Goal: Contribute content: Contribute content

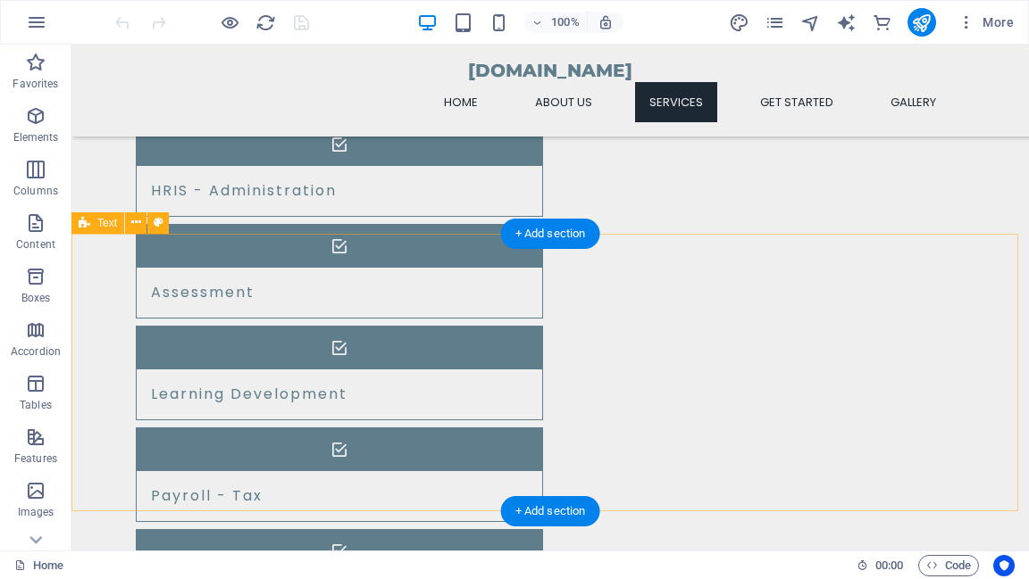
scroll to position [1714, 0]
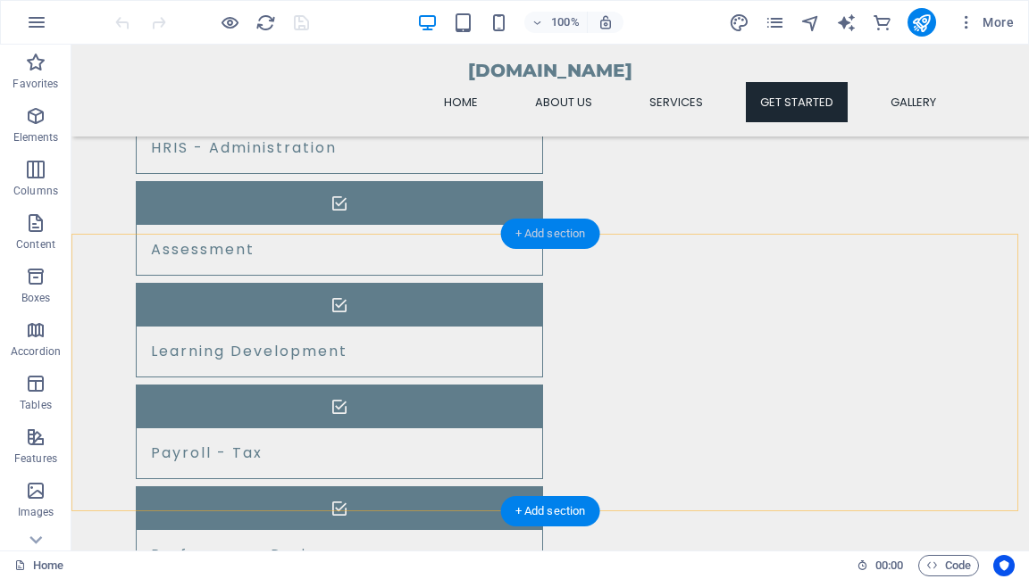
click at [537, 232] on div "+ Add section" at bounding box center [550, 234] width 99 height 30
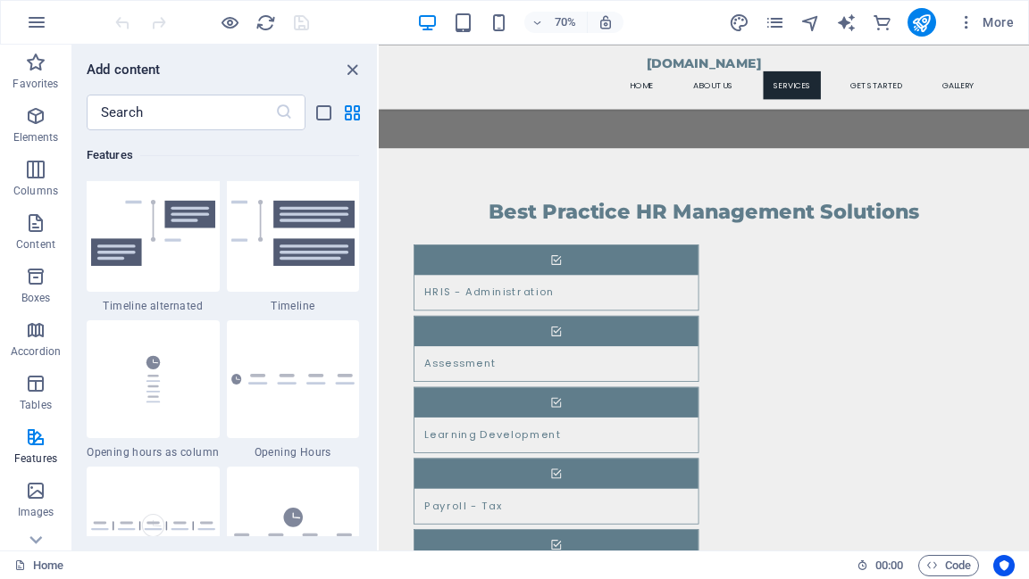
scroll to position [7481, 0]
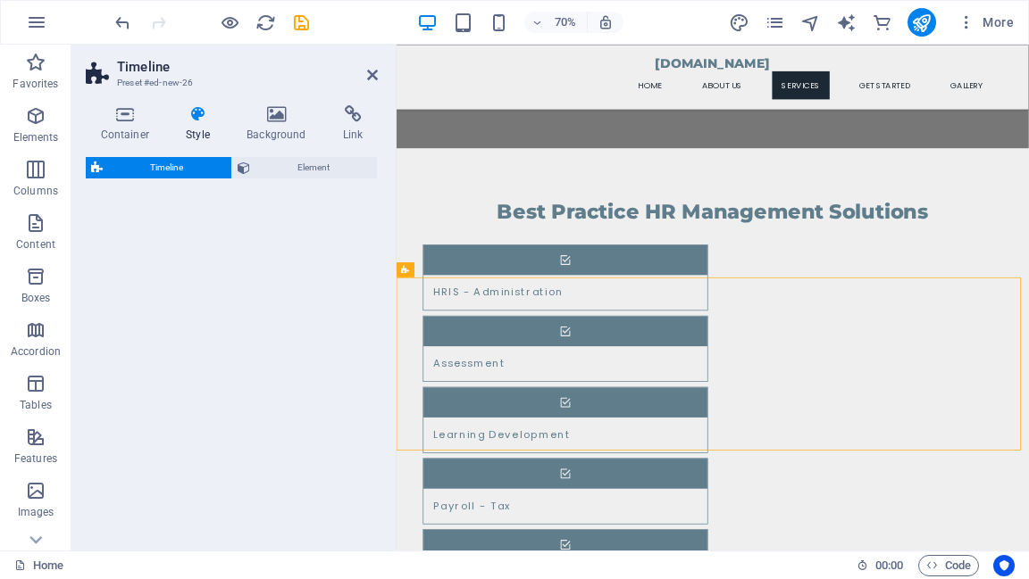
select select "rem"
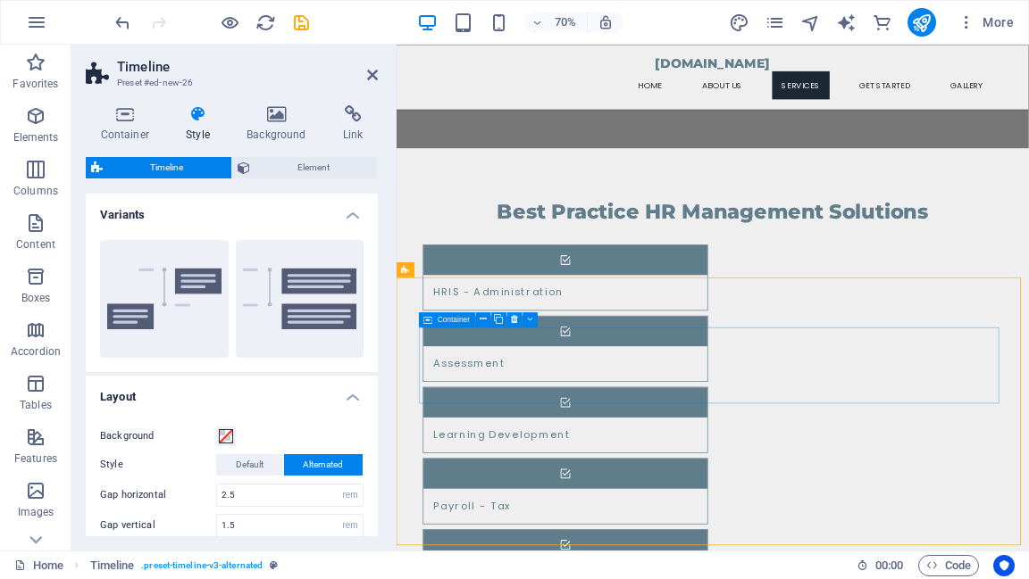
click at [446, 320] on span "Container" at bounding box center [453, 318] width 32 height 7
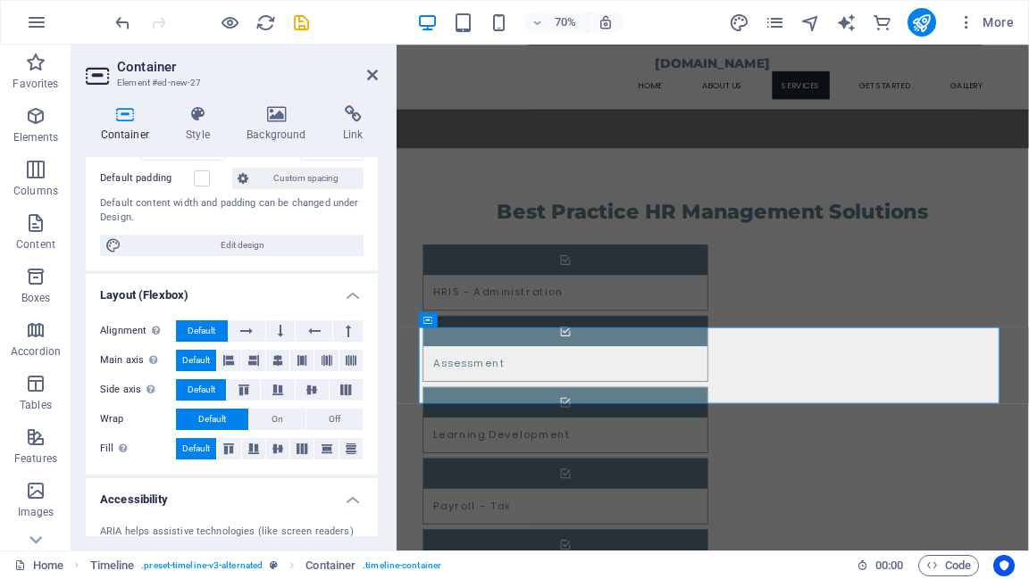
scroll to position [0, 0]
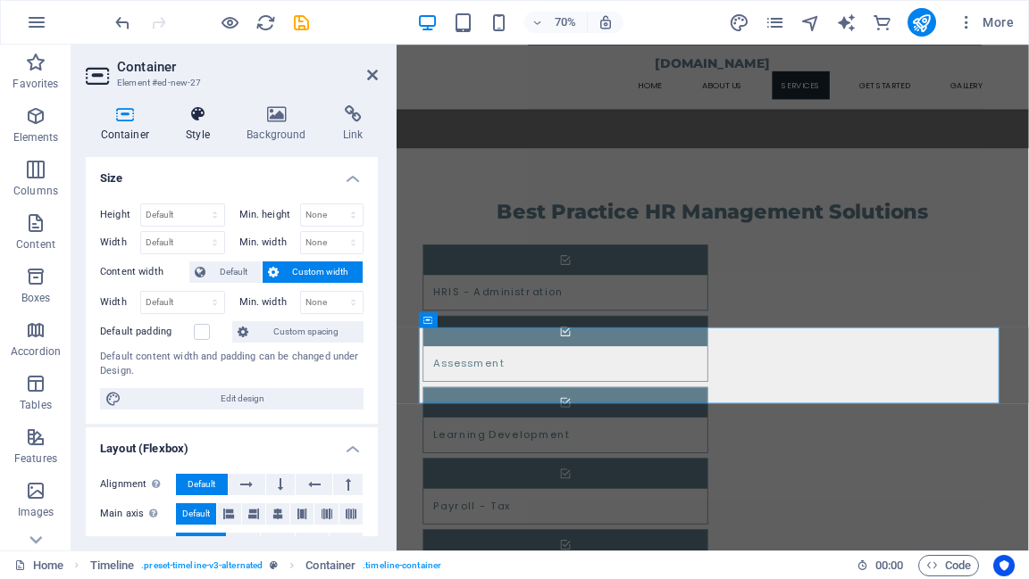
click at [205, 117] on icon at bounding box center [198, 114] width 54 height 18
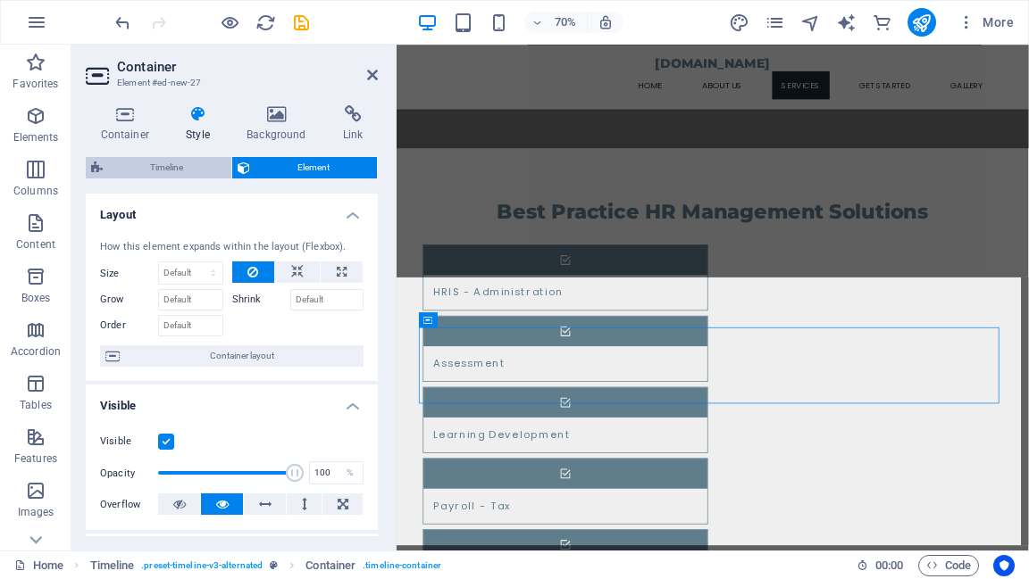
click at [176, 171] on span "Timeline" at bounding box center [167, 167] width 118 height 21
select select "rem"
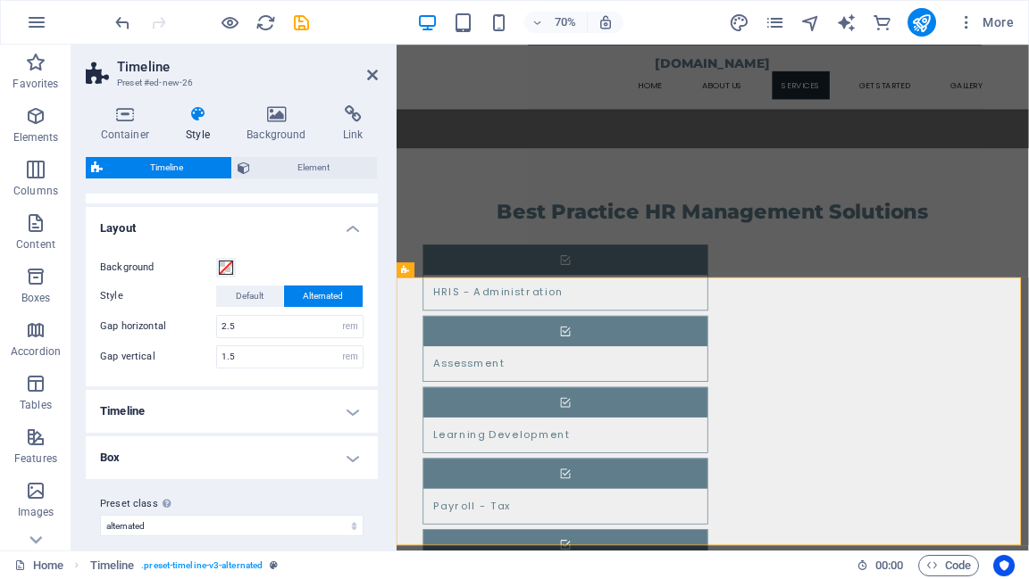
scroll to position [182, 0]
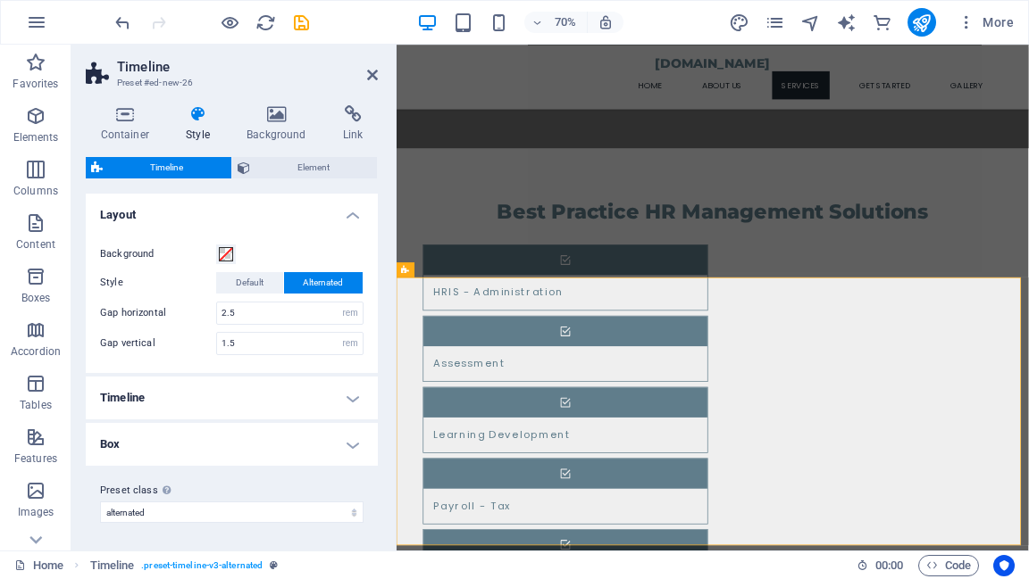
click at [341, 442] on h4 "Box" at bounding box center [232, 444] width 292 height 43
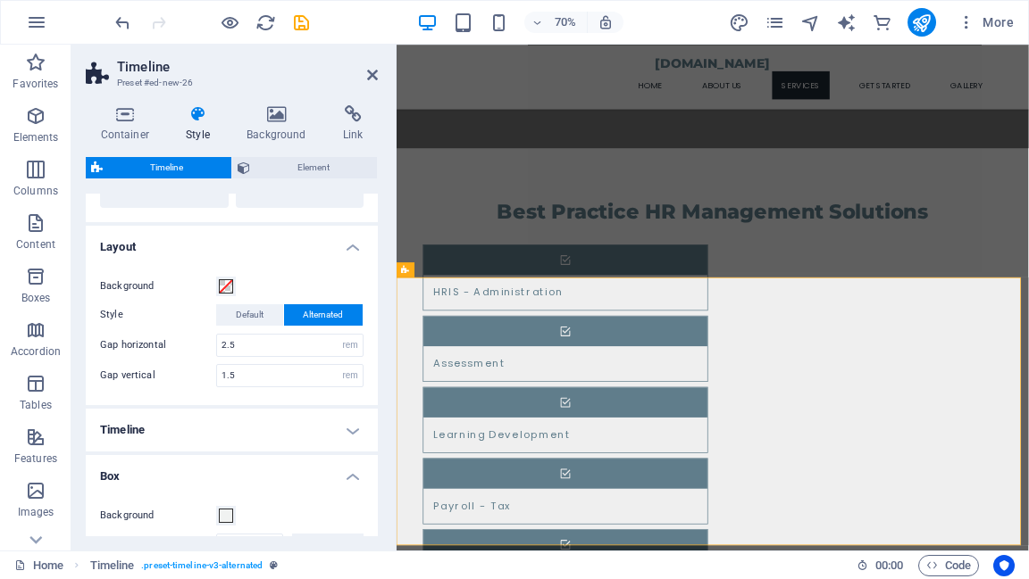
scroll to position [133, 0]
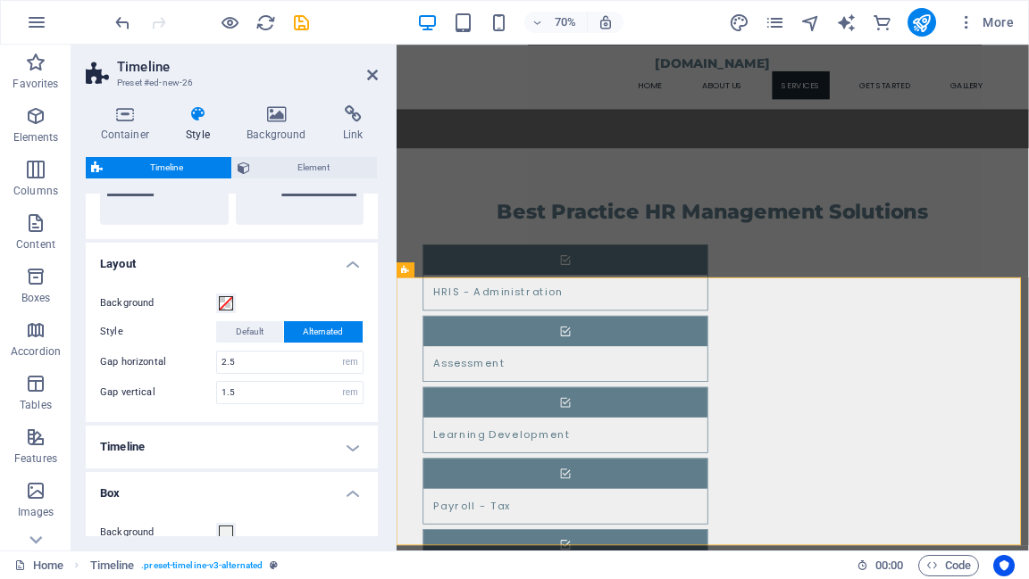
click at [353, 443] on h4 "Timeline" at bounding box center [232, 447] width 292 height 43
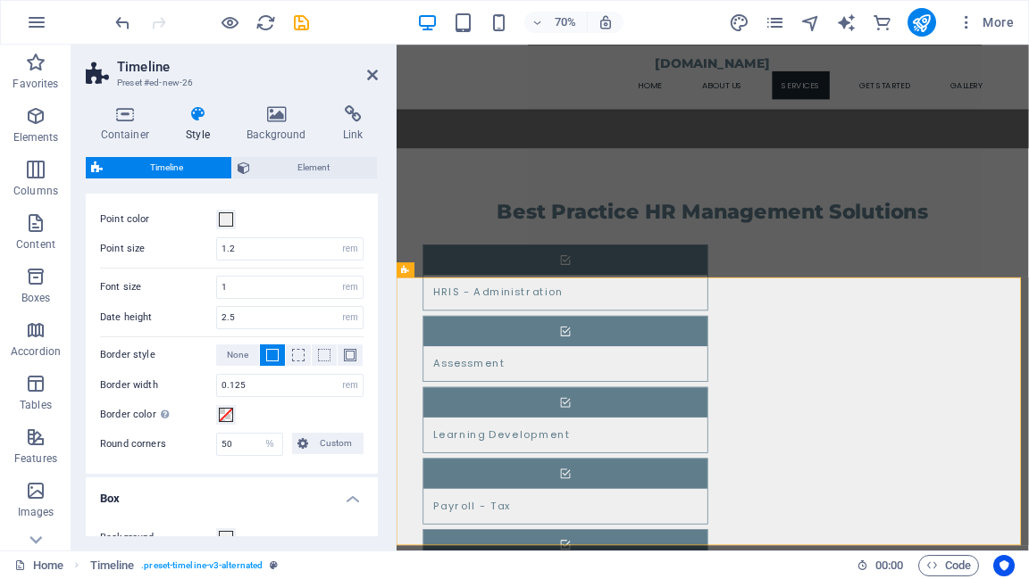
scroll to position [419, 0]
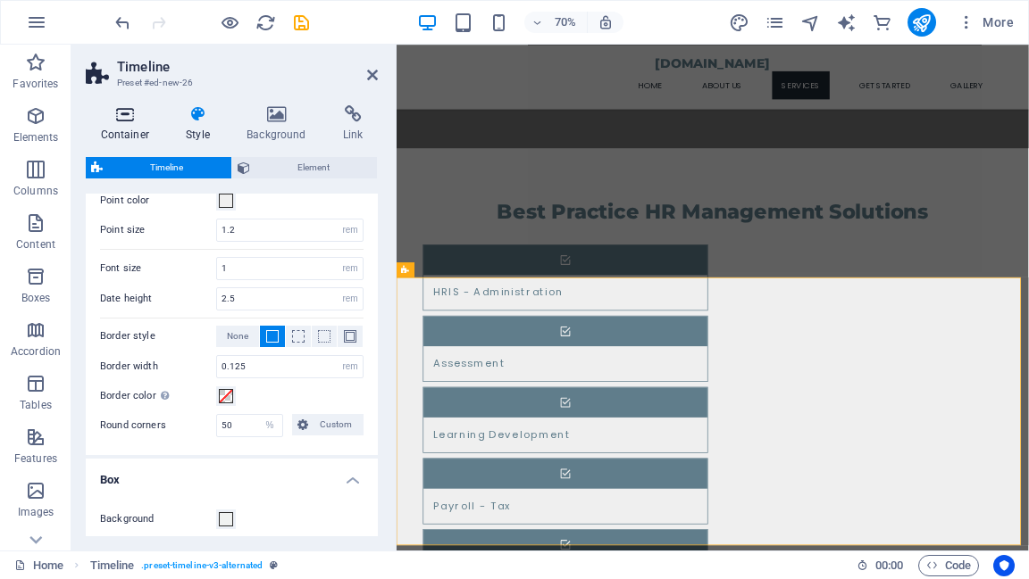
click at [119, 121] on icon at bounding box center [125, 114] width 79 height 18
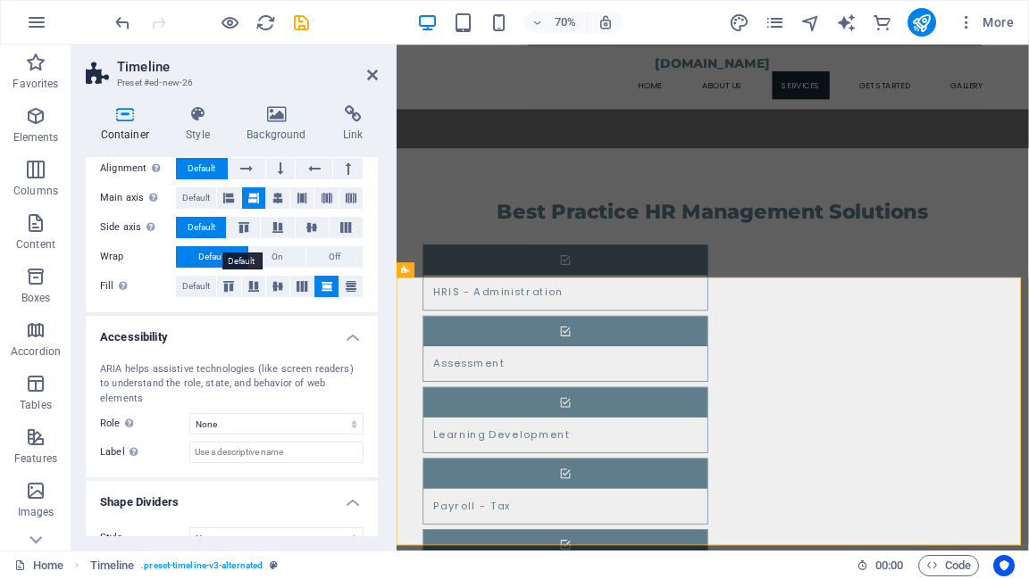
scroll to position [296, 0]
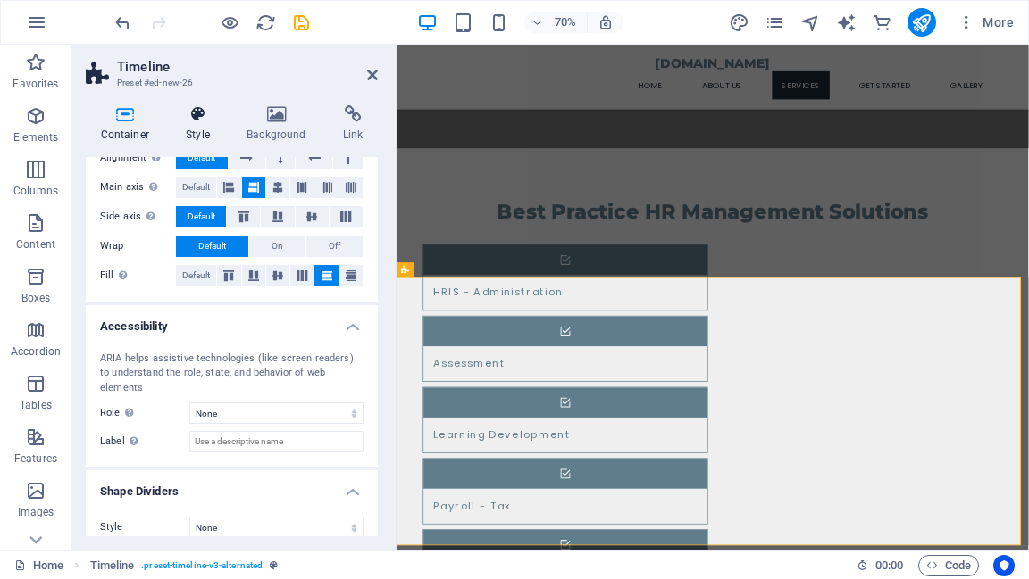
click at [193, 117] on icon at bounding box center [198, 114] width 54 height 18
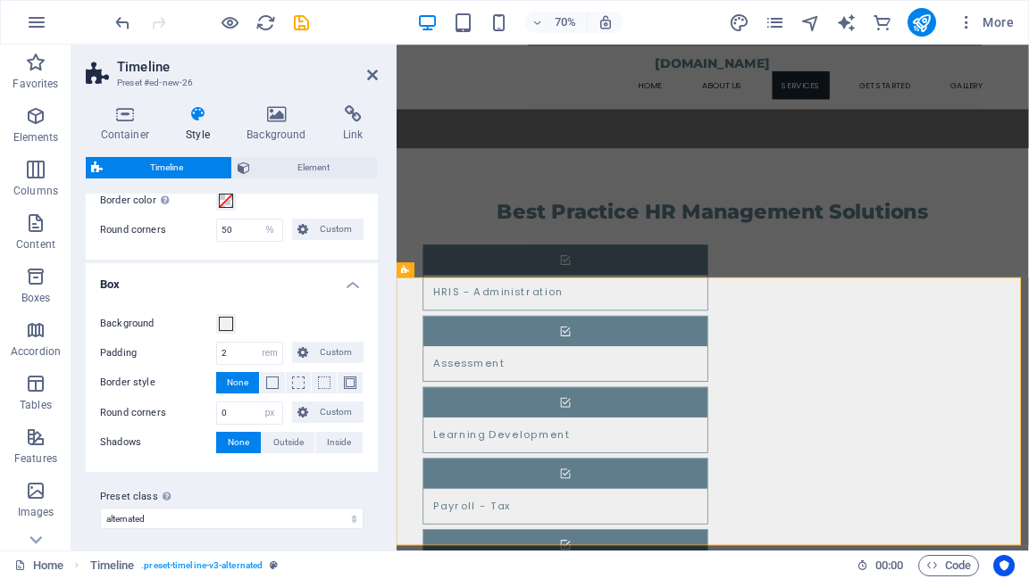
scroll to position [618, 0]
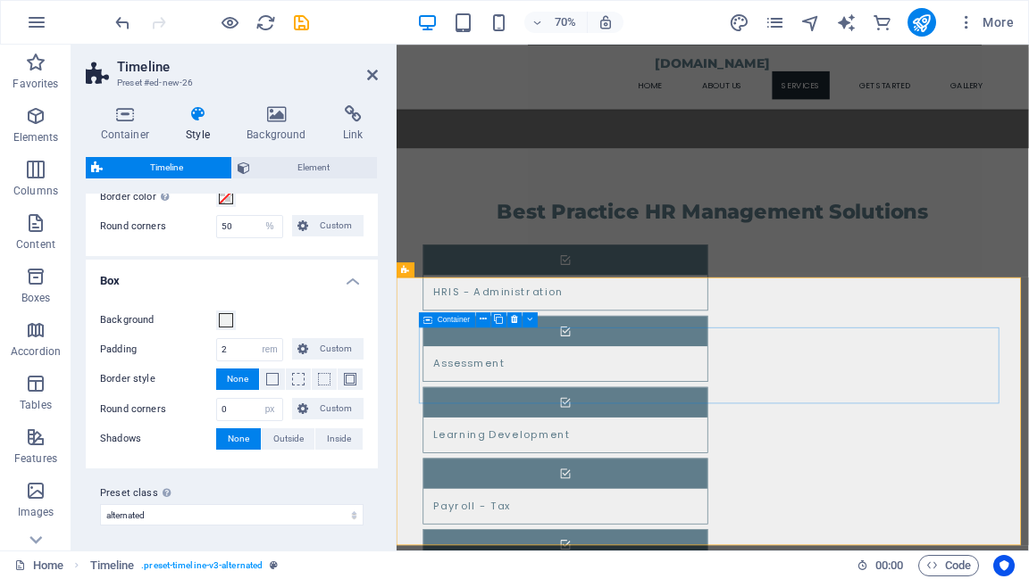
click at [484, 321] on icon at bounding box center [482, 318] width 7 height 13
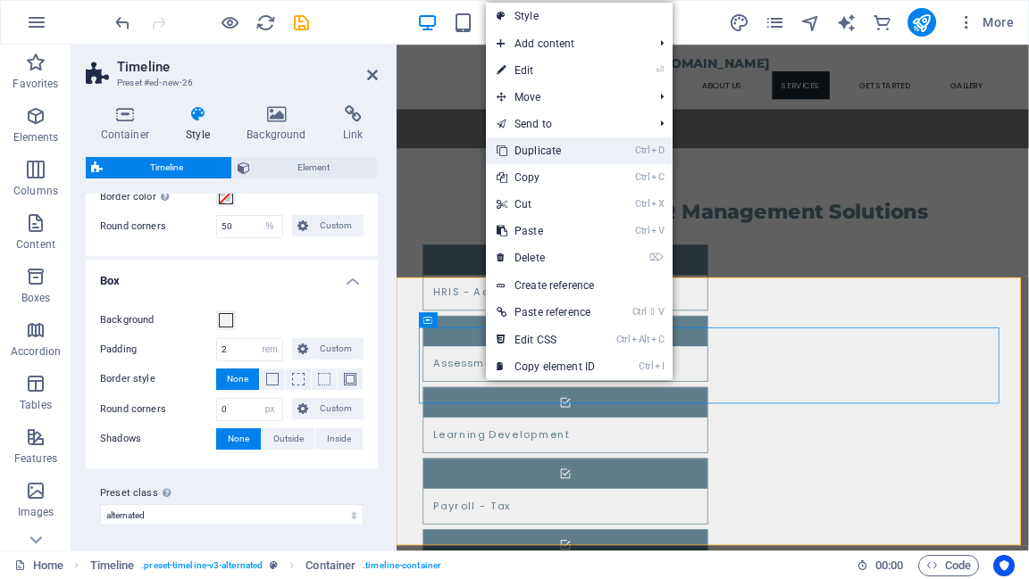
click at [536, 150] on link "Ctrl D Duplicate" at bounding box center [546, 150] width 120 height 27
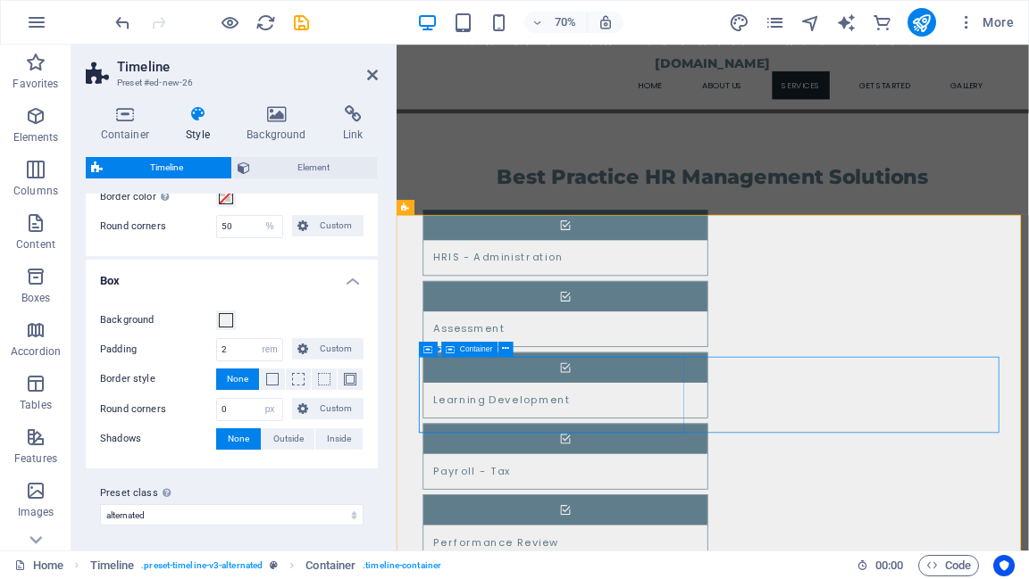
scroll to position [1714, 0]
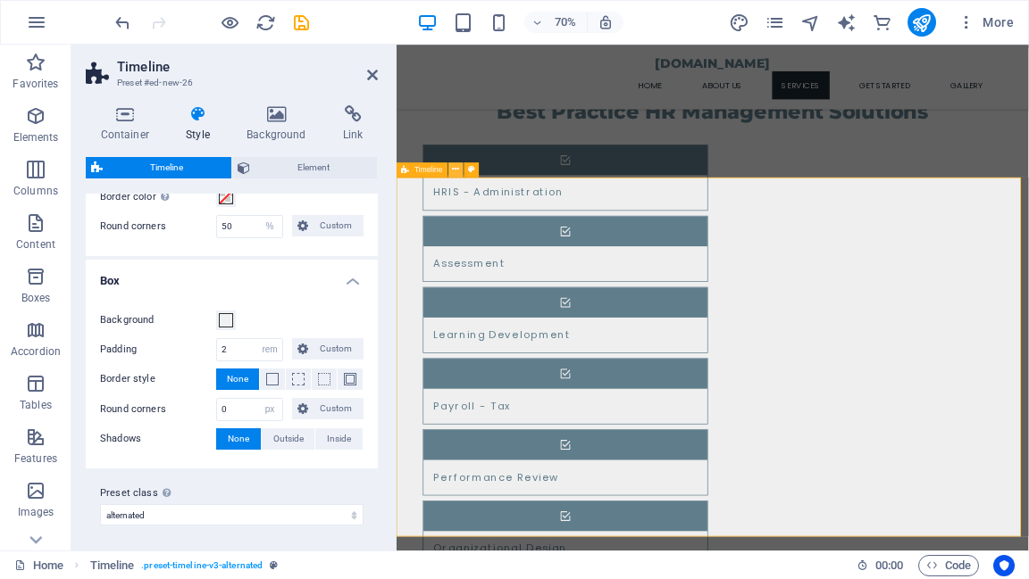
click at [454, 171] on icon at bounding box center [456, 168] width 7 height 13
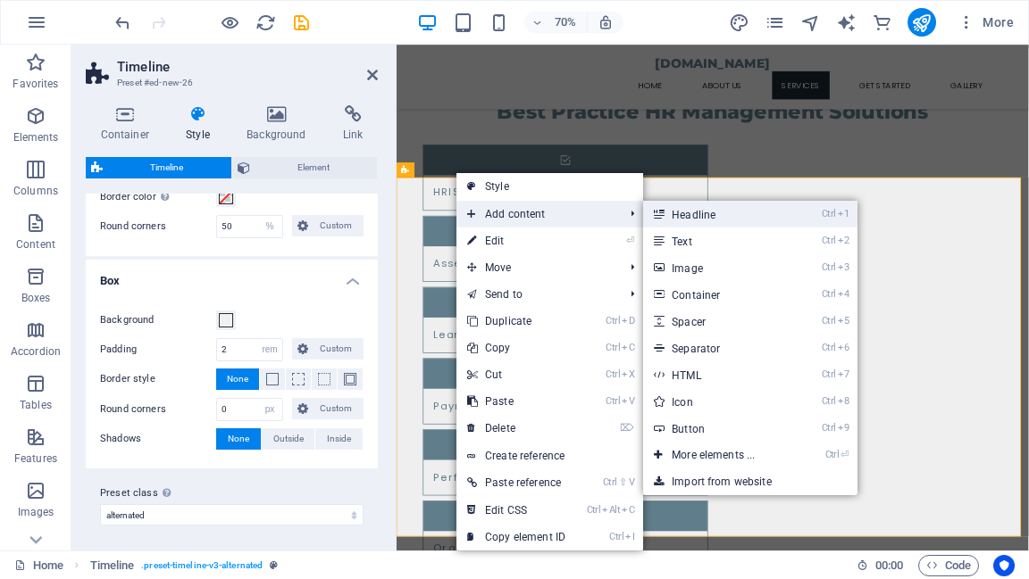
click at [679, 216] on link "Ctrl 1 Headline" at bounding box center [716, 214] width 147 height 27
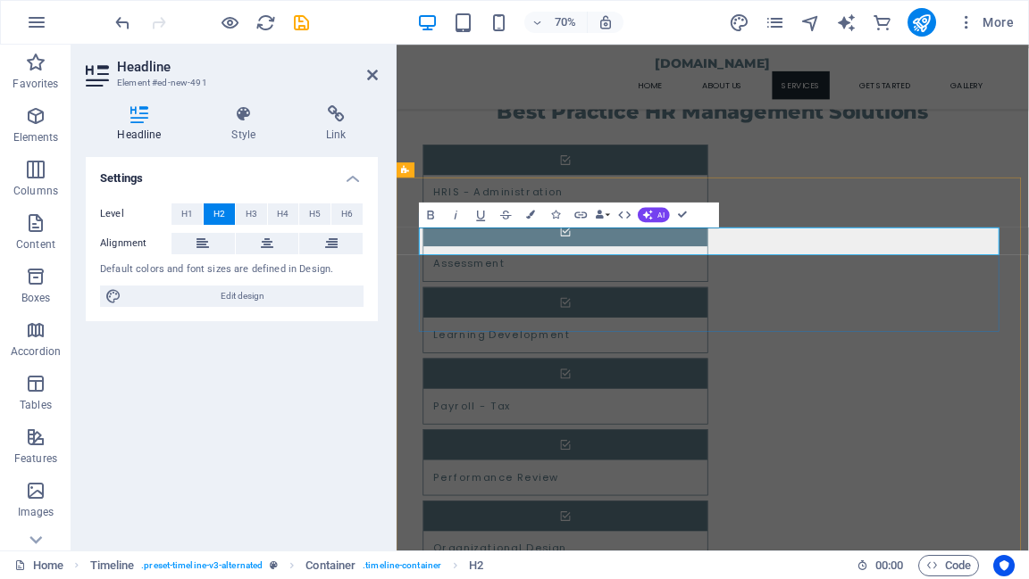
drag, startPoint x: 743, startPoint y: 323, endPoint x: 940, endPoint y: 329, distance: 197.4
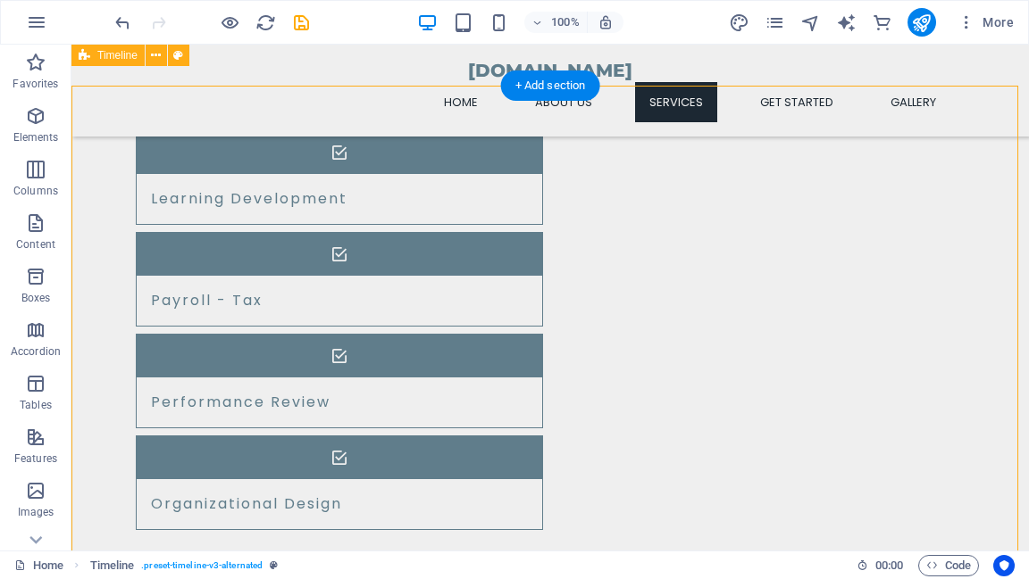
scroll to position [1857, 0]
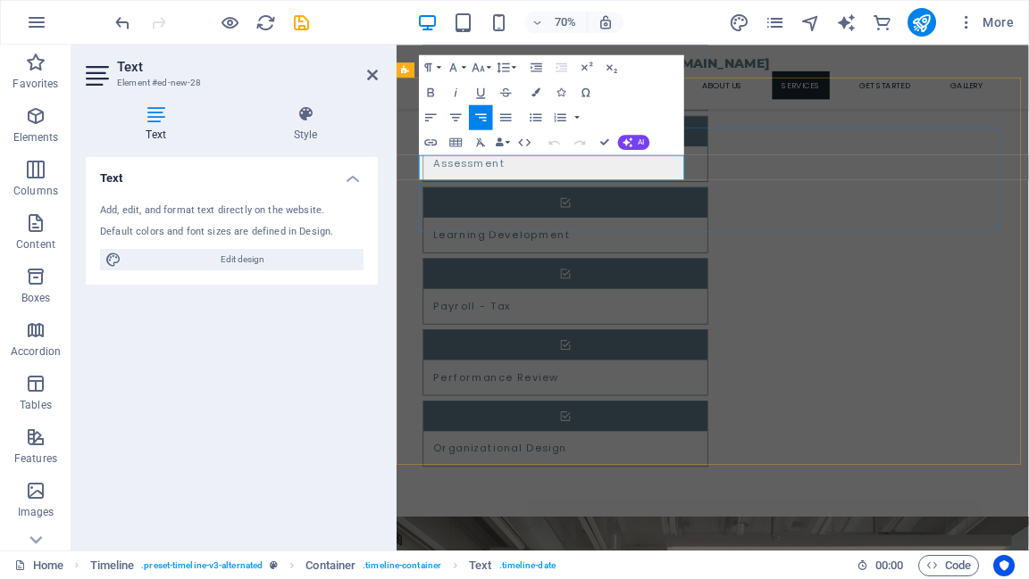
drag, startPoint x: 540, startPoint y: 218, endPoint x: 424, endPoint y: 221, distance: 116.1
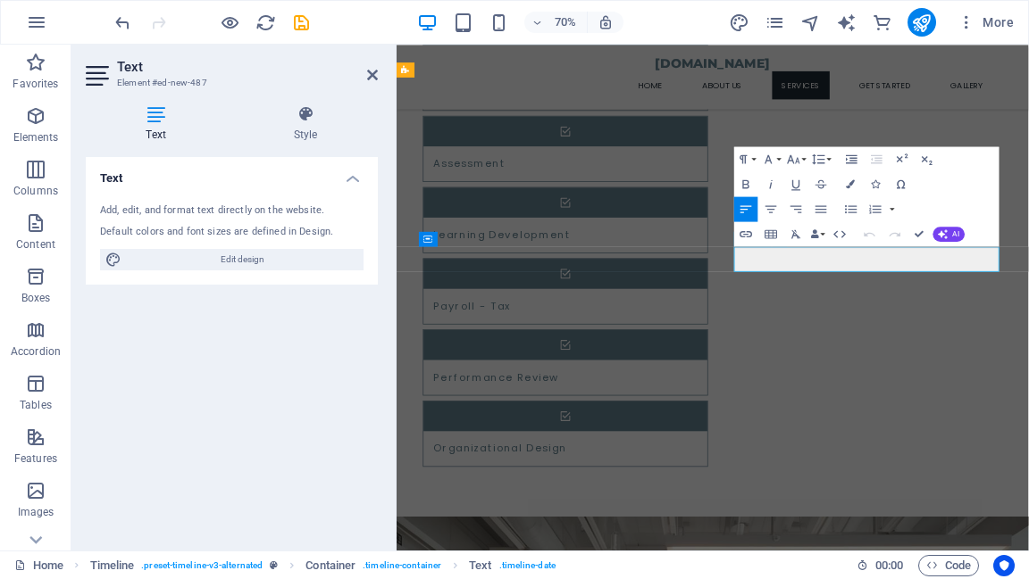
drag, startPoint x: 990, startPoint y: 349, endPoint x: 890, endPoint y: 352, distance: 100.0
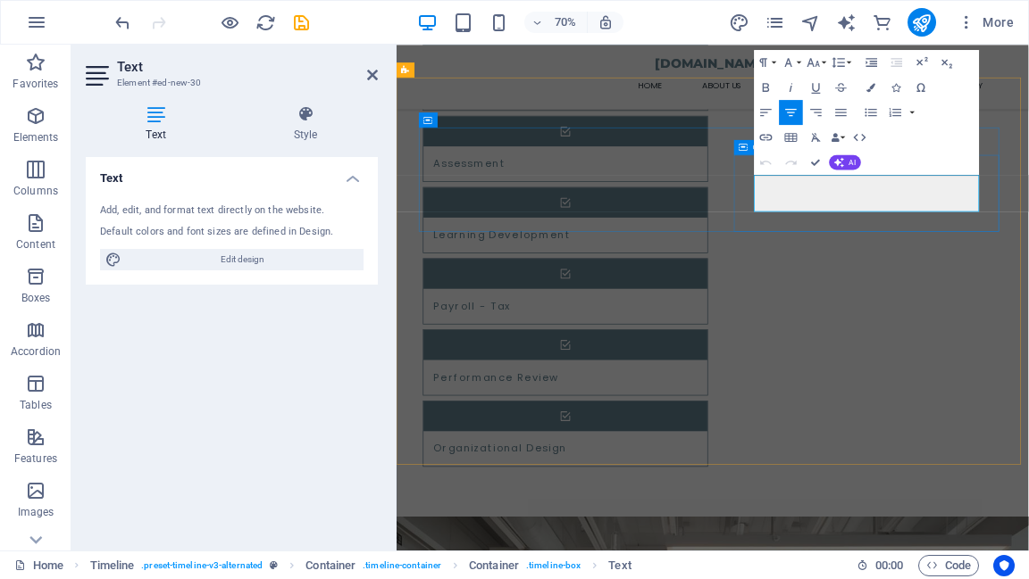
drag, startPoint x: 915, startPoint y: 243, endPoint x: 1233, endPoint y: 271, distance: 319.0
click at [841, 164] on icon "button" at bounding box center [839, 162] width 10 height 10
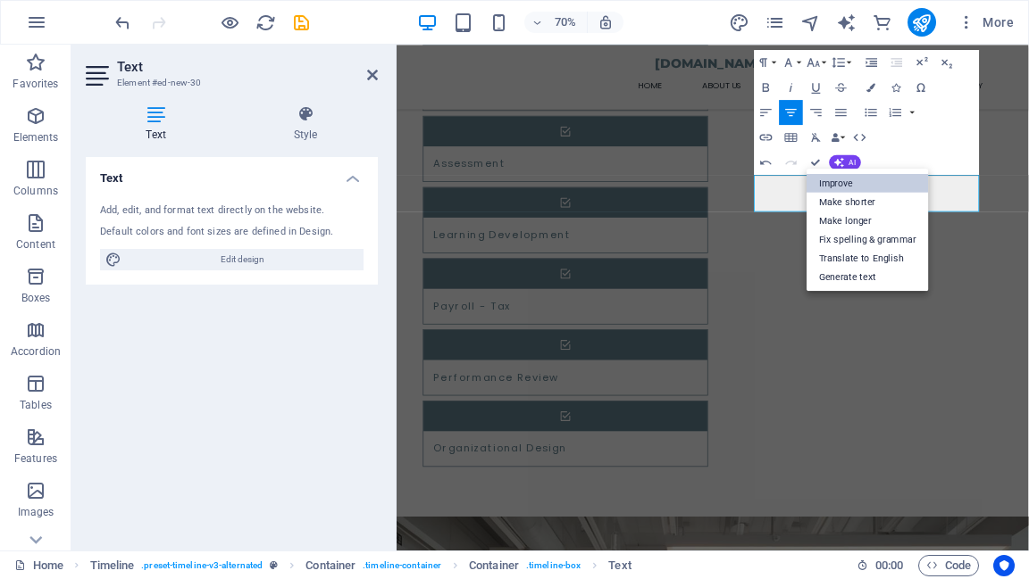
click at [839, 185] on link "Improve" at bounding box center [867, 182] width 122 height 19
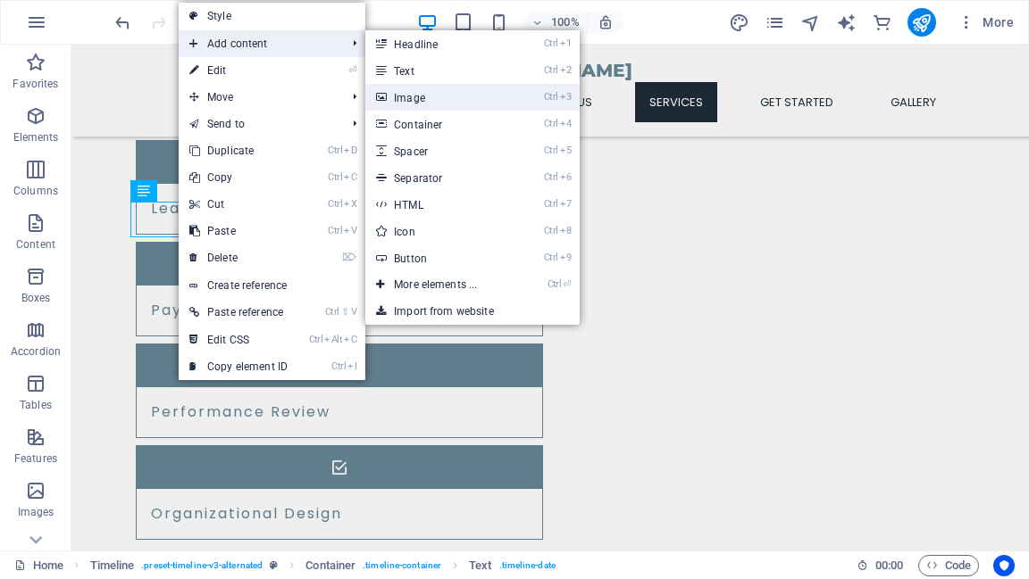
click at [408, 96] on link "Ctrl 3 Image" at bounding box center [438, 97] width 147 height 27
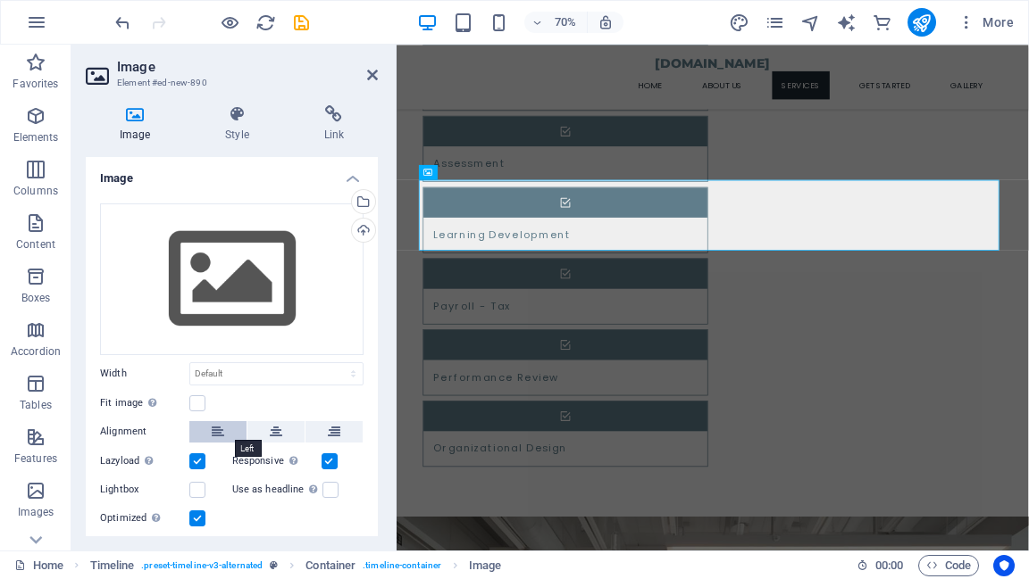
click at [215, 434] on icon at bounding box center [218, 431] width 12 height 21
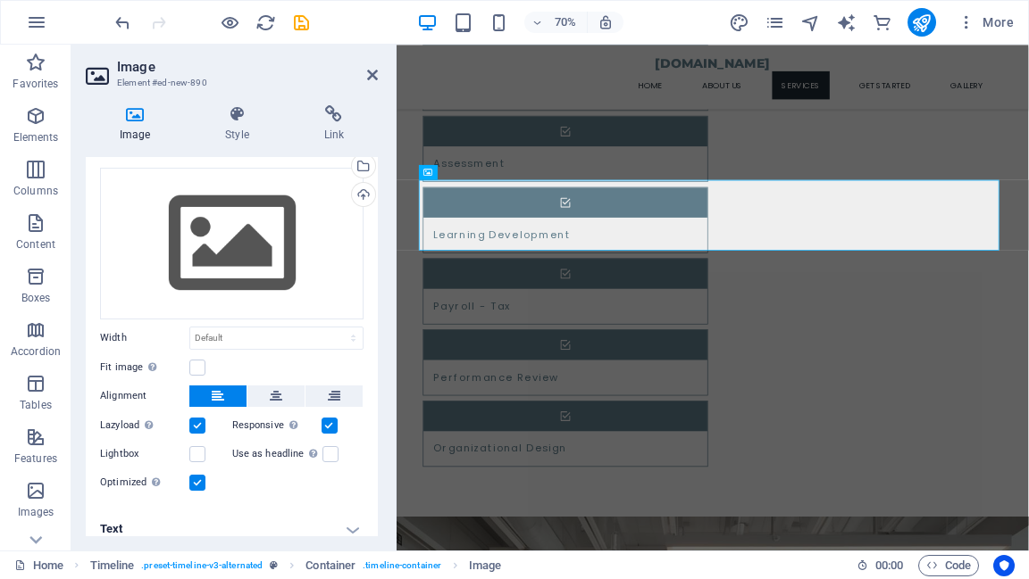
scroll to position [46, 0]
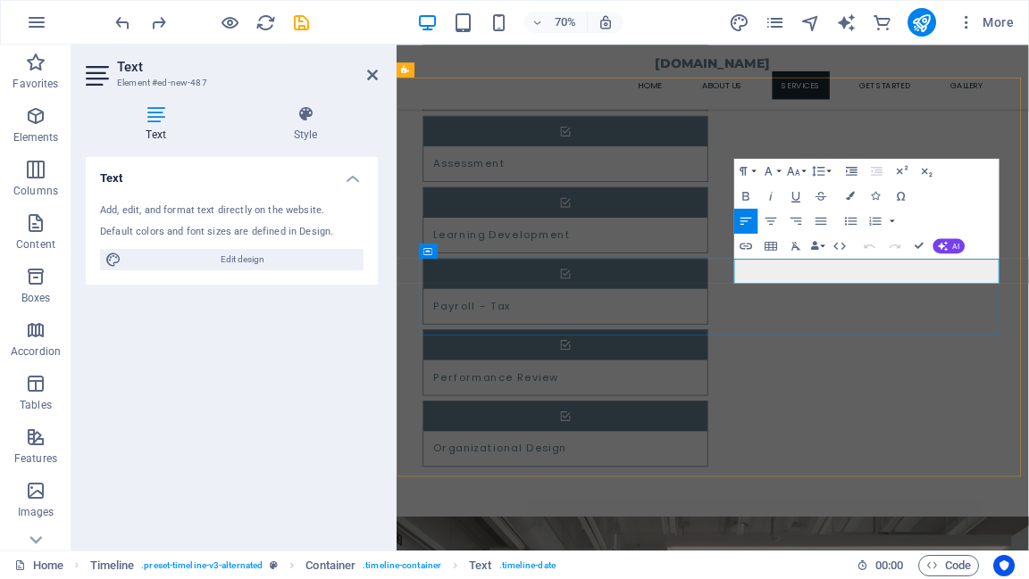
drag, startPoint x: 880, startPoint y: 372, endPoint x: 987, endPoint y: 367, distance: 107.3
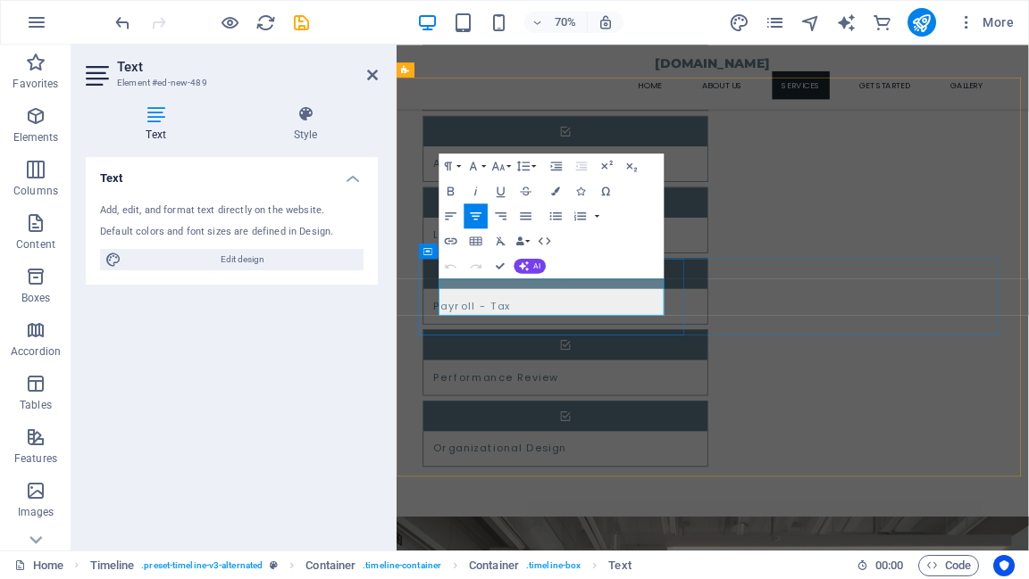
drag, startPoint x: 462, startPoint y: 390, endPoint x: 778, endPoint y: 432, distance: 318.8
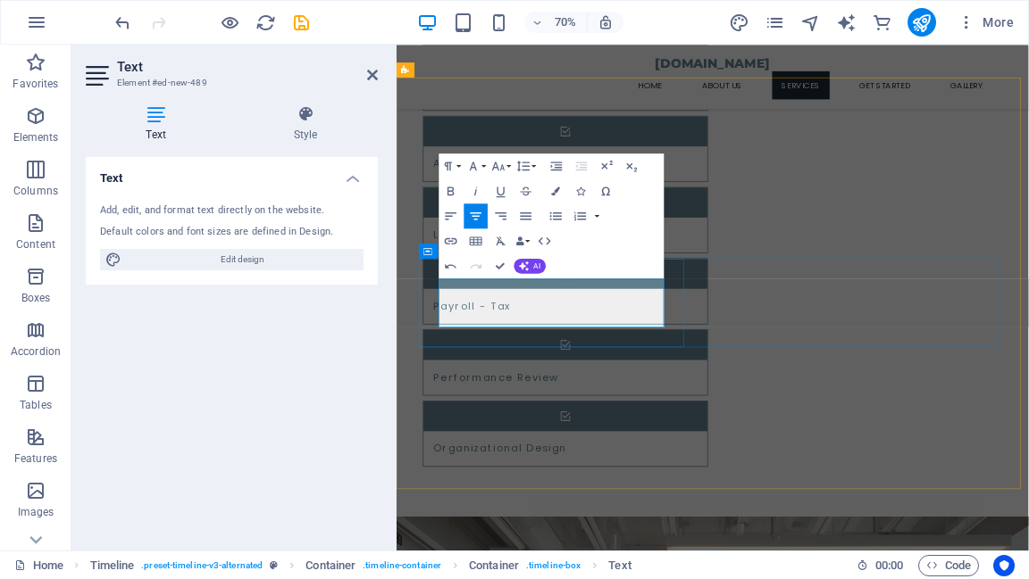
click at [529, 271] on button "AI" at bounding box center [529, 266] width 32 height 15
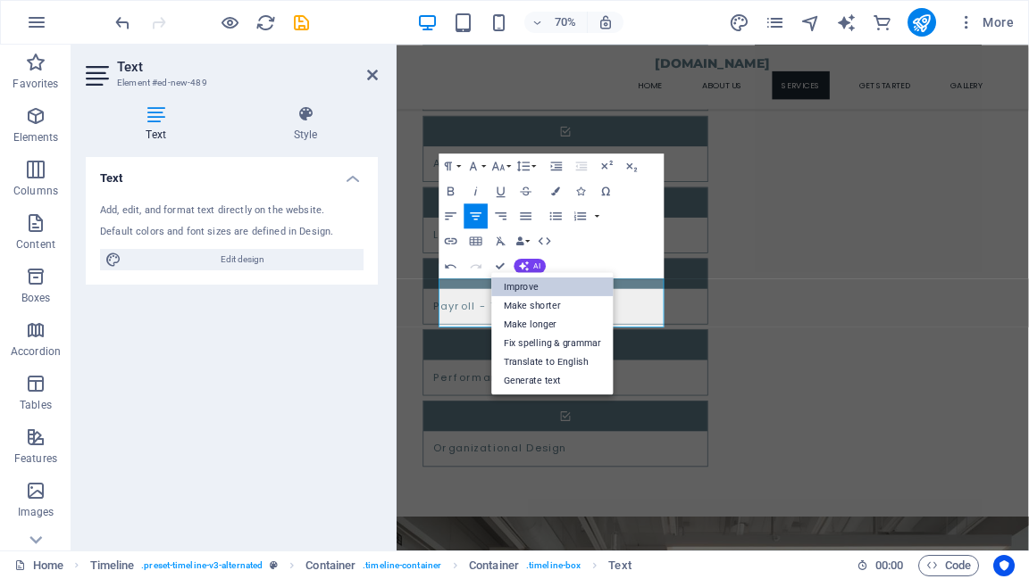
click at [529, 287] on link "Improve" at bounding box center [552, 286] width 122 height 19
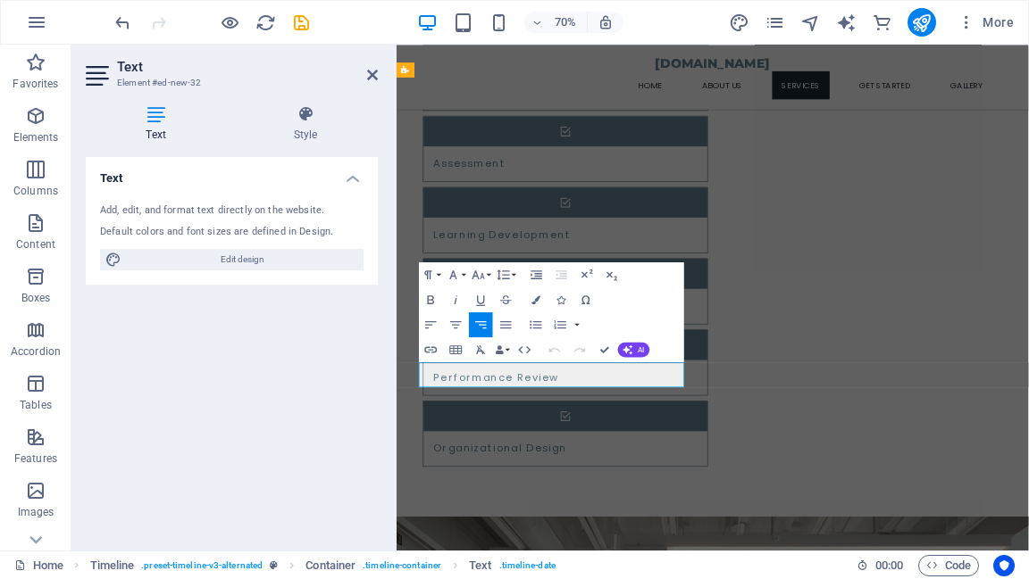
drag, startPoint x: 431, startPoint y: 516, endPoint x: 536, endPoint y: 517, distance: 104.5
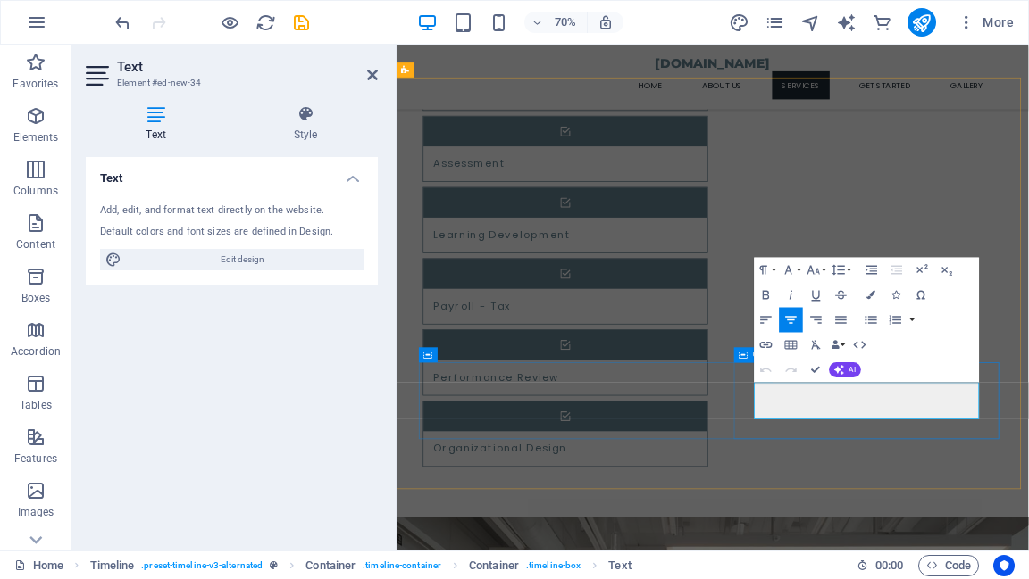
drag, startPoint x: 915, startPoint y: 536, endPoint x: 1233, endPoint y: 571, distance: 319.8
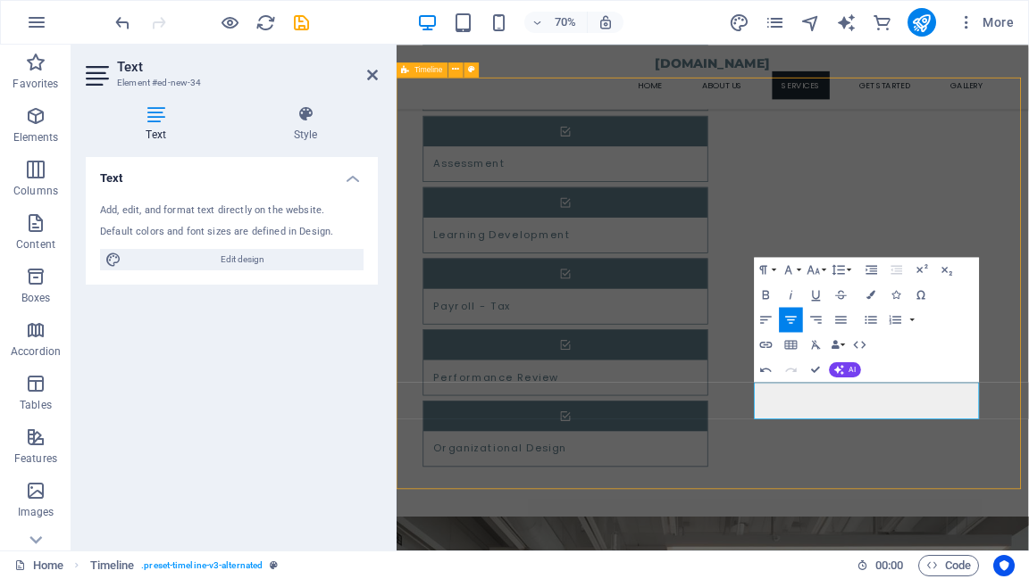
select select "rem"
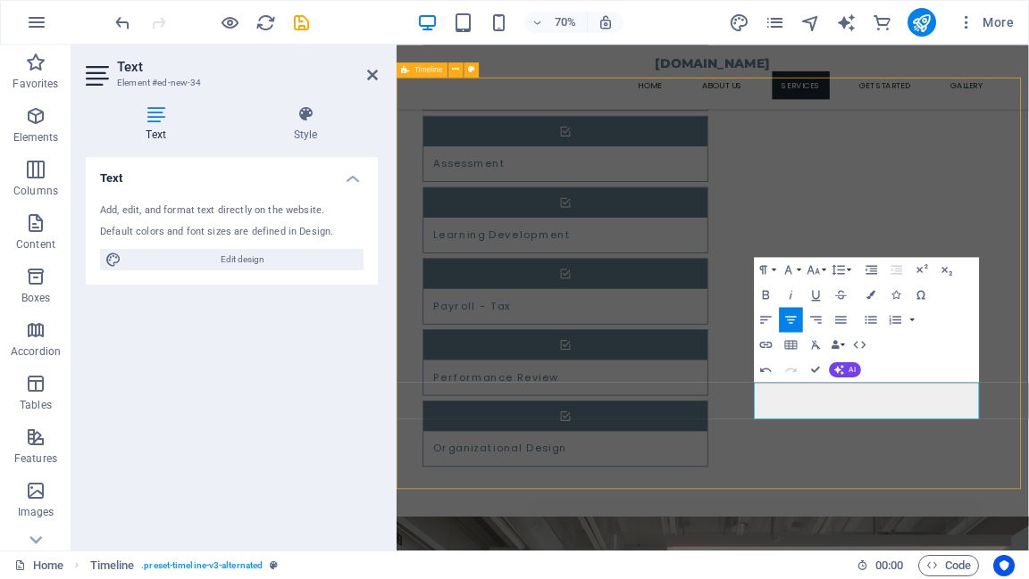
select select "rem"
select select "%"
select select "rem"
select select "px"
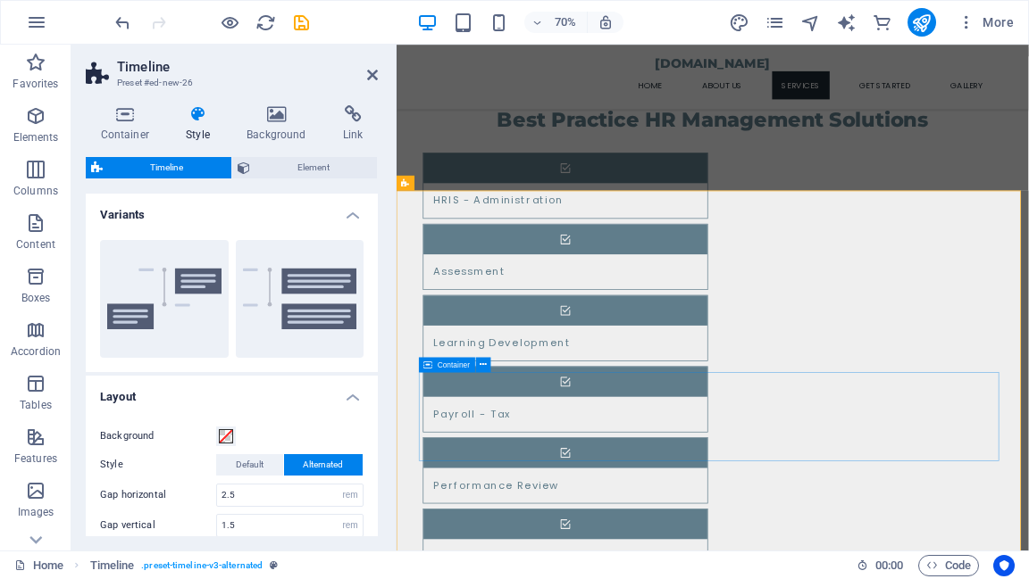
scroll to position [1714, 0]
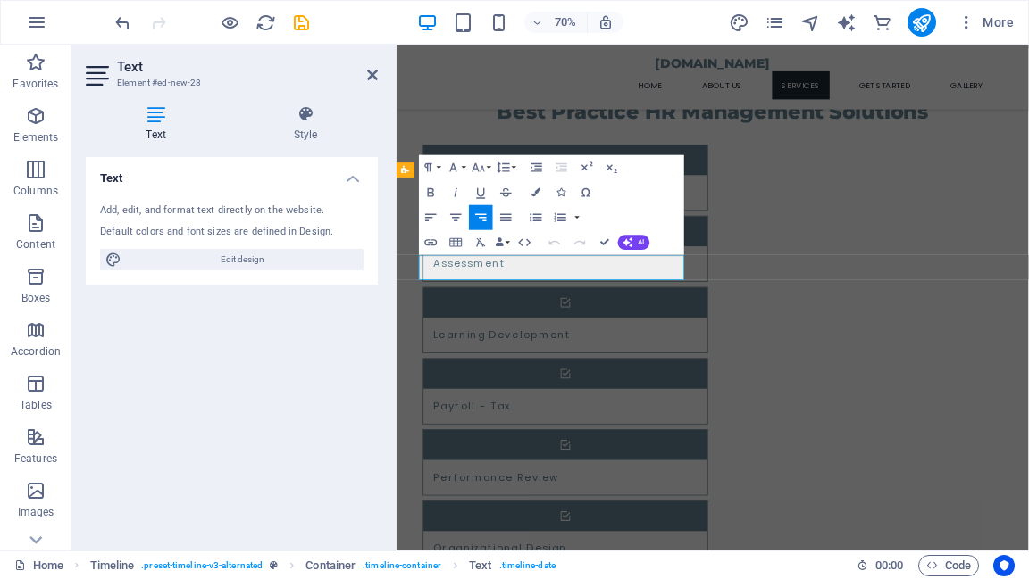
drag, startPoint x: 434, startPoint y: 362, endPoint x: 706, endPoint y: 362, distance: 272.3
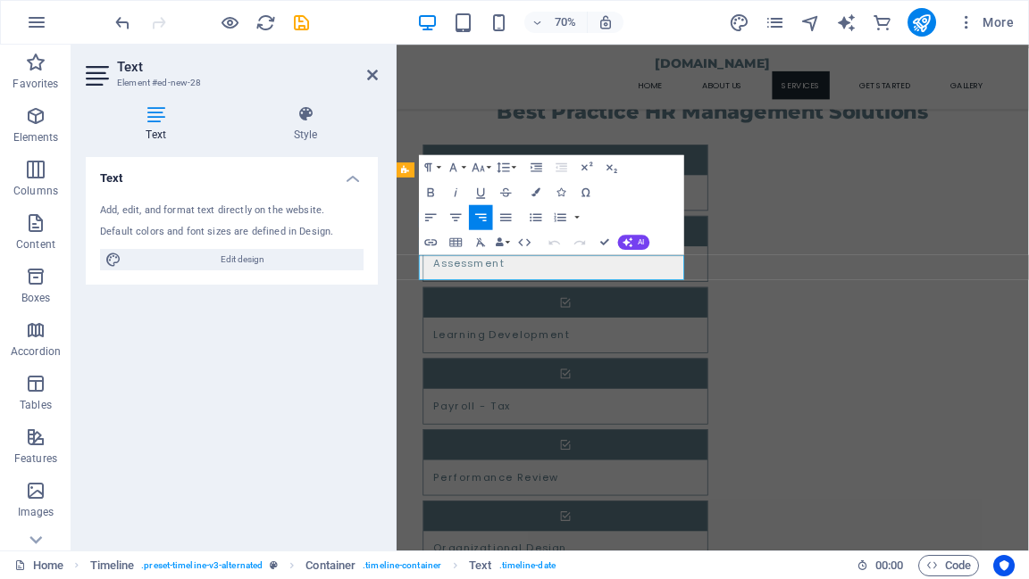
drag, startPoint x: 429, startPoint y: 363, endPoint x: 684, endPoint y: 368, distance: 254.5
click at [431, 191] on icon "button" at bounding box center [430, 192] width 15 height 15
click at [489, 168] on button "Font Size" at bounding box center [481, 166] width 24 height 25
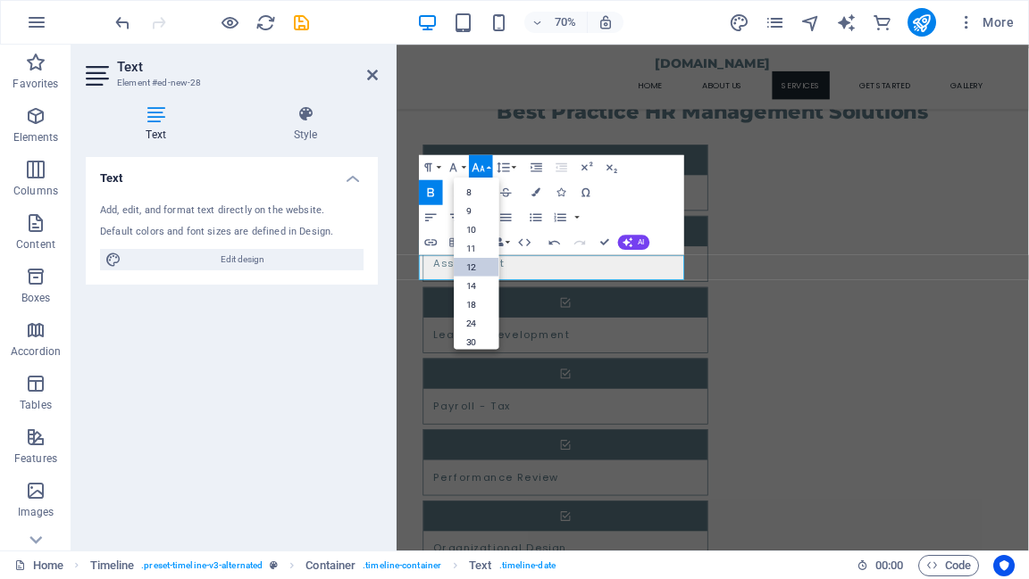
click at [476, 262] on link "12" at bounding box center [476, 266] width 45 height 19
click at [487, 164] on button "Font Size" at bounding box center [481, 166] width 24 height 25
click at [470, 303] on link "18" at bounding box center [476, 304] width 45 height 19
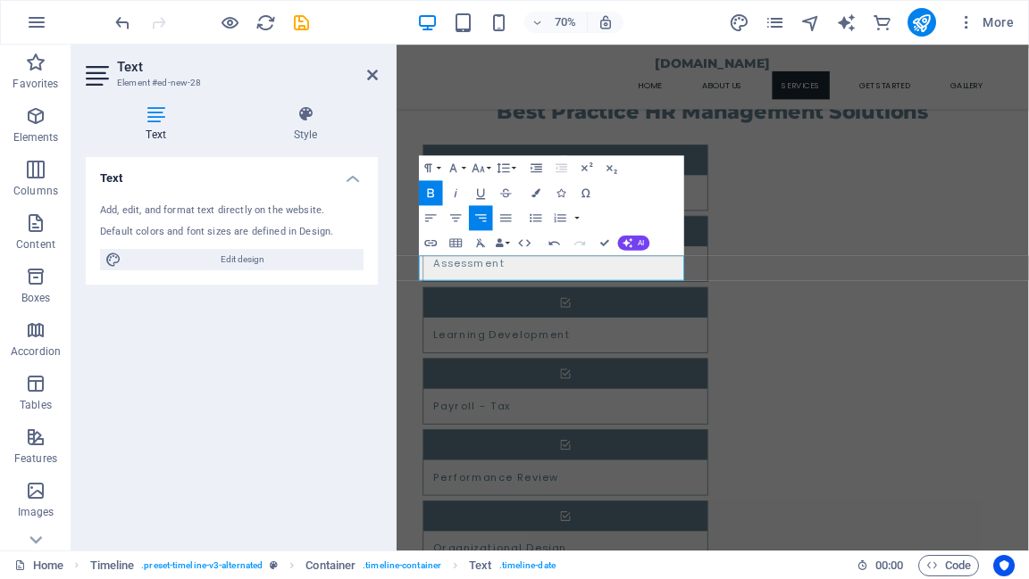
scroll to position [1713, 0]
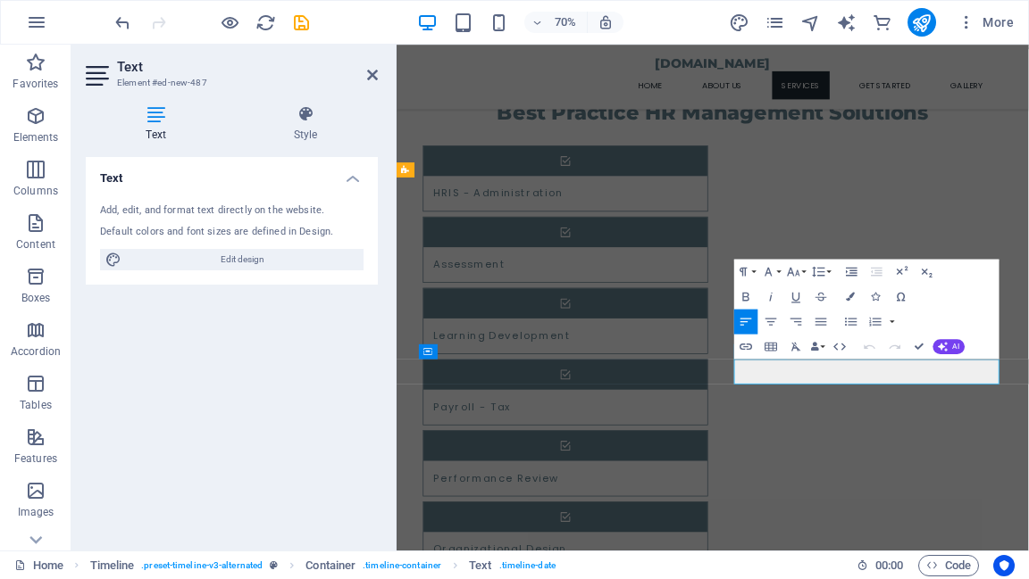
drag, startPoint x: 880, startPoint y: 514, endPoint x: 1170, endPoint y: 514, distance: 289.3
click at [744, 297] on icon "button" at bounding box center [745, 296] width 15 height 15
click at [826, 271] on button "Line Height" at bounding box center [821, 271] width 24 height 25
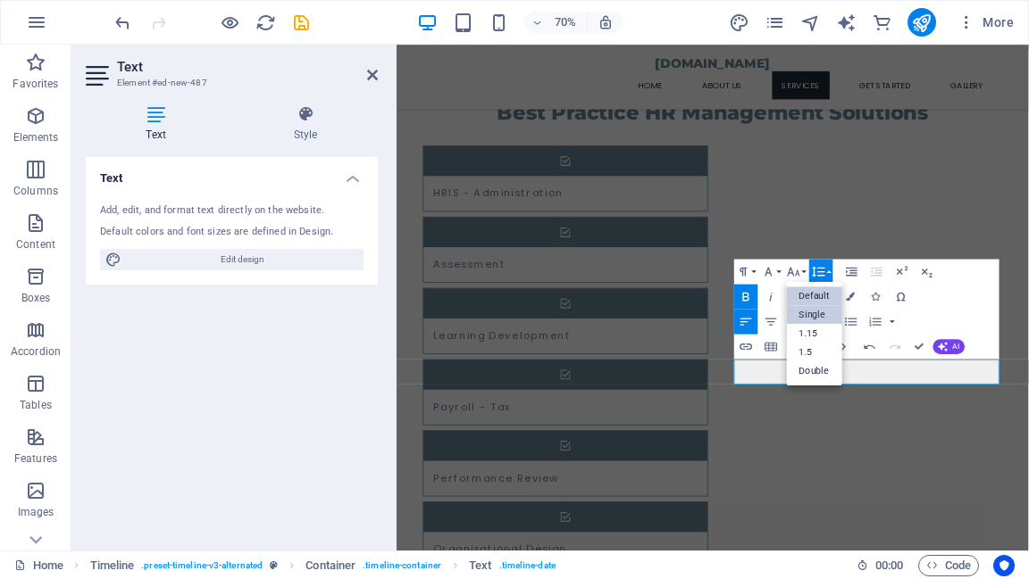
scroll to position [0, 0]
click at [800, 272] on button "Font Size" at bounding box center [796, 271] width 24 height 25
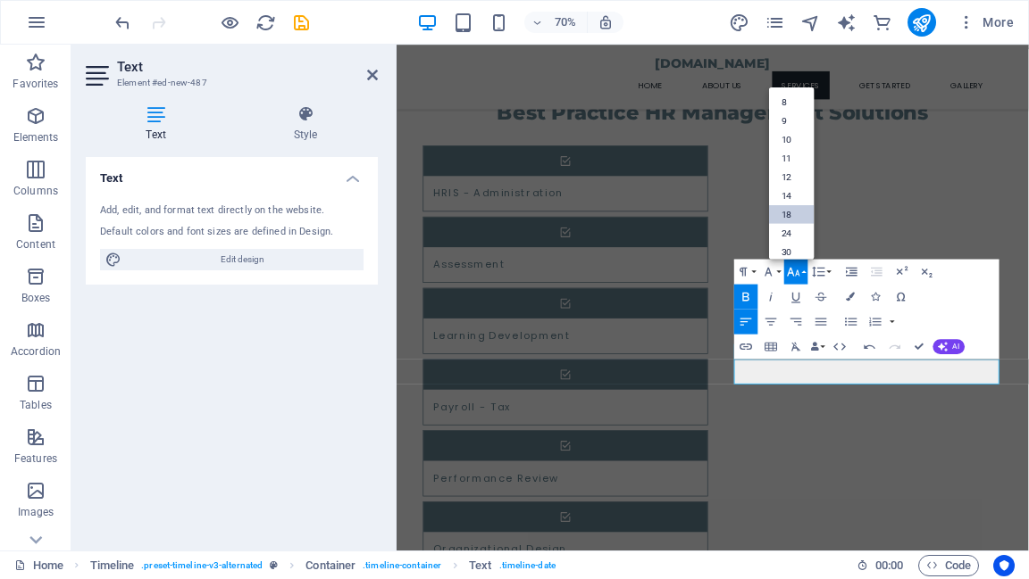
click at [793, 214] on link "18" at bounding box center [791, 213] width 45 height 19
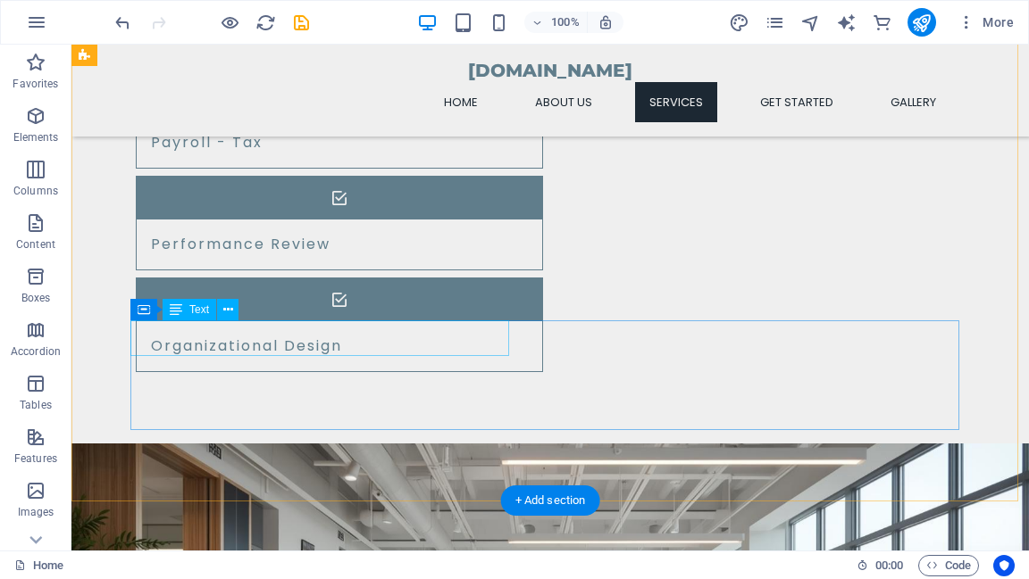
scroll to position [2003, 0]
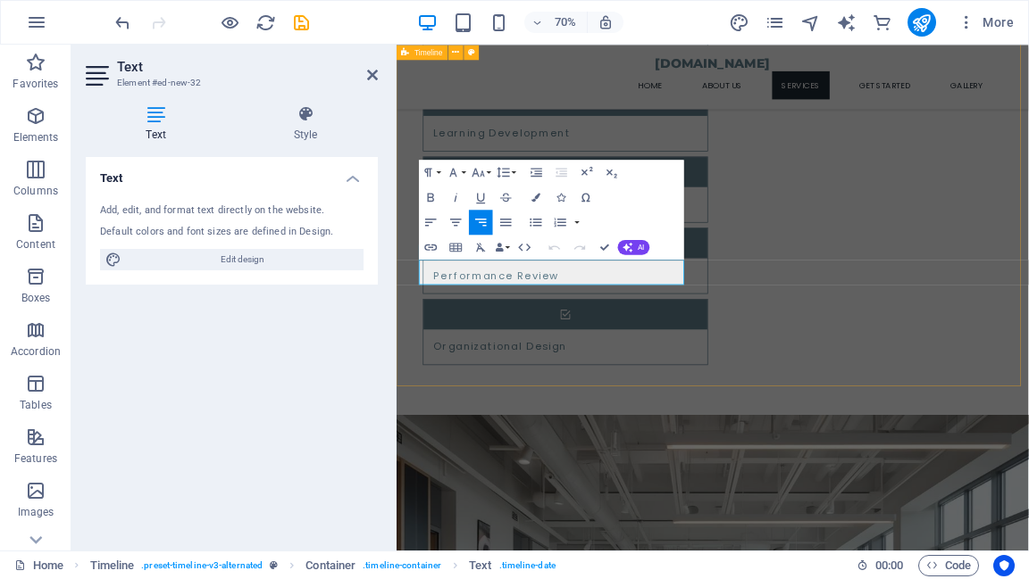
drag, startPoint x: 705, startPoint y: 369, endPoint x: 408, endPoint y: 368, distance: 297.3
click at [486, 171] on button "Font Size" at bounding box center [481, 171] width 24 height 25
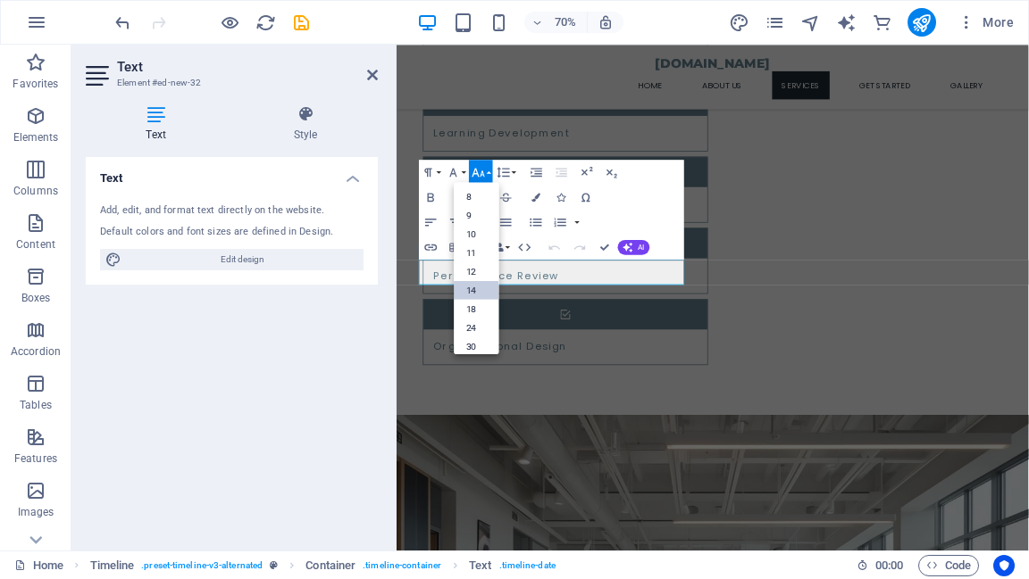
drag, startPoint x: 479, startPoint y: 304, endPoint x: 473, endPoint y: 293, distance: 12.0
click at [478, 304] on link "18" at bounding box center [476, 308] width 45 height 19
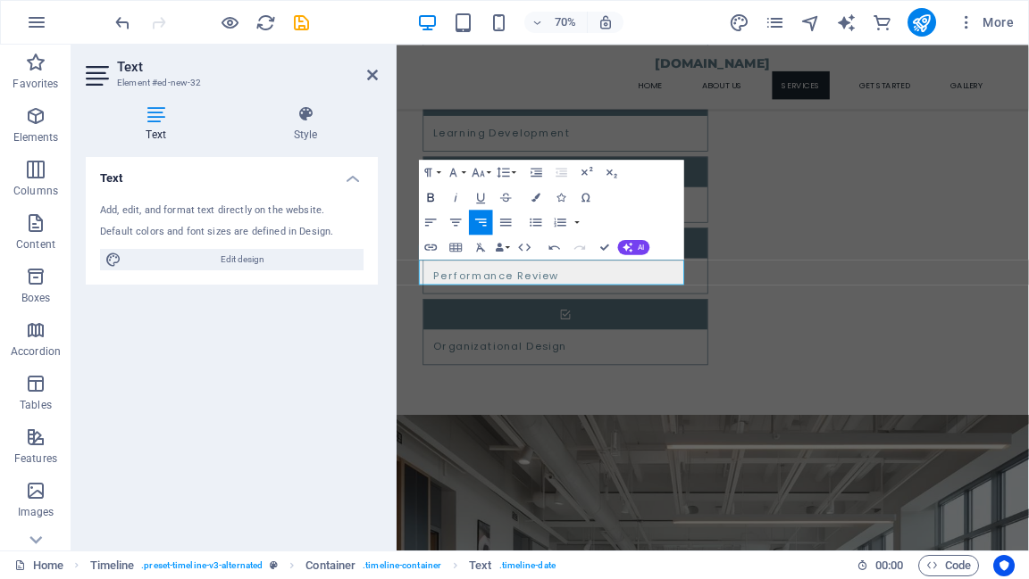
click at [429, 196] on icon "button" at bounding box center [430, 197] width 15 height 15
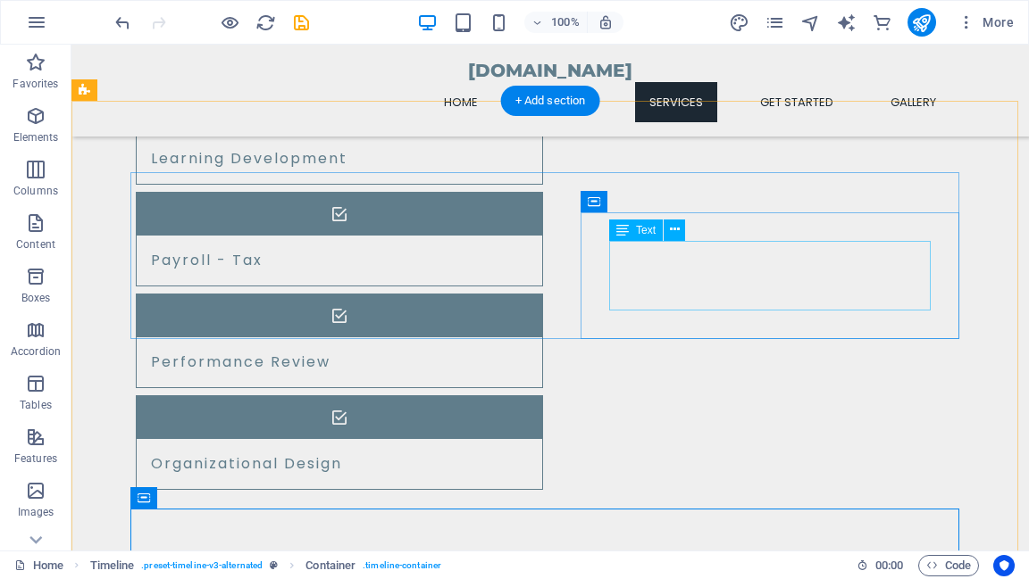
scroll to position [1789, 0]
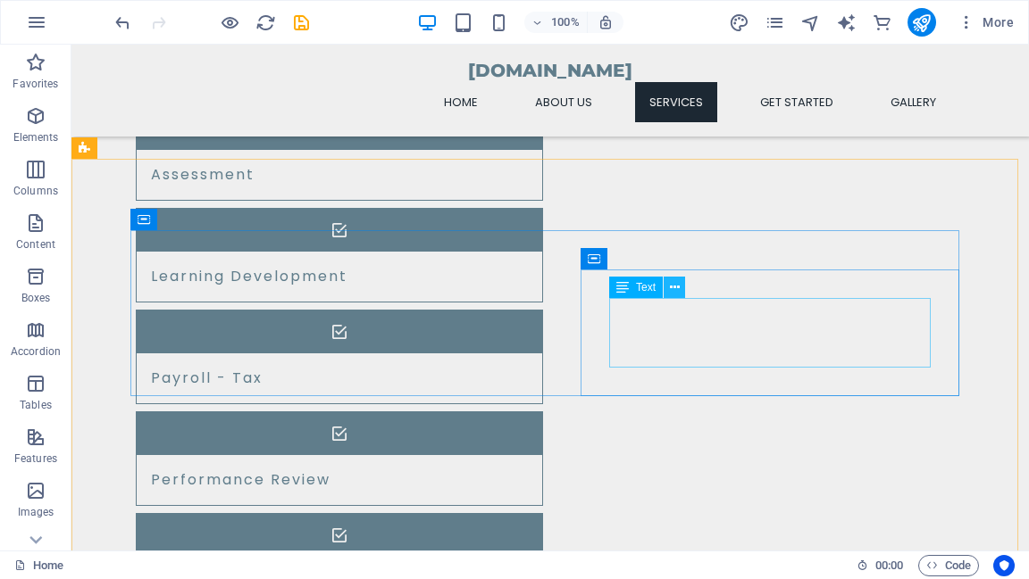
click at [676, 287] on icon at bounding box center [675, 288] width 10 height 19
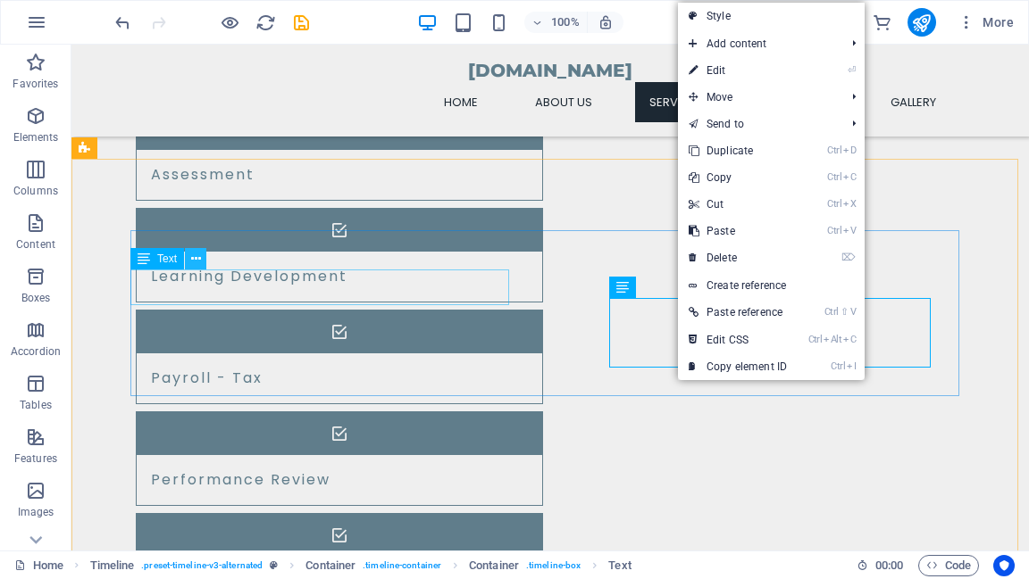
click at [196, 265] on icon at bounding box center [196, 259] width 10 height 19
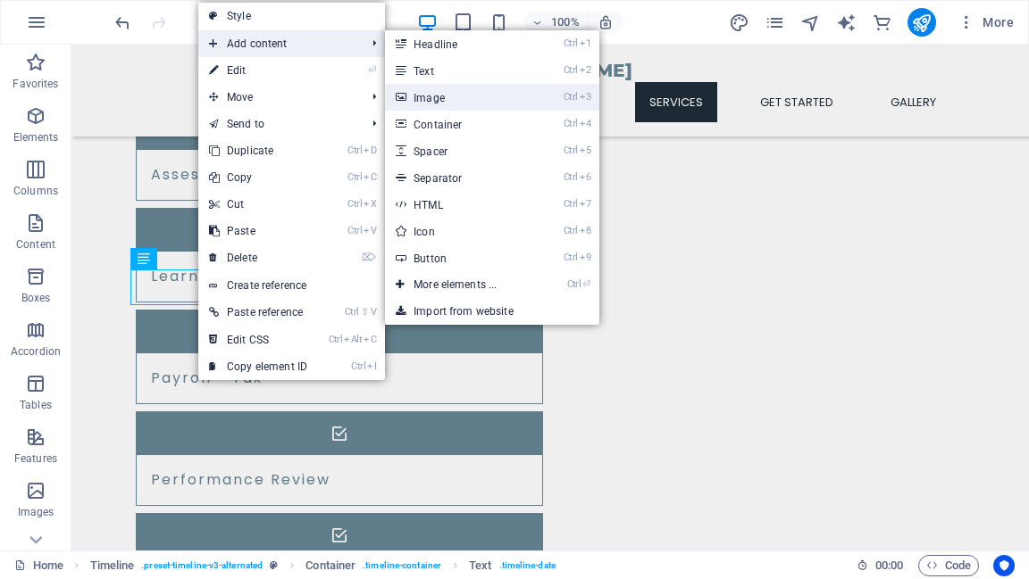
click at [424, 96] on link "Ctrl 3 Image" at bounding box center [458, 97] width 147 height 27
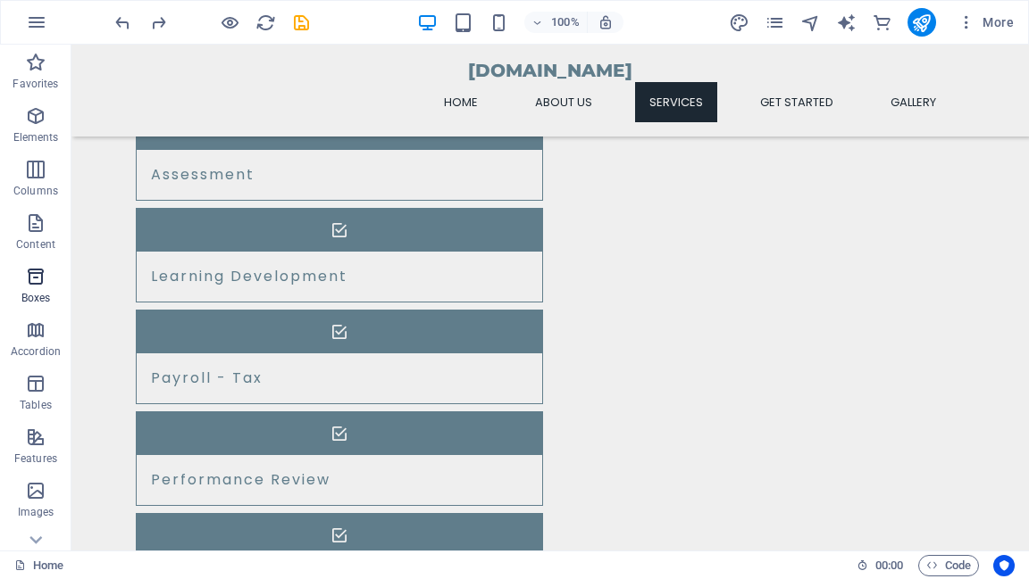
click at [32, 279] on icon "button" at bounding box center [35, 276] width 21 height 21
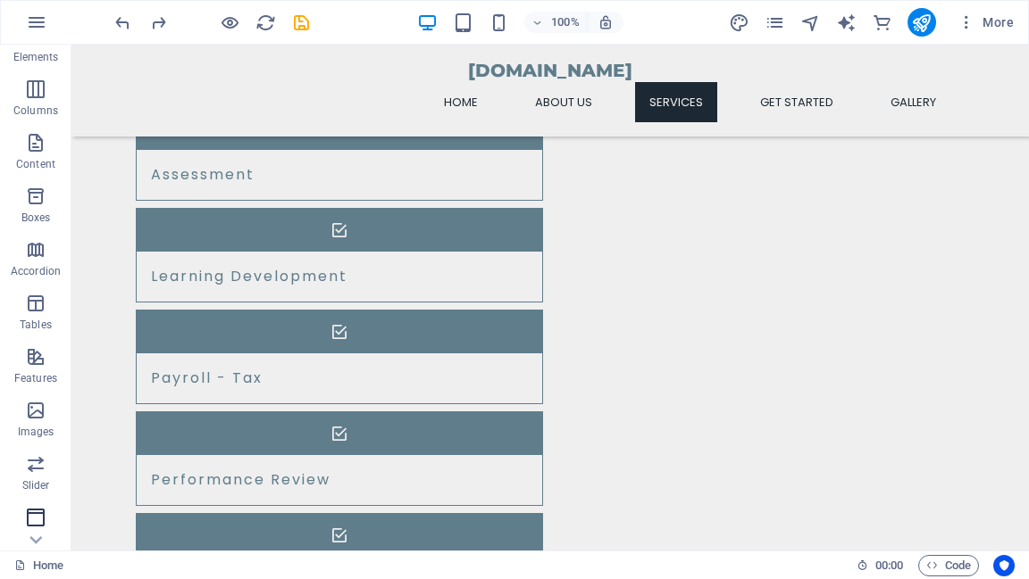
scroll to position [143, 0]
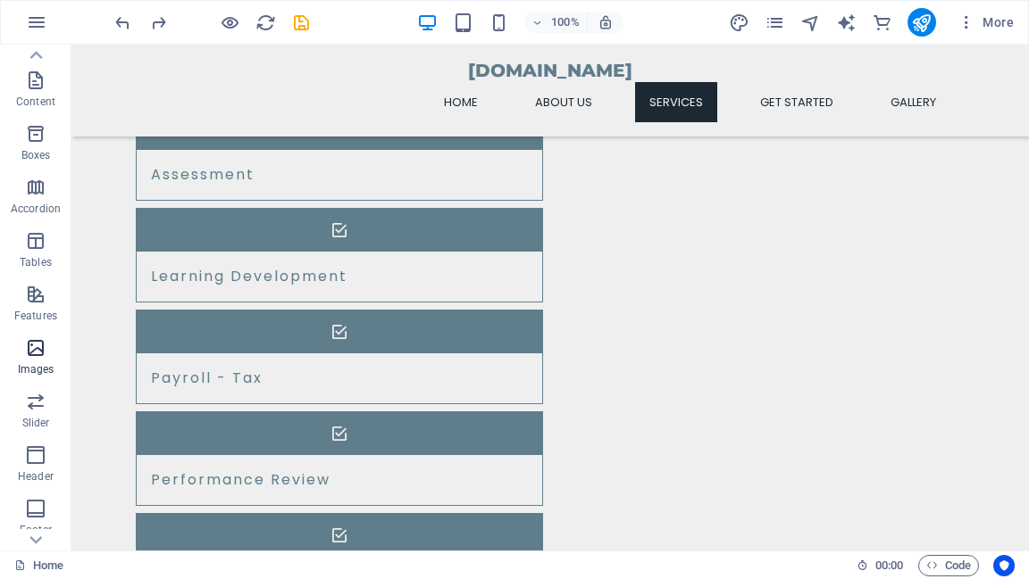
click at [34, 354] on icon "button" at bounding box center [35, 347] width 21 height 21
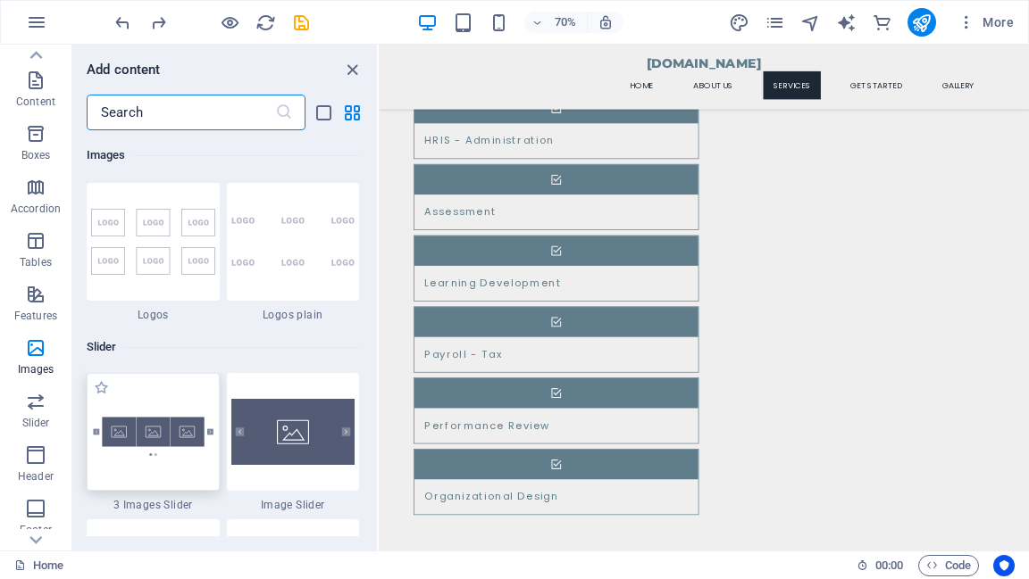
scroll to position [9910, 0]
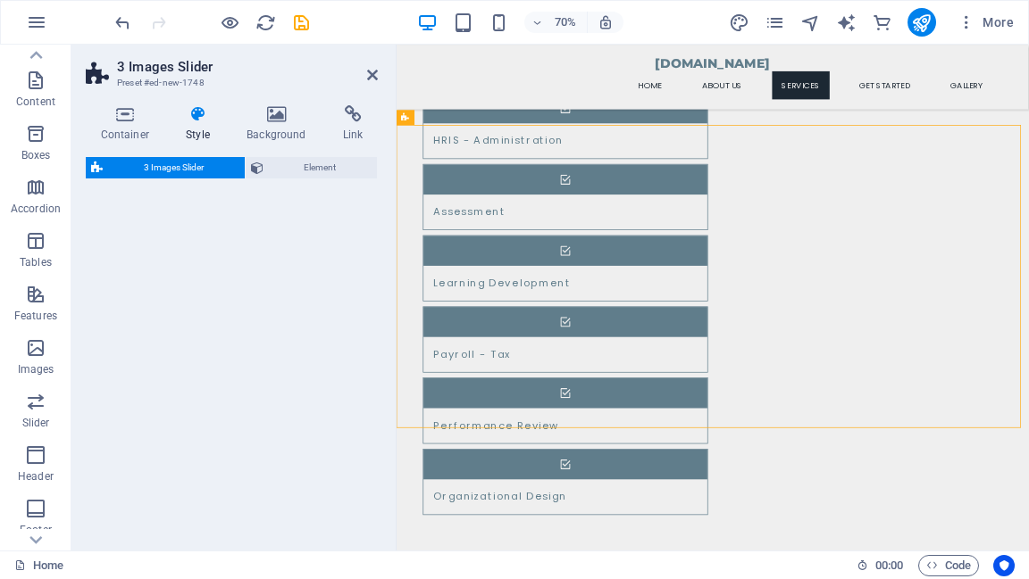
select select "rem"
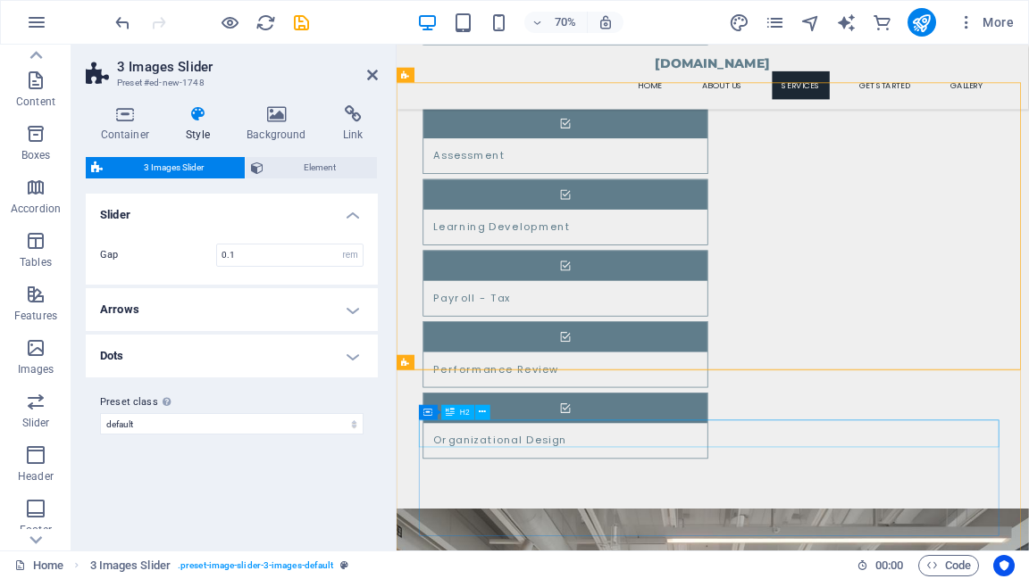
scroll to position [1766, 0]
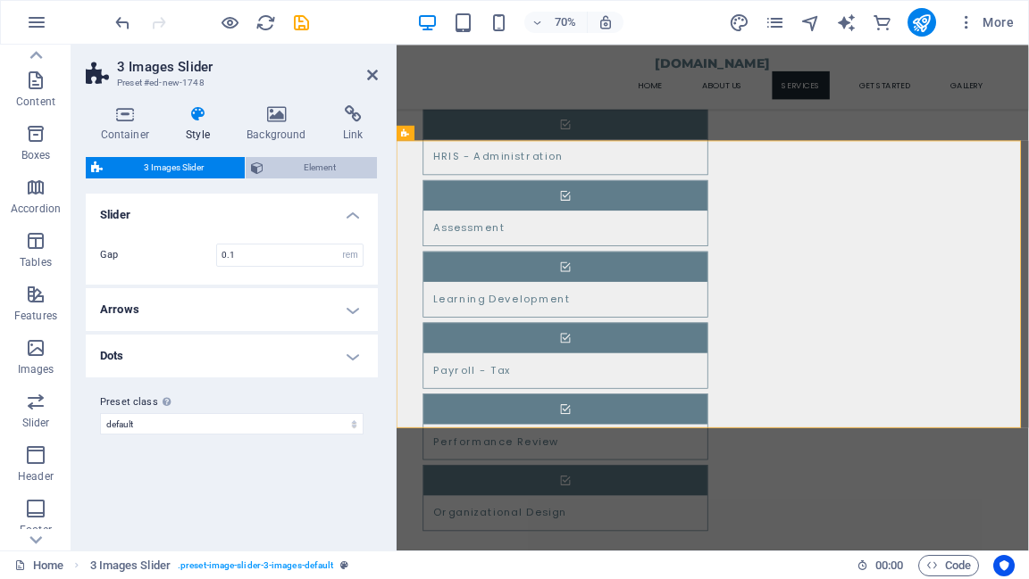
click at [292, 171] on span "Element" at bounding box center [321, 167] width 104 height 21
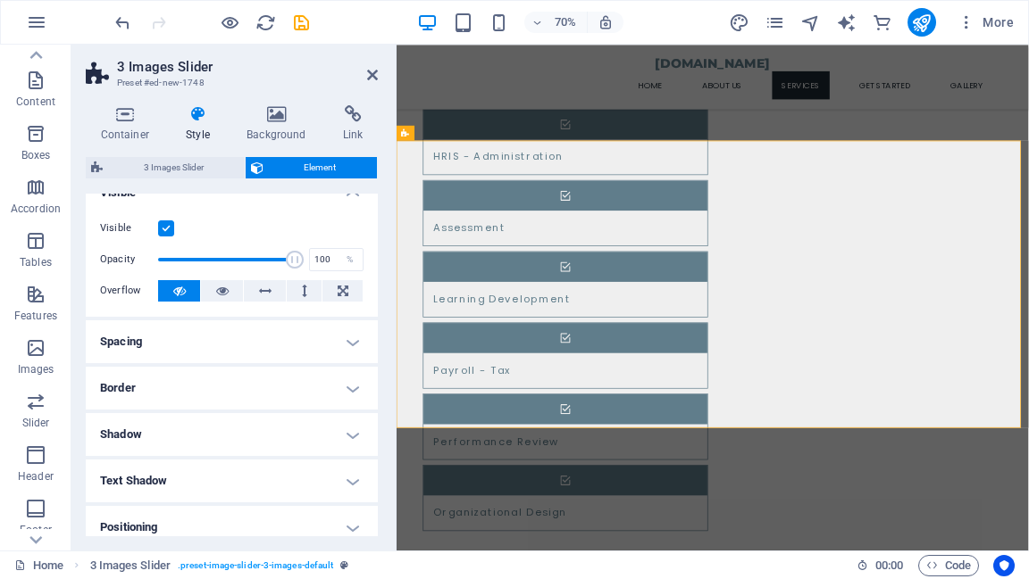
scroll to position [0, 0]
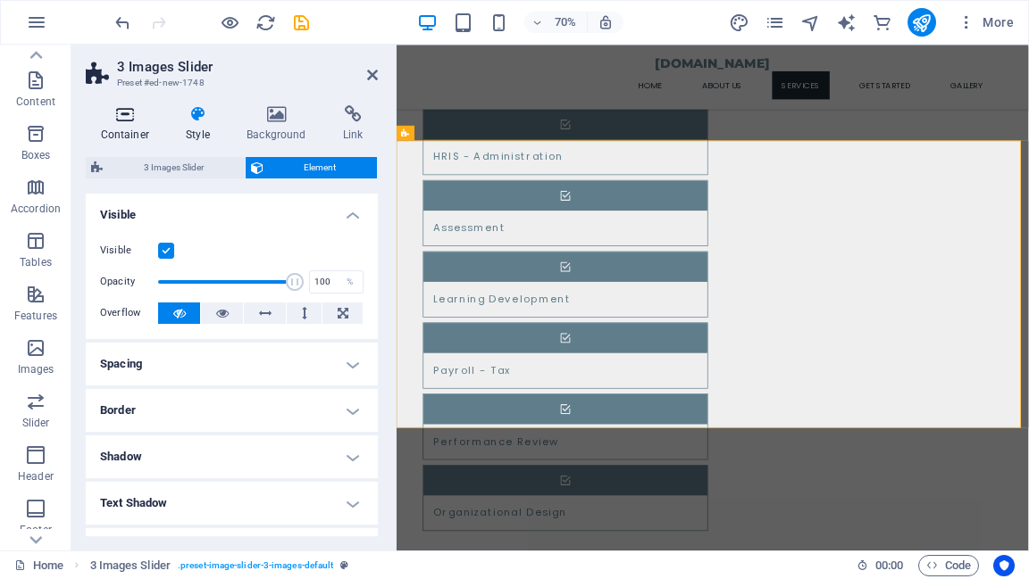
click at [119, 119] on icon at bounding box center [125, 114] width 79 height 18
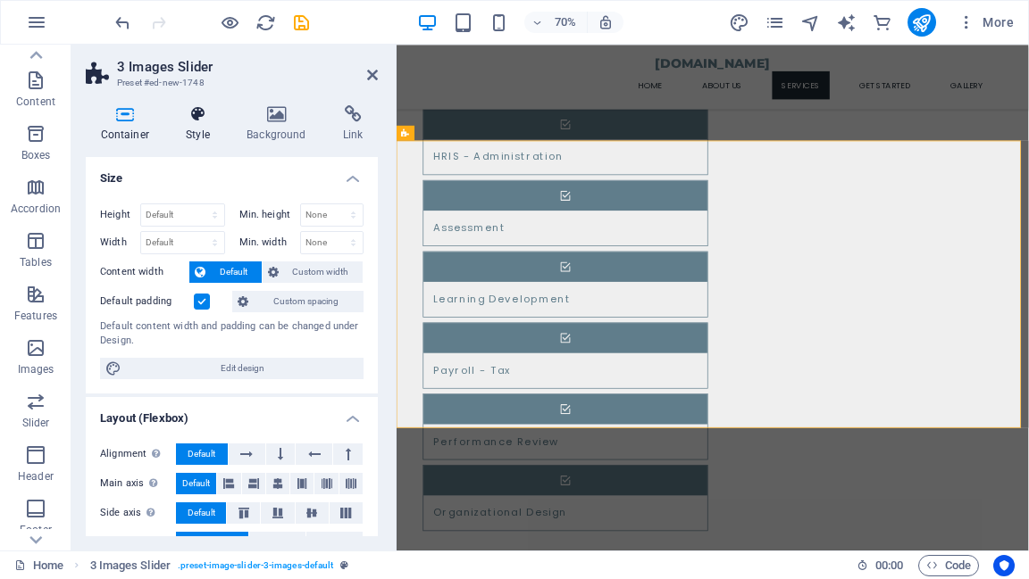
click at [196, 123] on h4 "Style" at bounding box center [201, 123] width 61 height 37
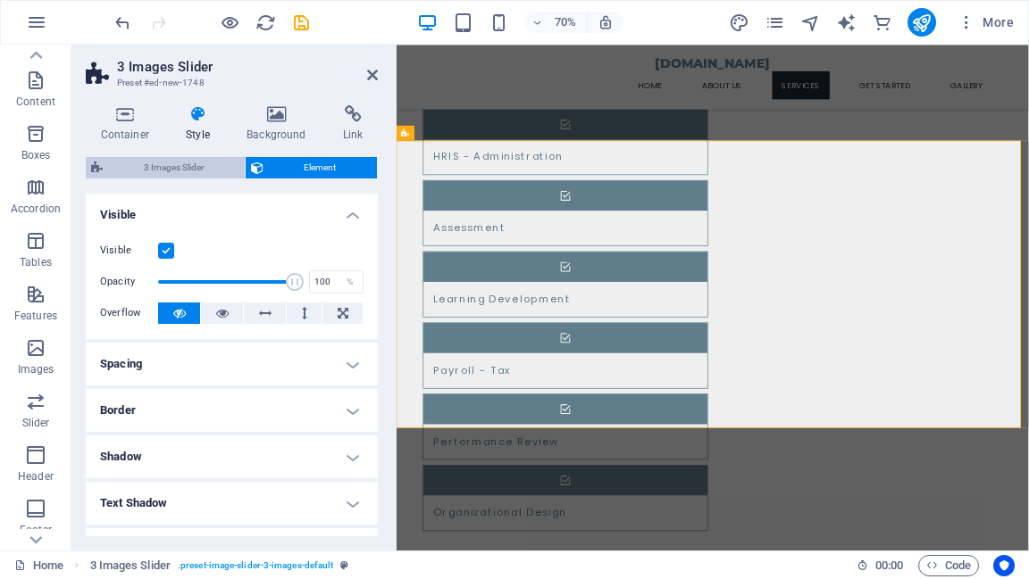
click at [175, 169] on span "3 Images Slider" at bounding box center [173, 167] width 131 height 21
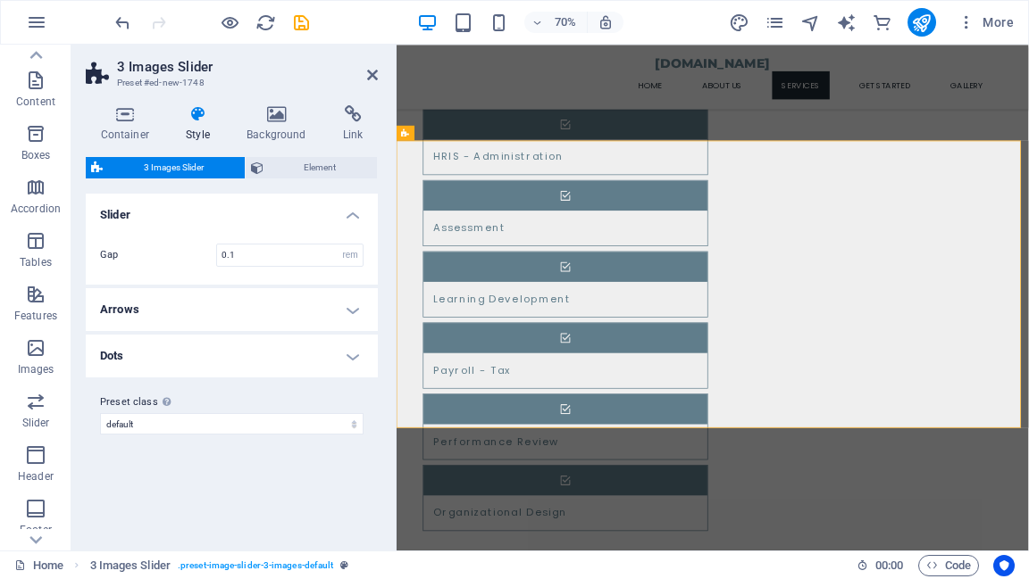
click at [350, 312] on h4 "Arrows" at bounding box center [232, 309] width 292 height 43
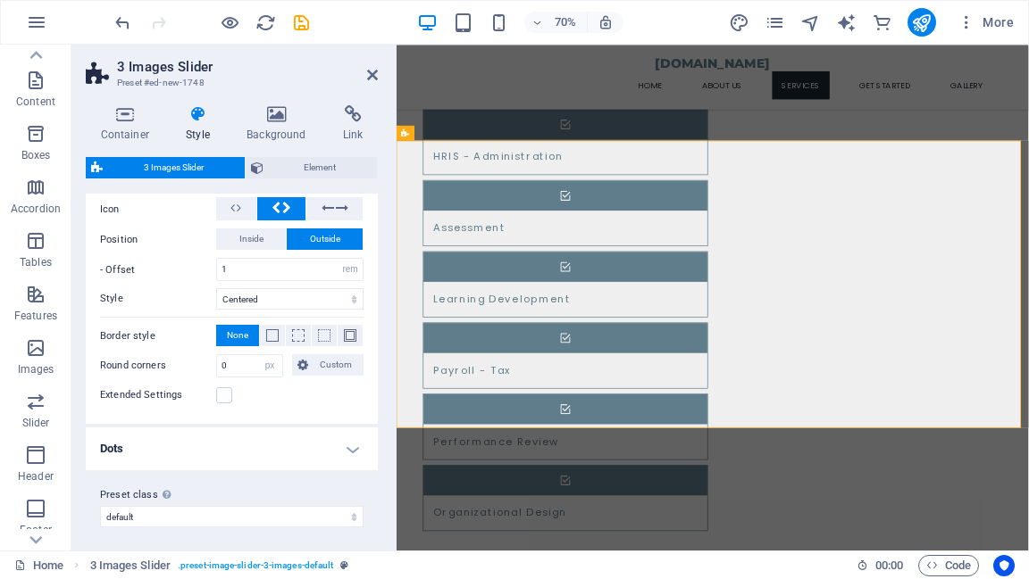
scroll to position [282, 0]
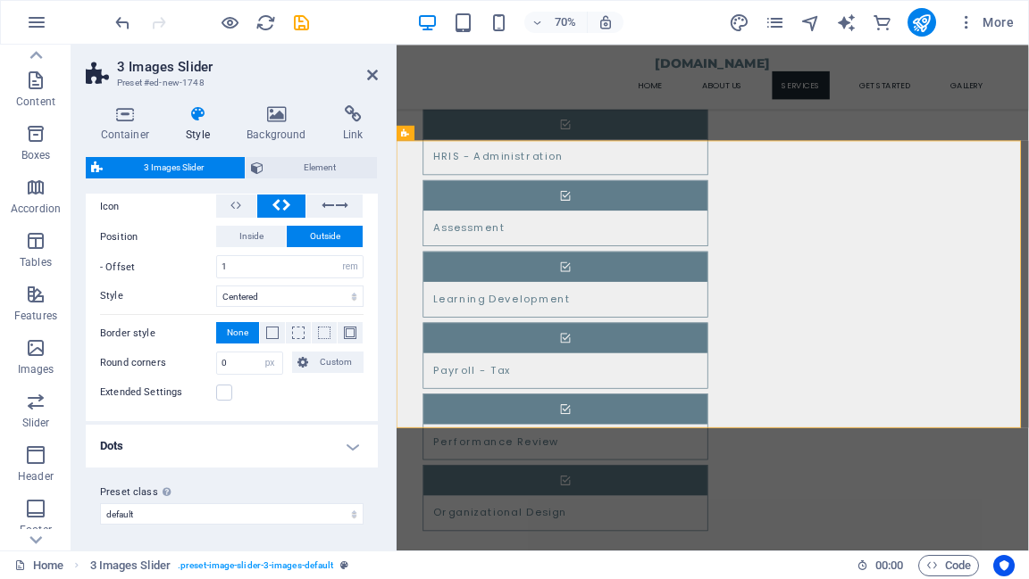
click at [346, 446] on h4 "Dots" at bounding box center [232, 446] width 292 height 43
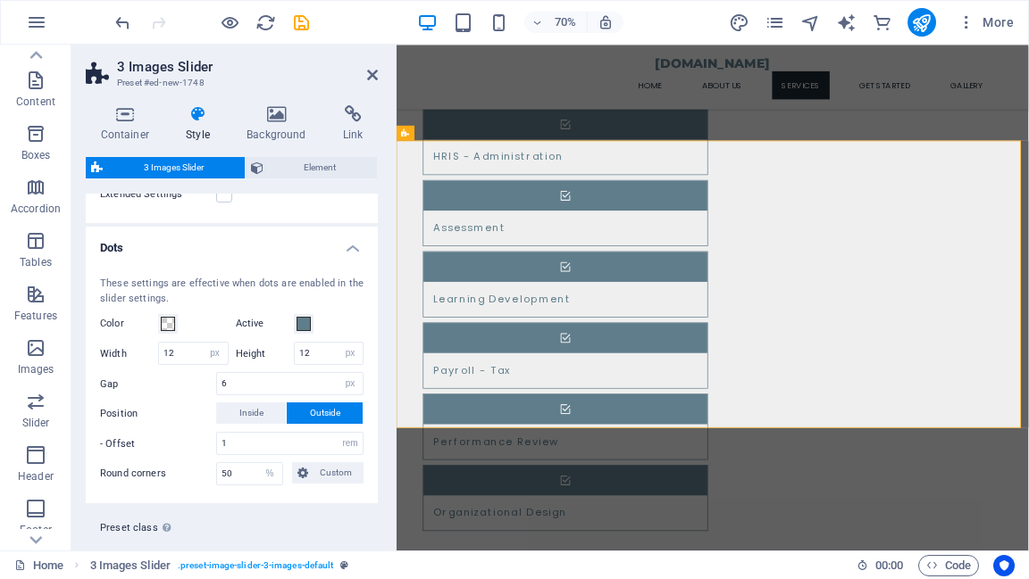
scroll to position [515, 0]
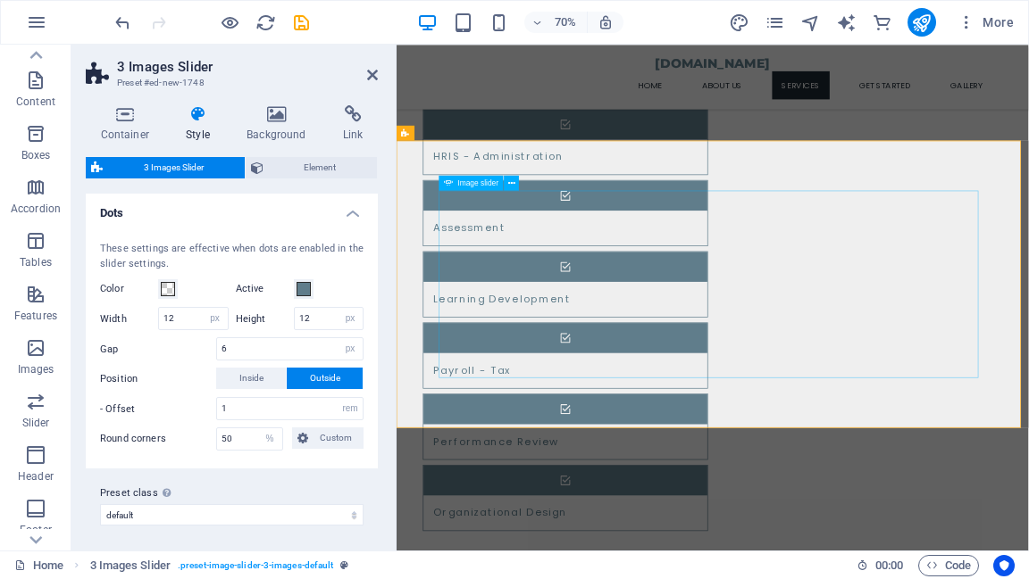
select select "px"
select select "ms"
select select "s"
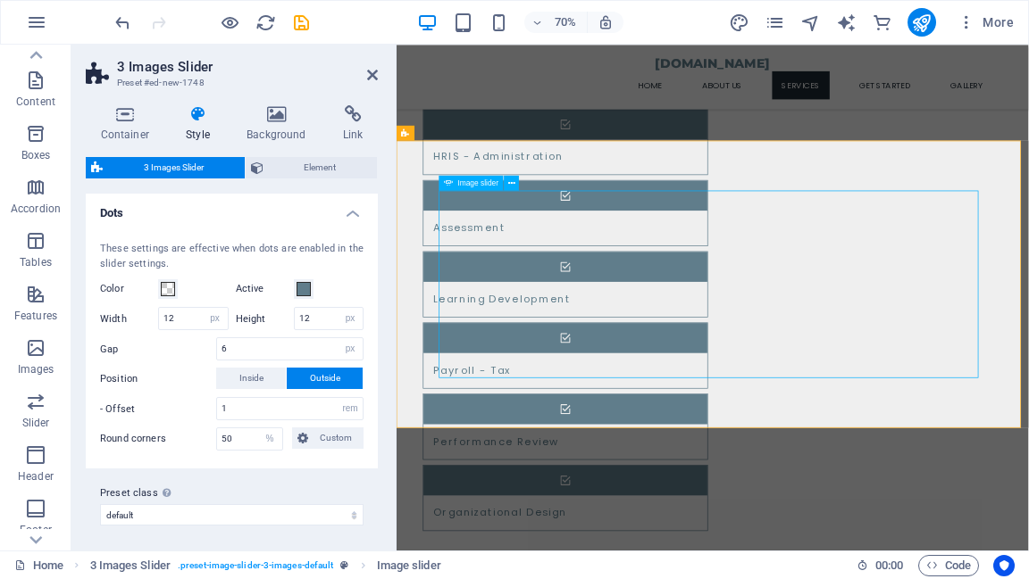
select select "progressive"
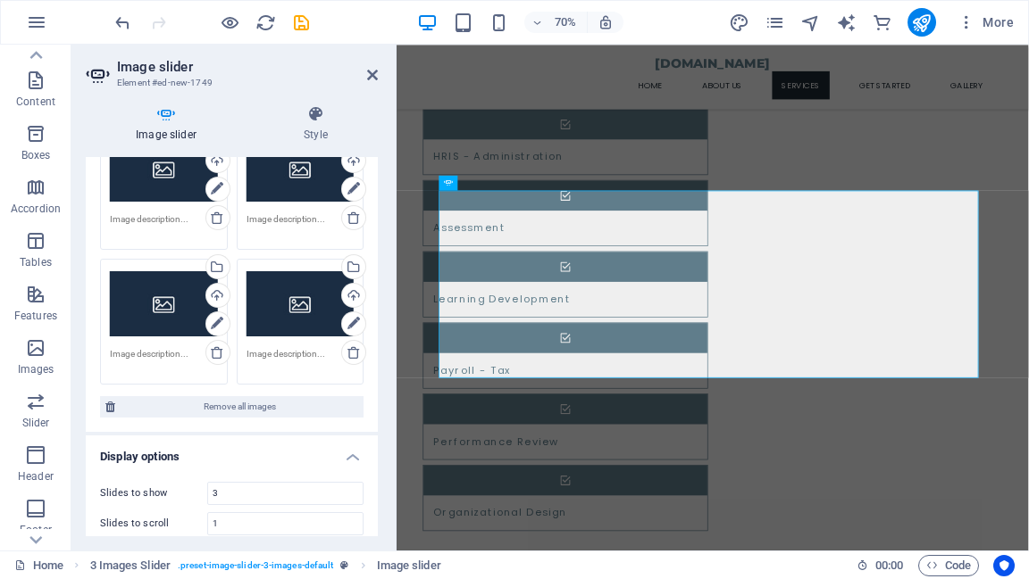
scroll to position [286, 0]
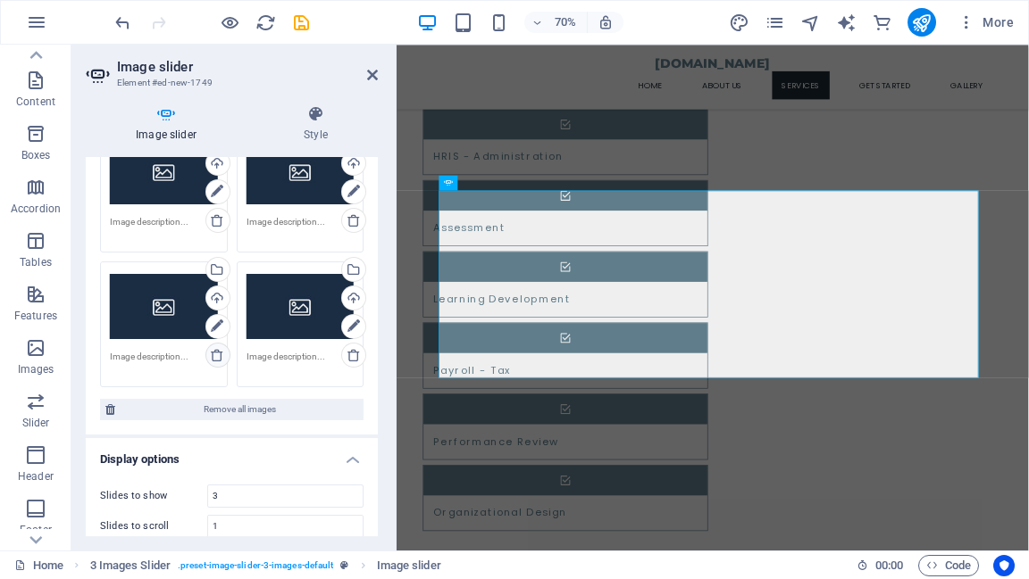
click at [217, 355] on icon at bounding box center [217, 355] width 14 height 14
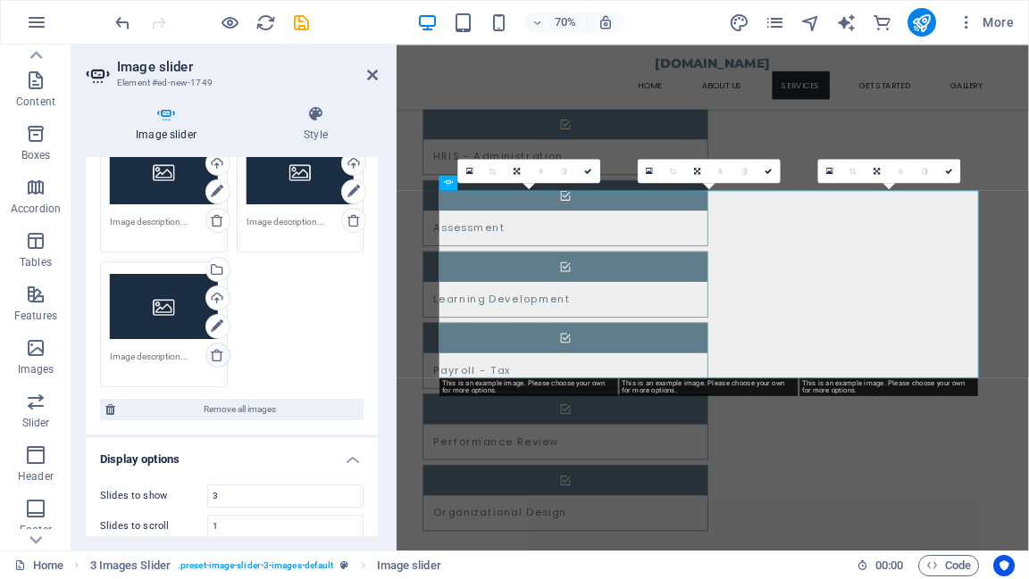
click at [217, 355] on icon at bounding box center [217, 355] width 14 height 14
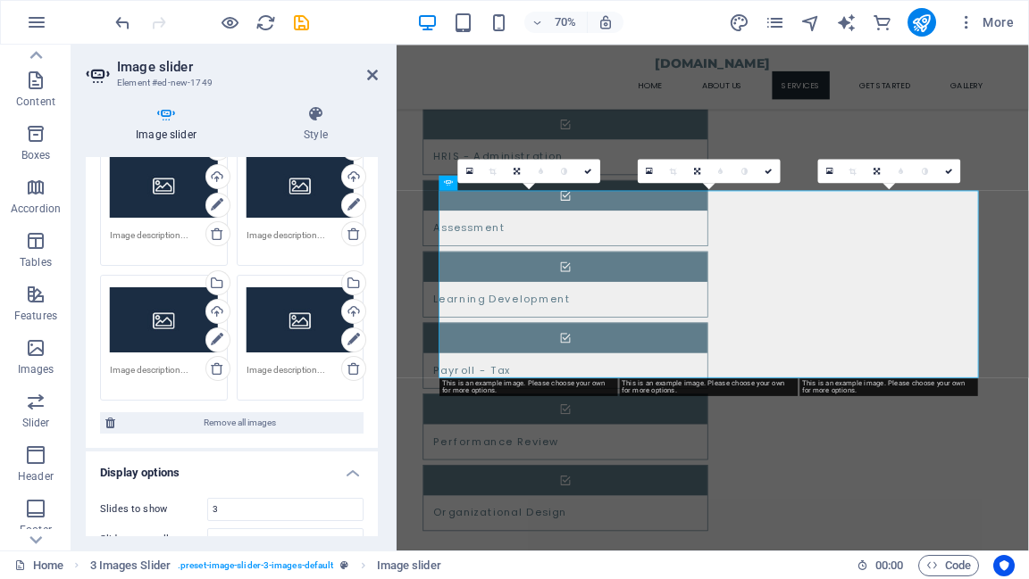
scroll to position [143, 0]
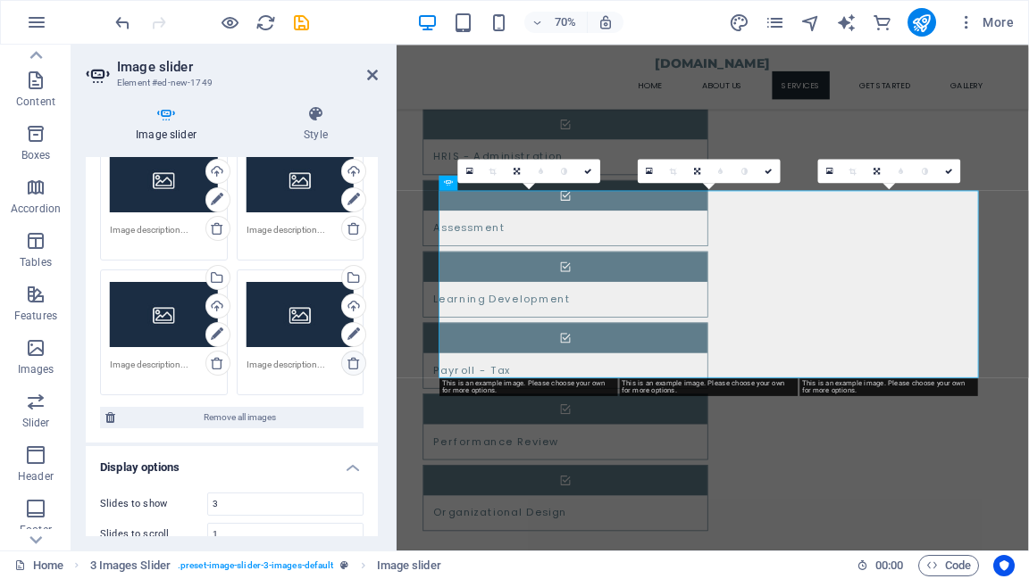
click at [349, 366] on icon at bounding box center [353, 363] width 14 height 14
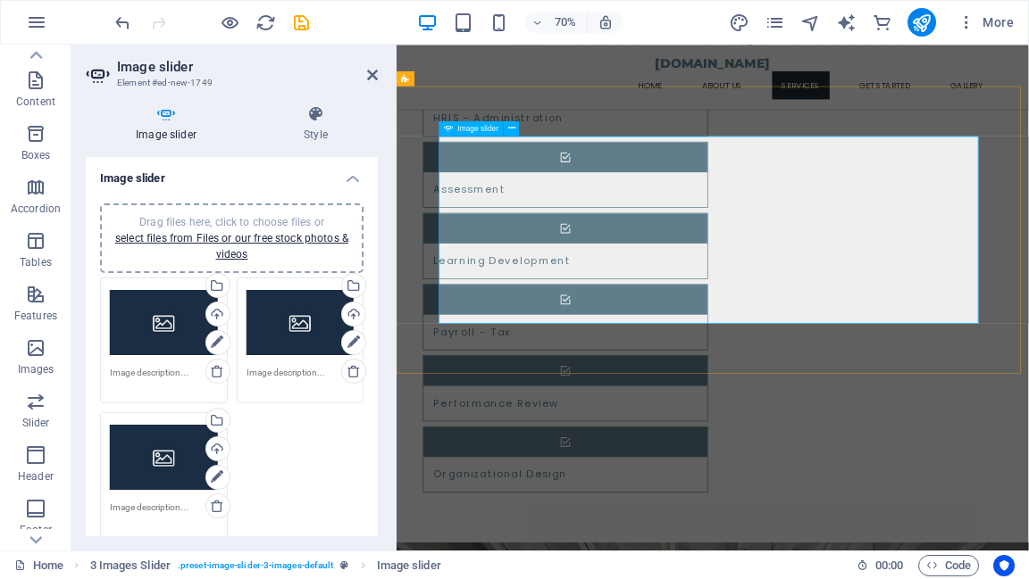
scroll to position [1773, 0]
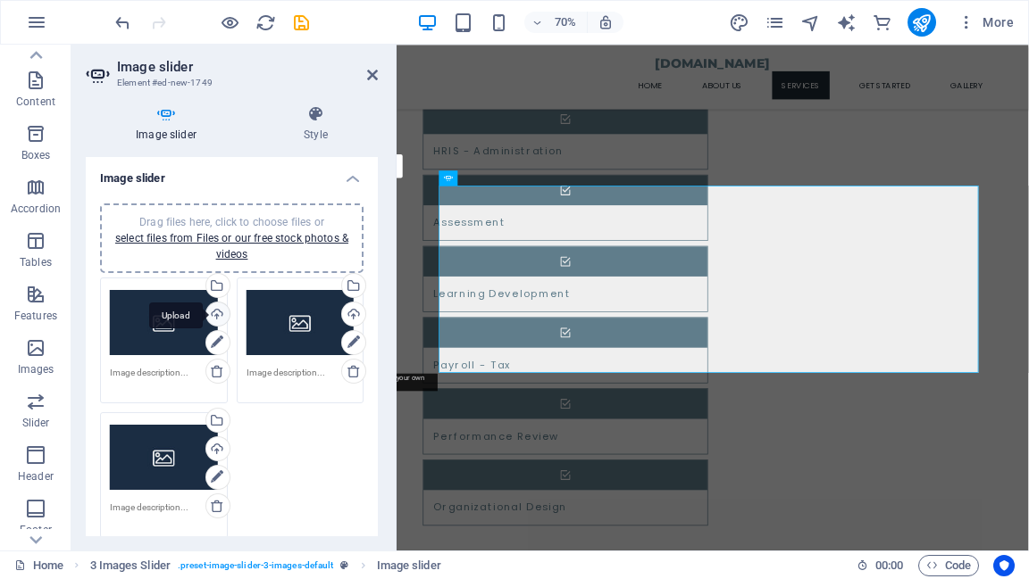
click at [212, 316] on div "Upload" at bounding box center [216, 316] width 27 height 27
click at [348, 314] on div "Upload" at bounding box center [351, 316] width 27 height 27
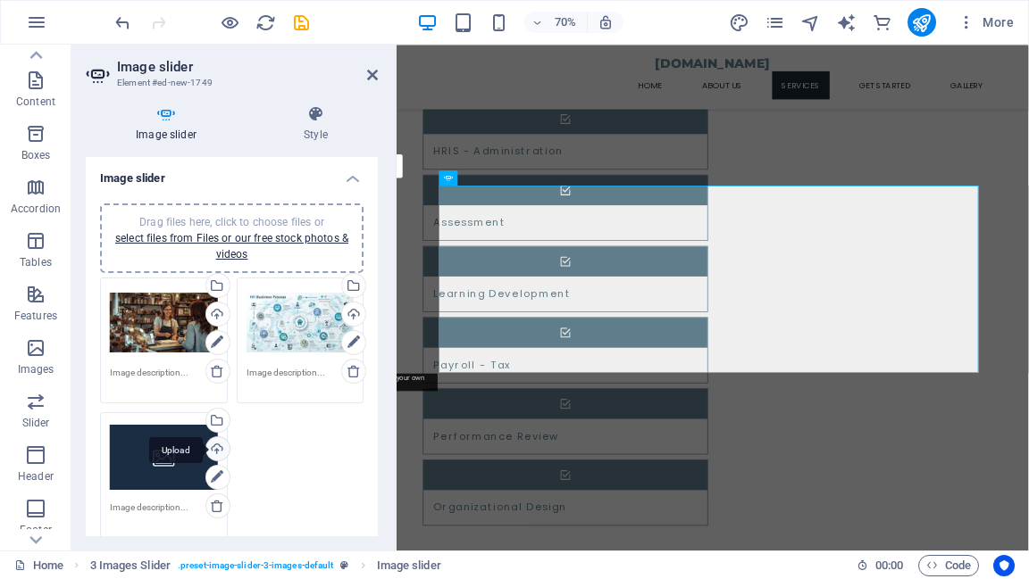
click at [214, 450] on div "Upload" at bounding box center [216, 450] width 27 height 27
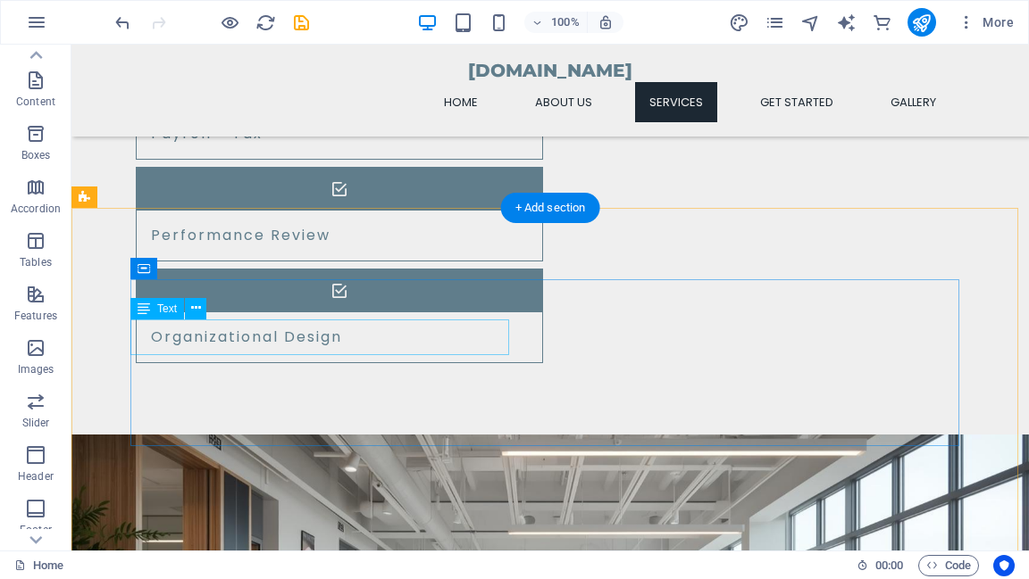
scroll to position [1987, 0]
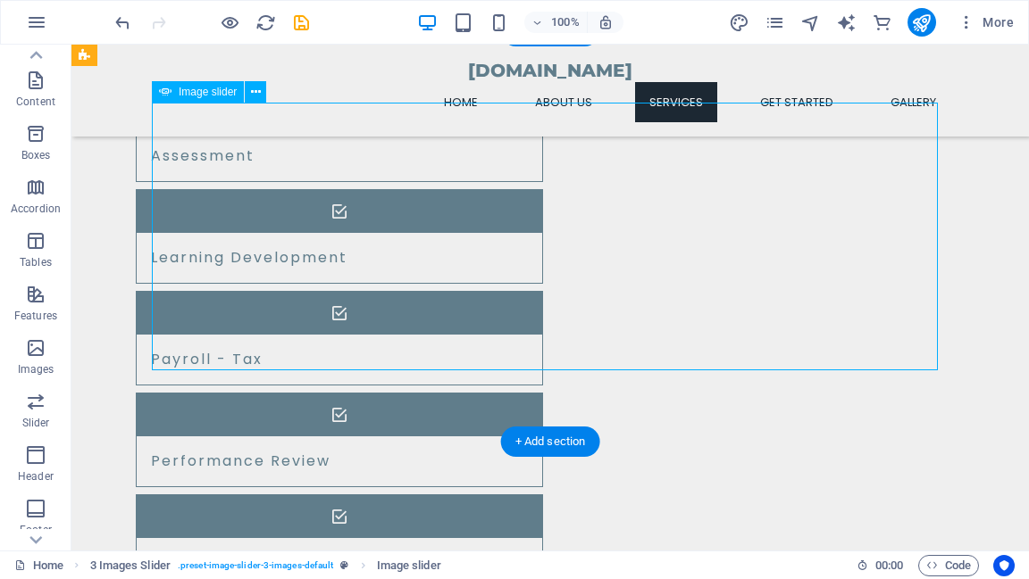
select select "px"
select select "ms"
select select "s"
select select "progressive"
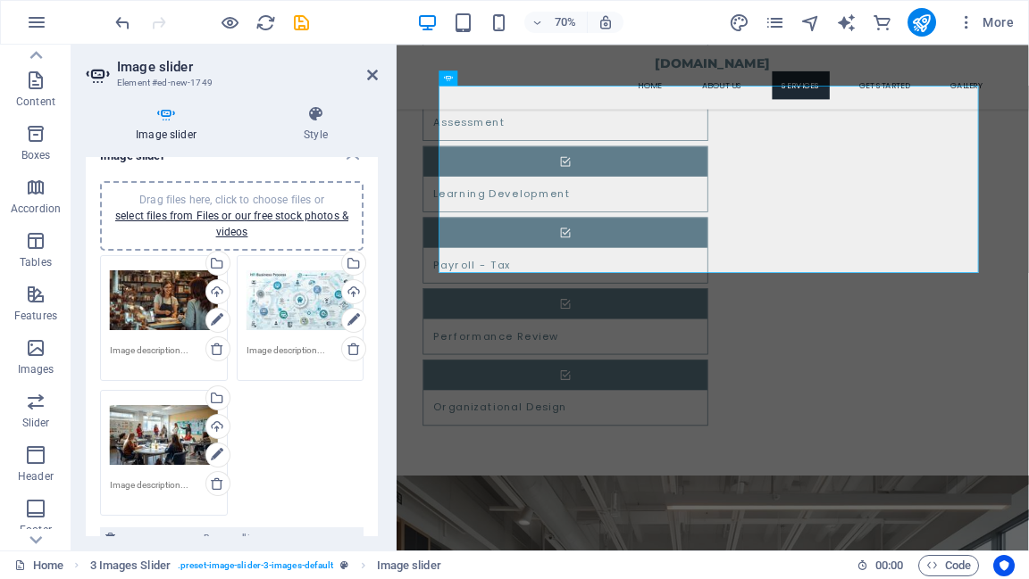
scroll to position [0, 0]
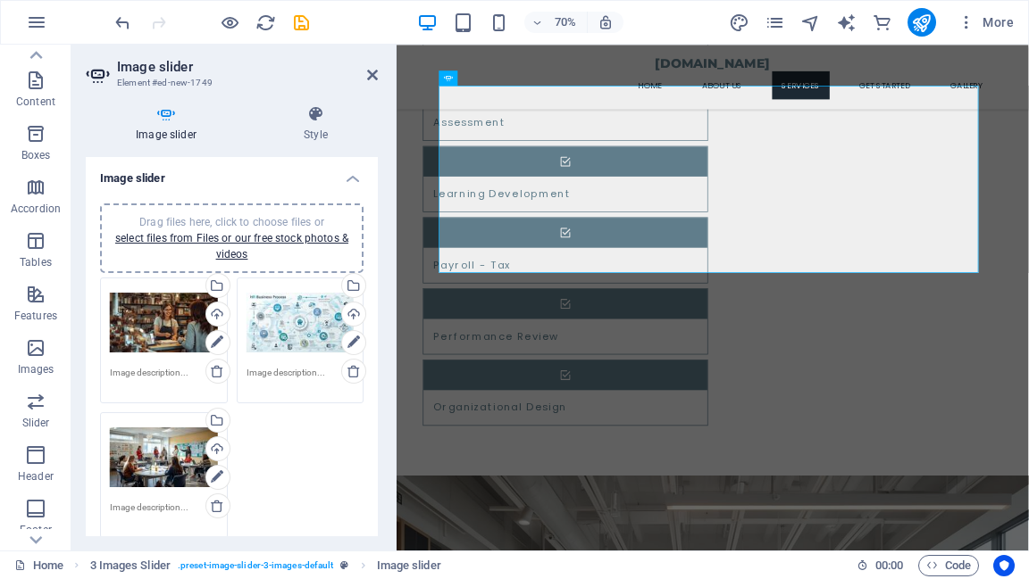
click at [242, 239] on link "select files from Files or our free stock photos & videos" at bounding box center [231, 246] width 233 height 29
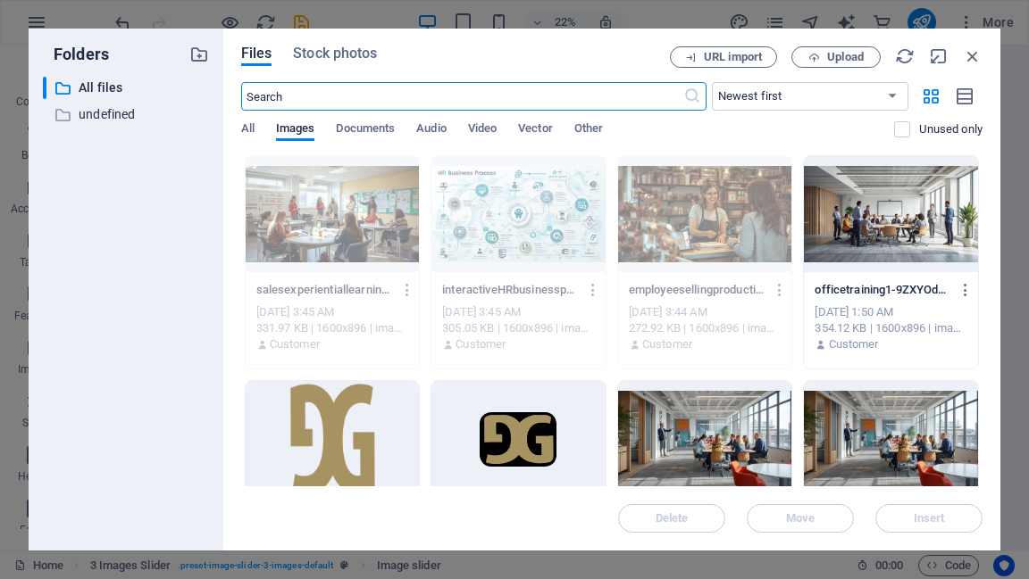
scroll to position [1948, 0]
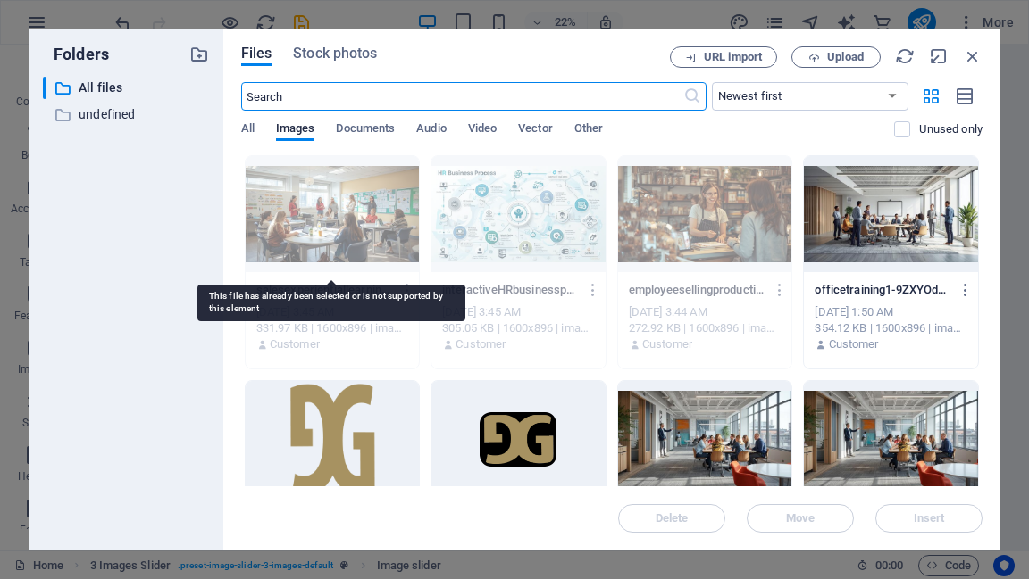
click at [305, 226] on div at bounding box center [333, 214] width 174 height 116
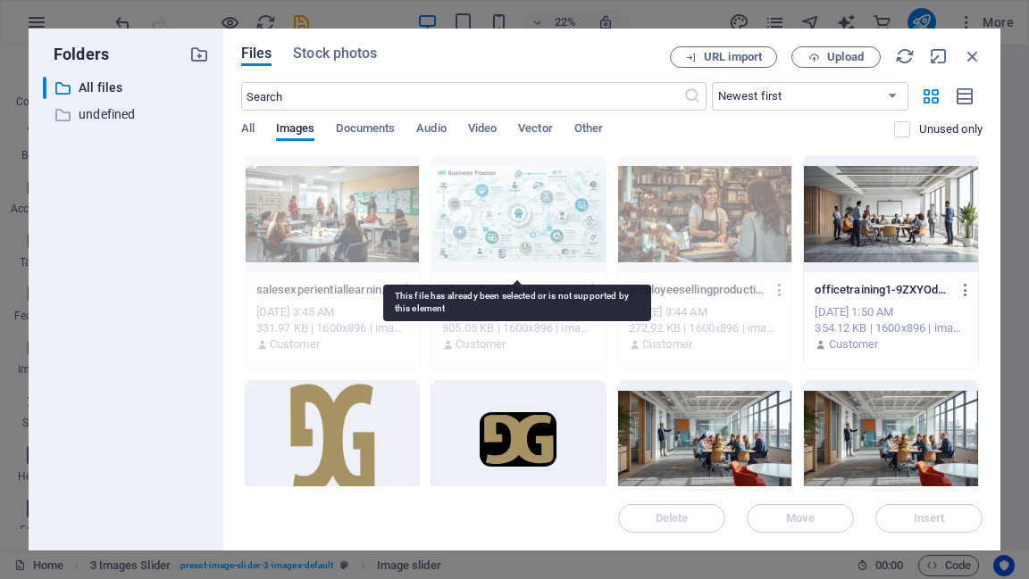
click at [521, 217] on div at bounding box center [518, 214] width 174 height 116
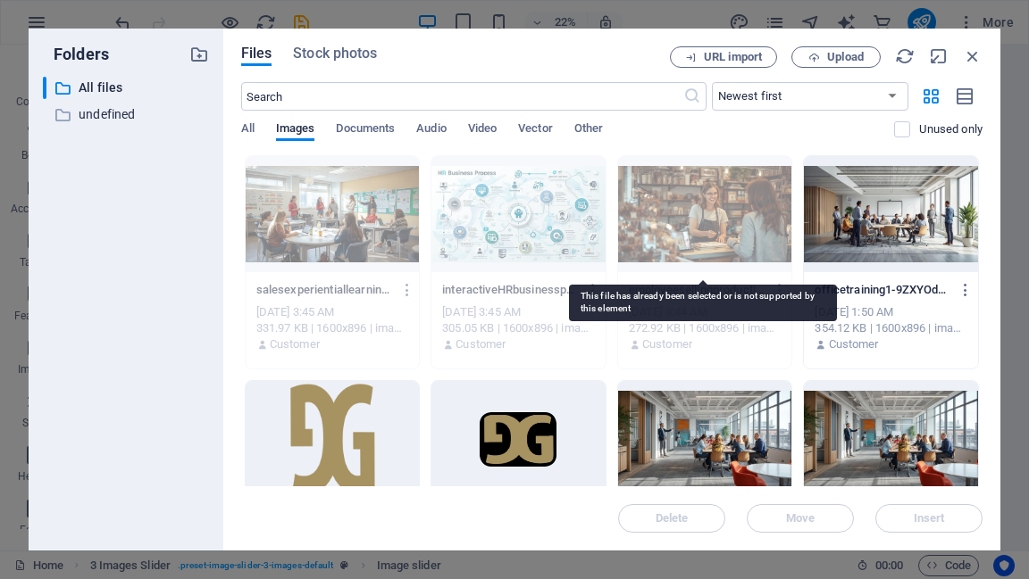
click at [671, 212] on div at bounding box center [705, 214] width 174 height 116
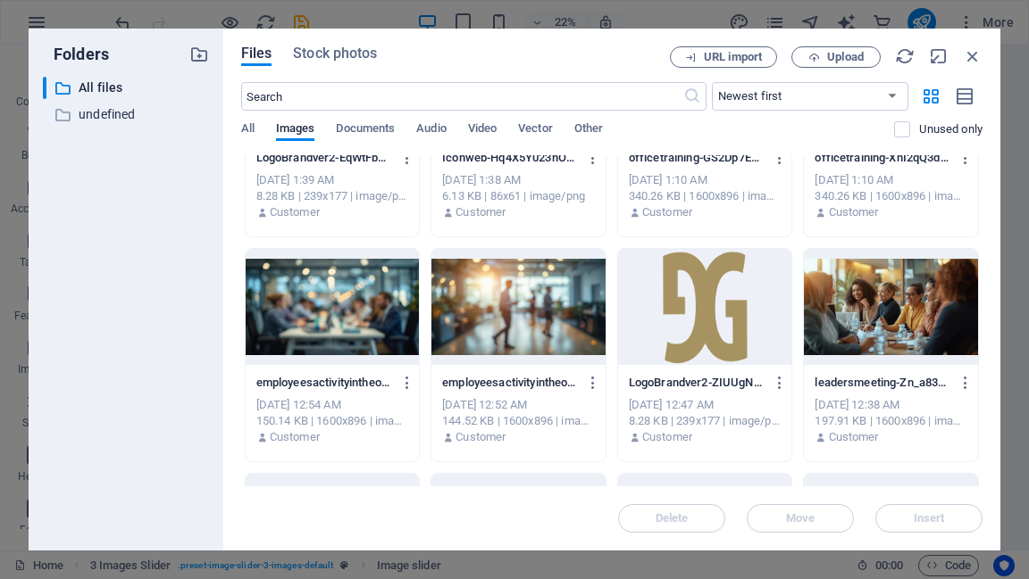
scroll to position [357, 0]
click at [854, 292] on div at bounding box center [891, 307] width 174 height 116
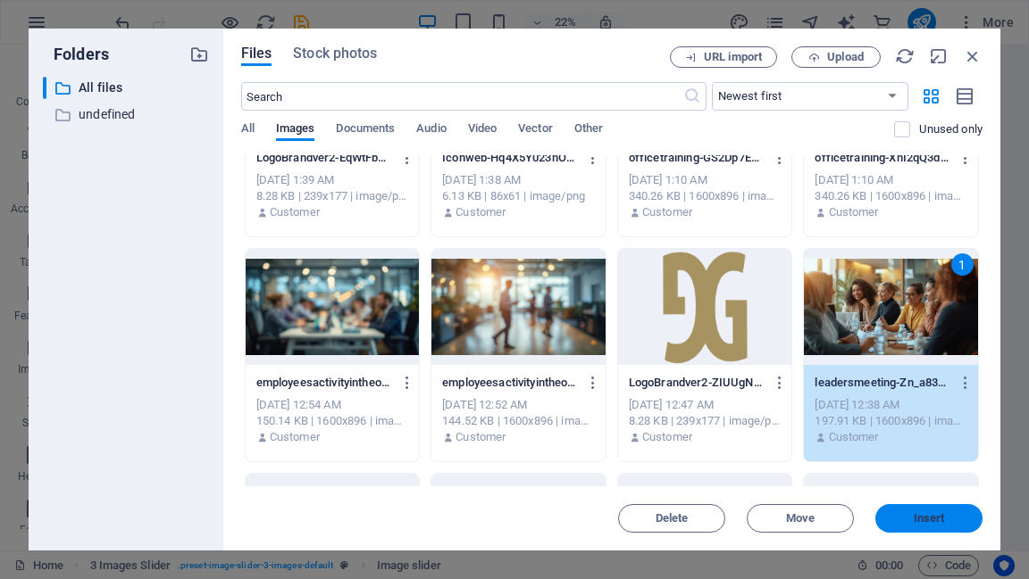
click at [920, 518] on span "Insert" at bounding box center [928, 518] width 31 height 11
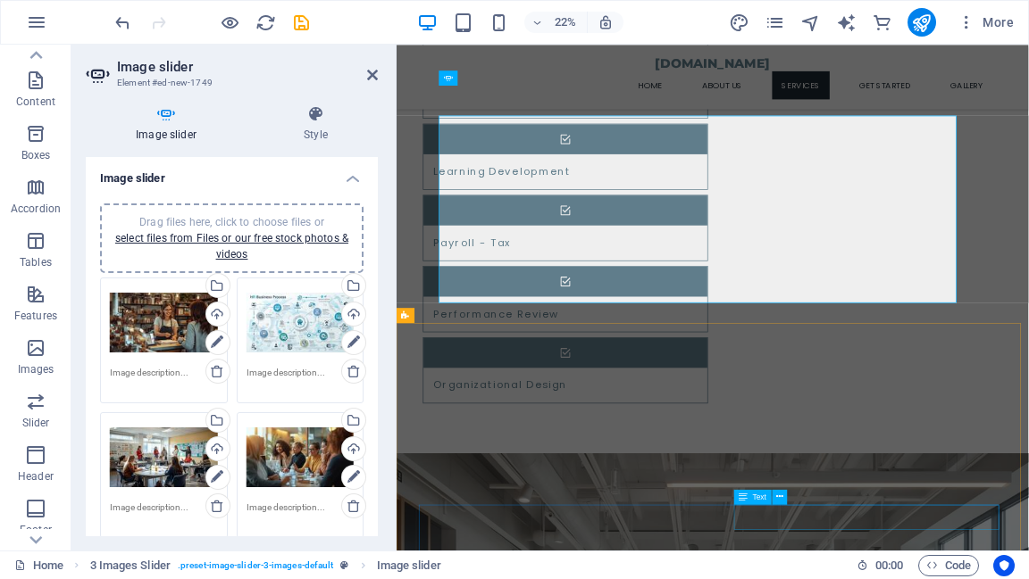
scroll to position [1916, 0]
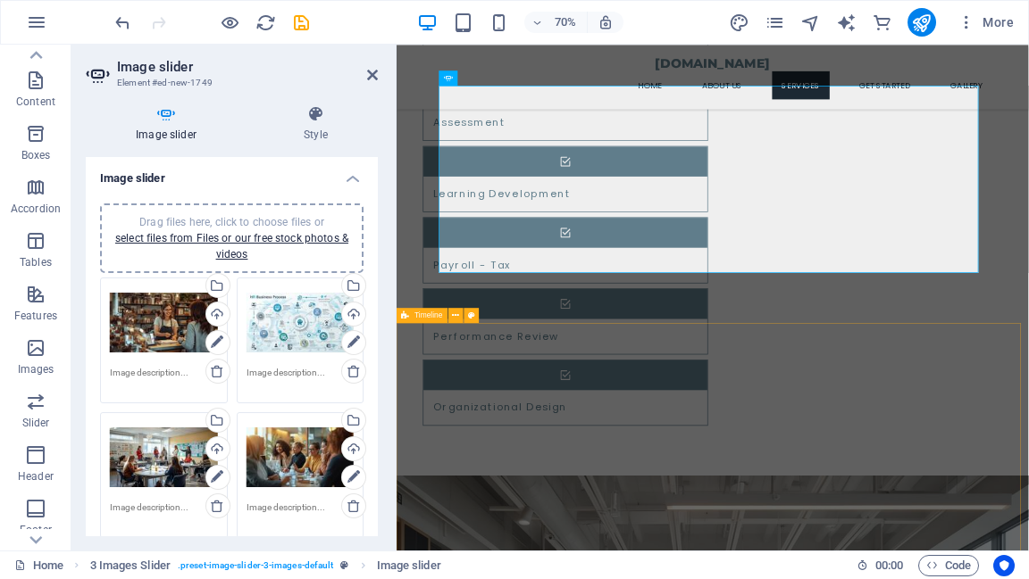
select select "rem"
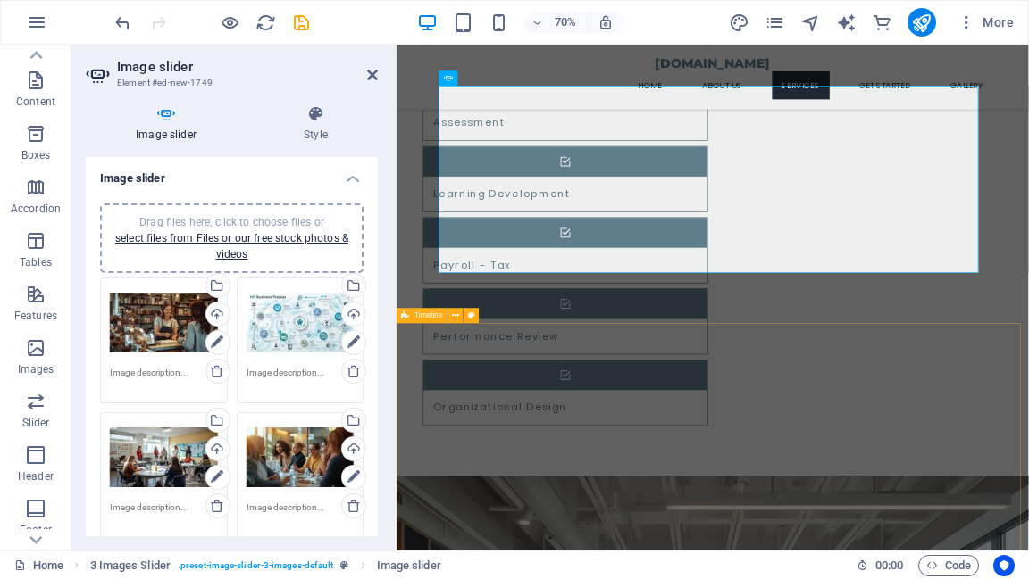
select select "rem"
select select "%"
select select "rem"
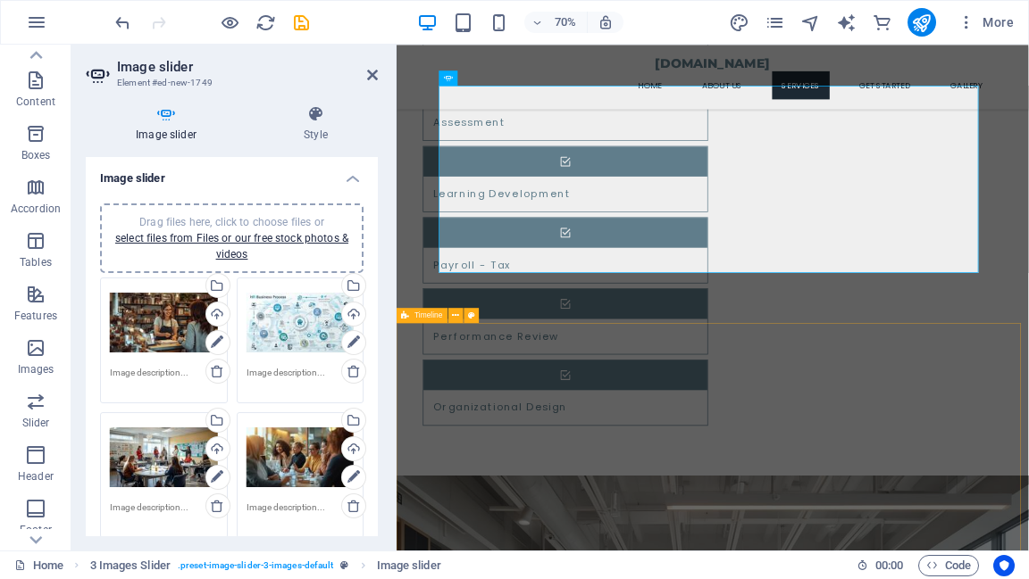
select select "px"
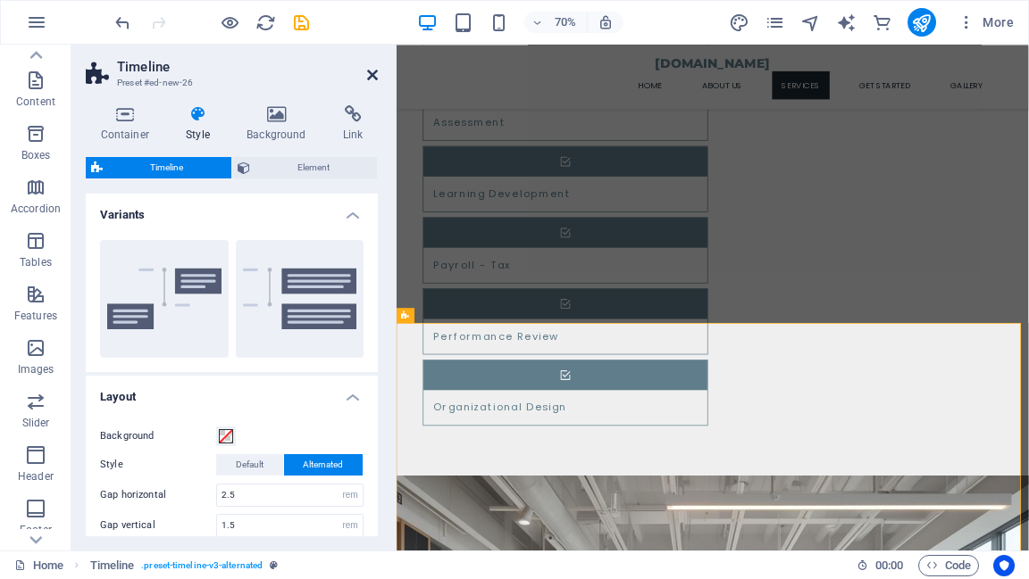
click at [371, 72] on icon at bounding box center [372, 75] width 11 height 14
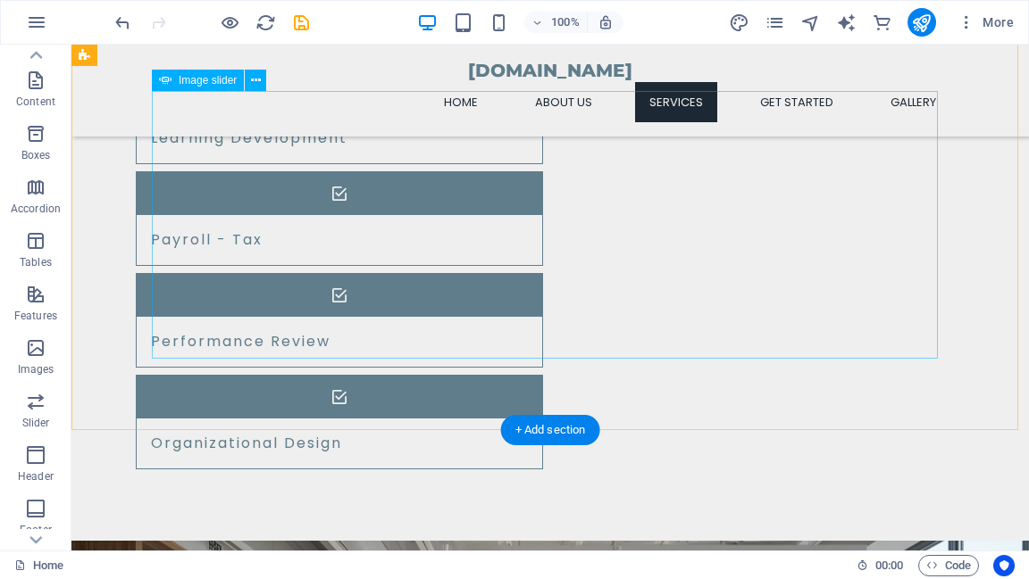
scroll to position [1845, 0]
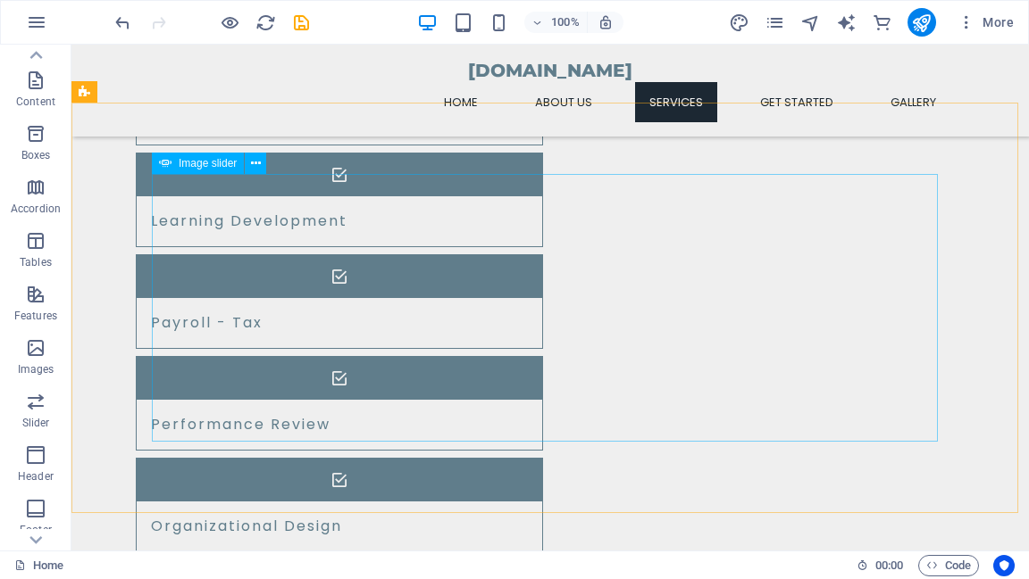
click at [198, 168] on span "Image slider" at bounding box center [208, 163] width 58 height 11
click at [214, 161] on span "Image slider" at bounding box center [208, 163] width 58 height 11
select select "px"
select select "ms"
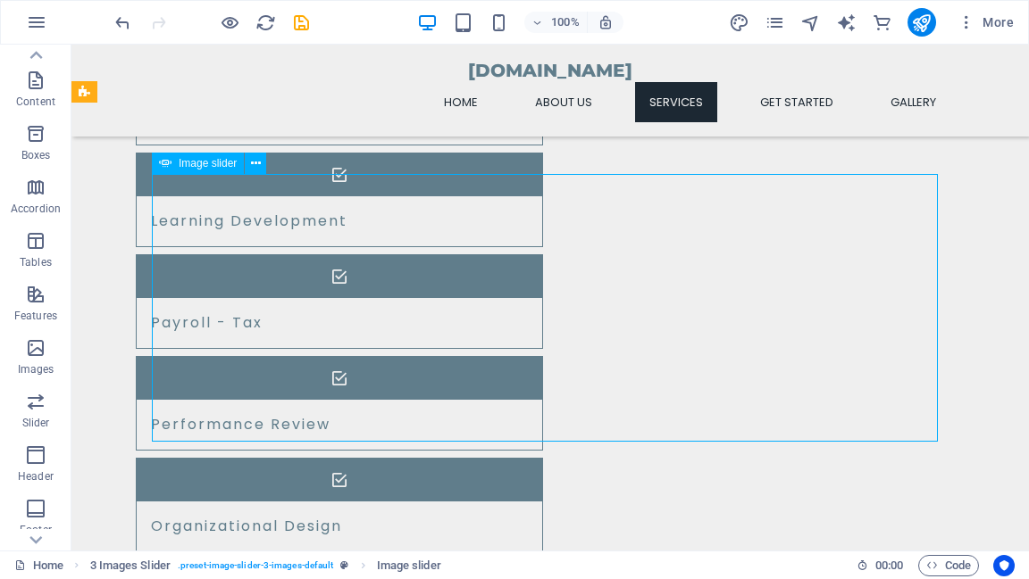
select select "s"
select select "progressive"
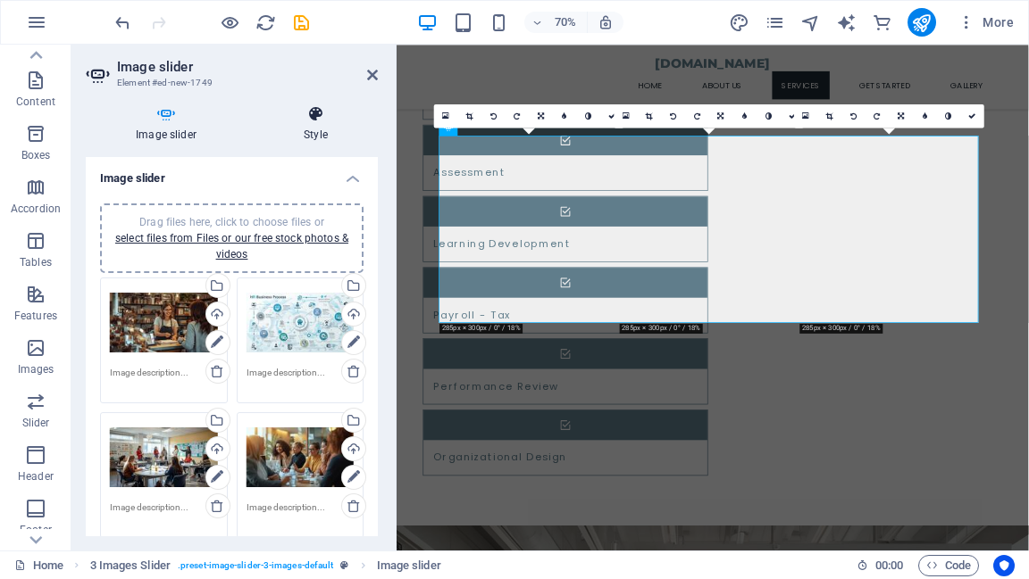
click at [313, 125] on h4 "Style" at bounding box center [316, 123] width 124 height 37
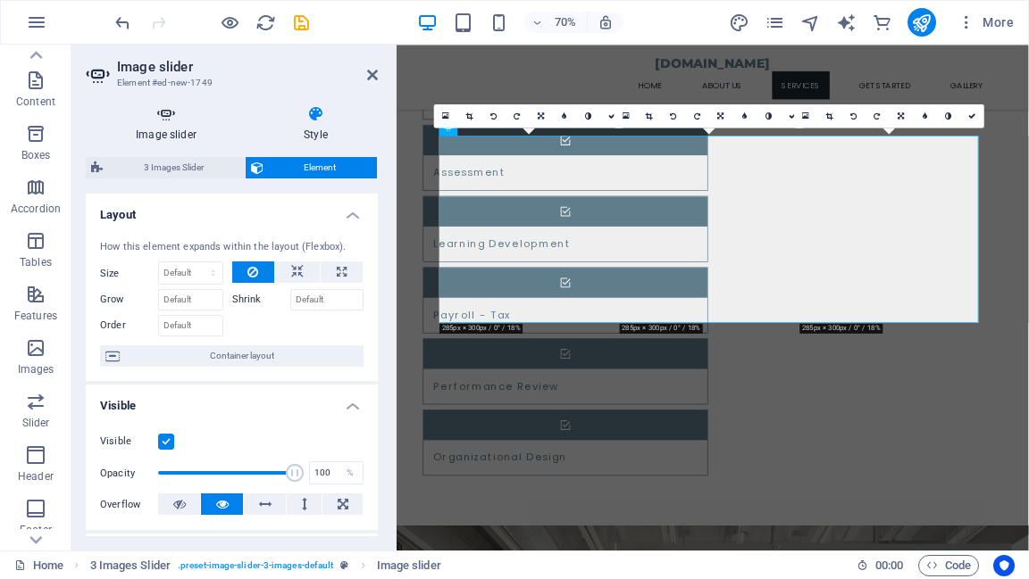
click at [179, 123] on h4 "Image slider" at bounding box center [170, 123] width 168 height 37
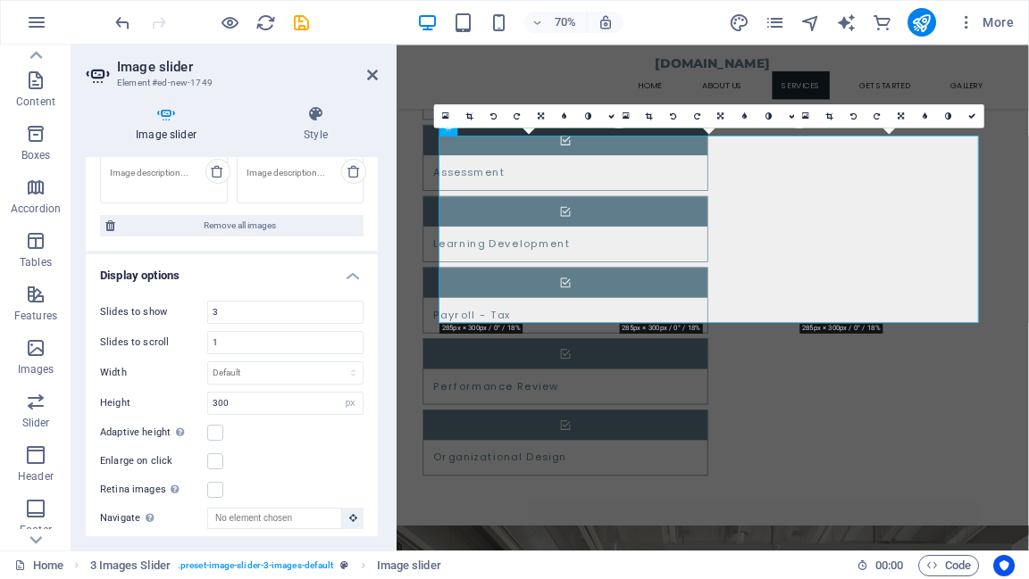
scroll to position [357, 0]
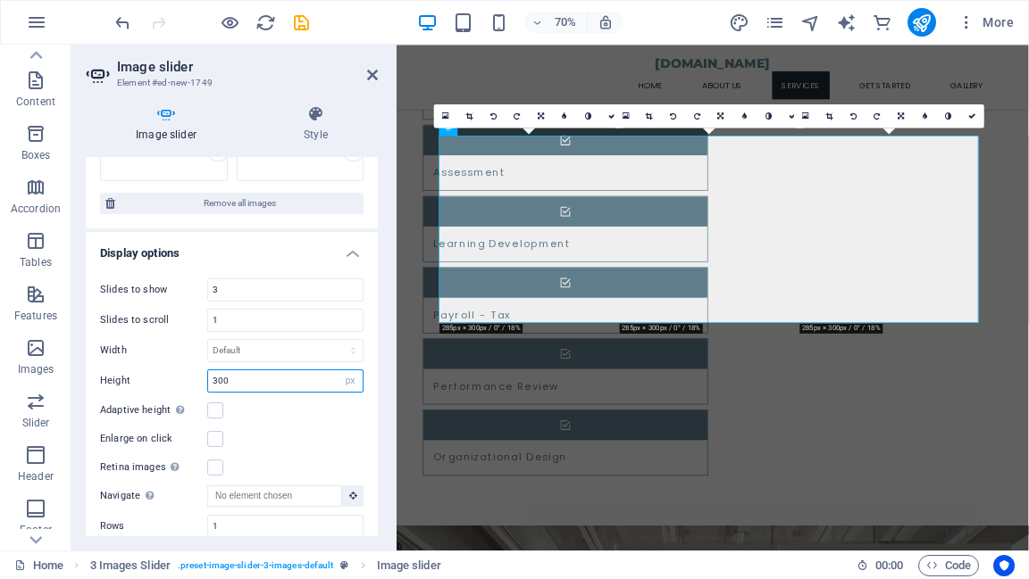
drag, startPoint x: 238, startPoint y: 378, endPoint x: 203, endPoint y: 378, distance: 35.7
click at [203, 378] on div "Height 300 Default px rem em vw vh" at bounding box center [231, 381] width 263 height 23
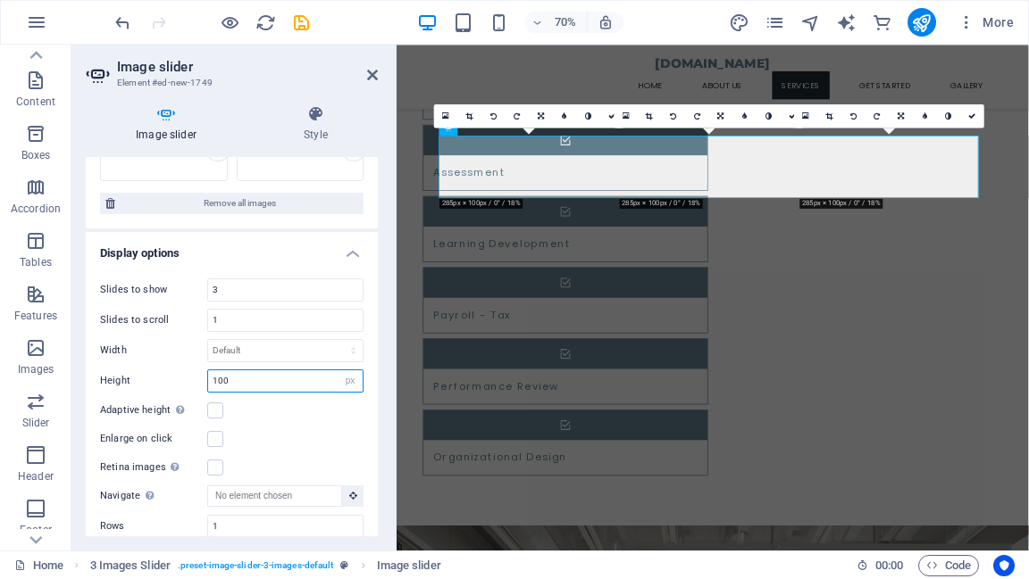
drag, startPoint x: 233, startPoint y: 381, endPoint x: 207, endPoint y: 380, distance: 25.9
click at [208, 380] on input "100" at bounding box center [285, 381] width 154 height 21
type input "100"
click at [212, 407] on label at bounding box center [215, 411] width 16 height 16
click at [0, 0] on input "Adaptive height Automatically adjust the height for single slide horizontal sli…" at bounding box center [0, 0] width 0 height 0
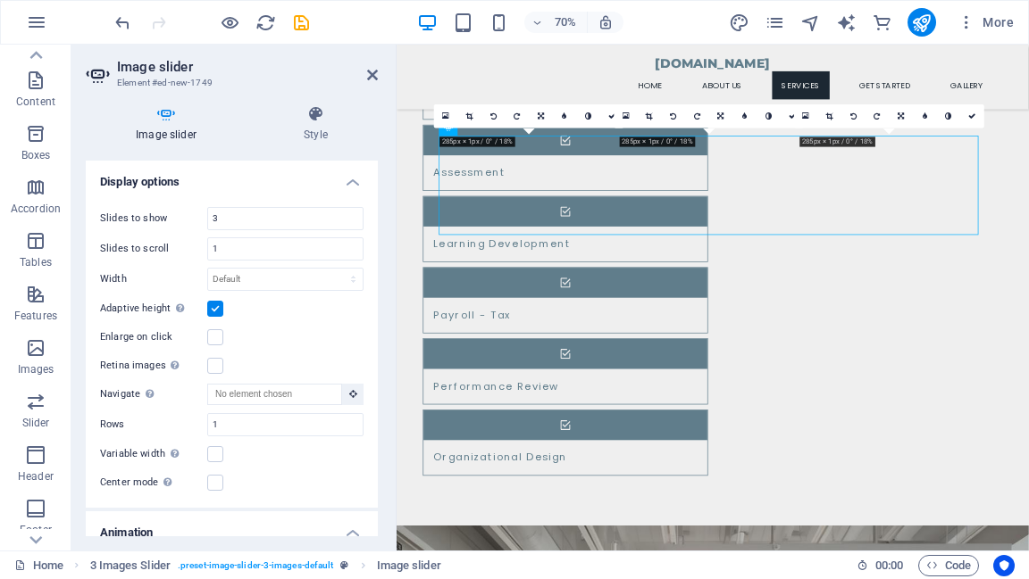
scroll to position [1776, 0]
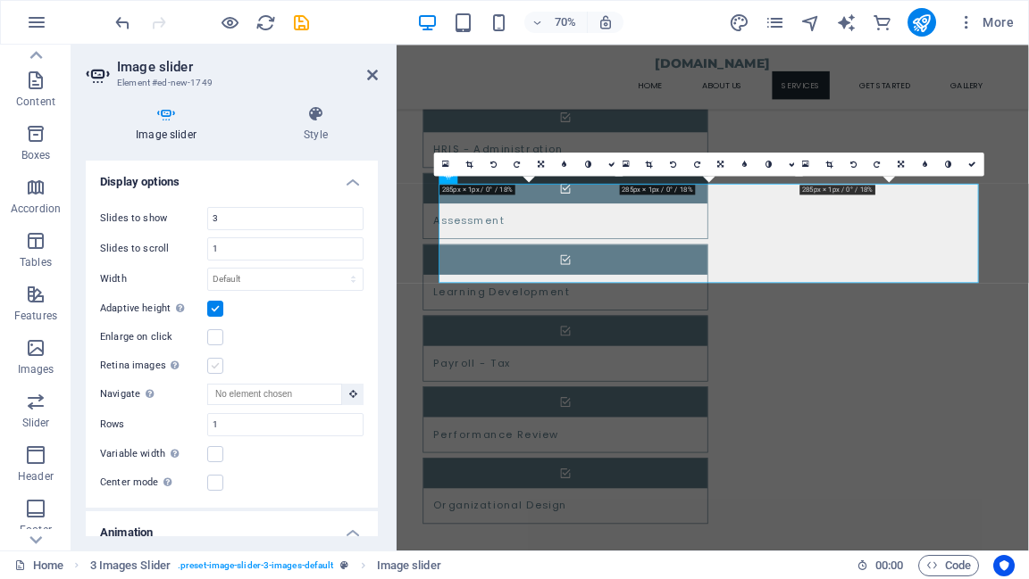
click at [215, 364] on label at bounding box center [215, 366] width 16 height 16
click at [0, 0] on input "Retina images Automatically load retina image and smartphone optimized sizes." at bounding box center [0, 0] width 0 height 0
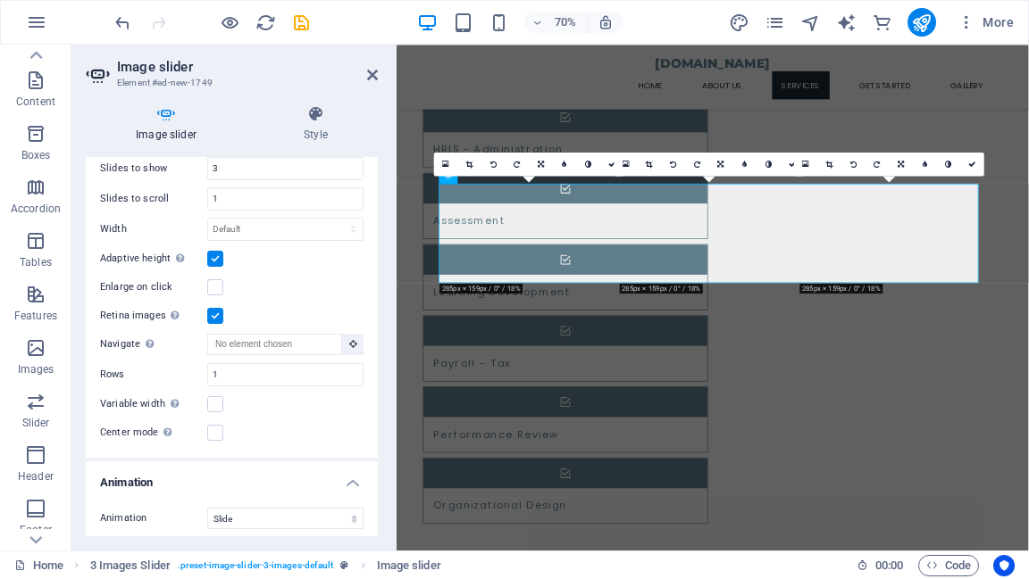
scroll to position [500, 0]
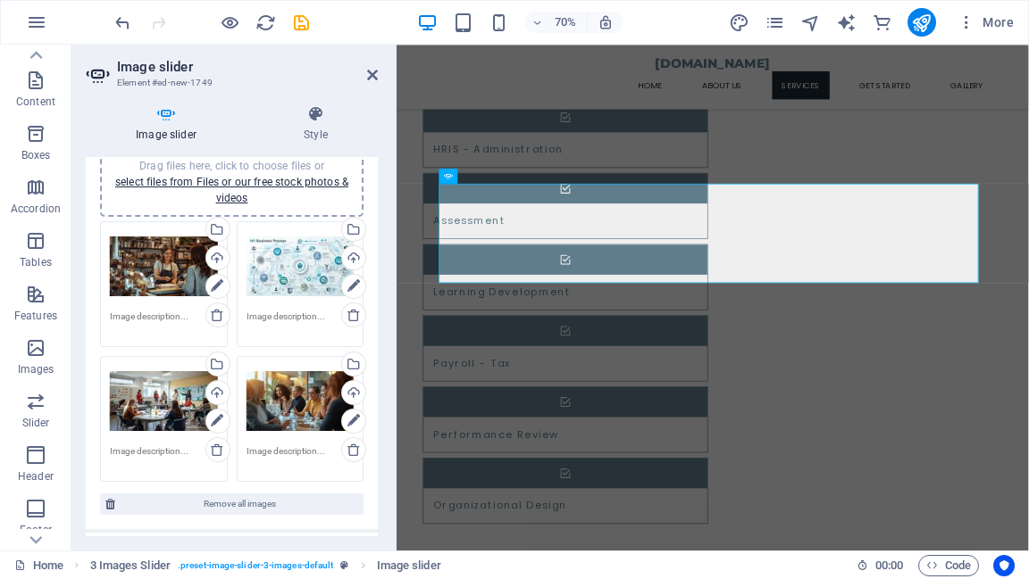
scroll to position [0, 0]
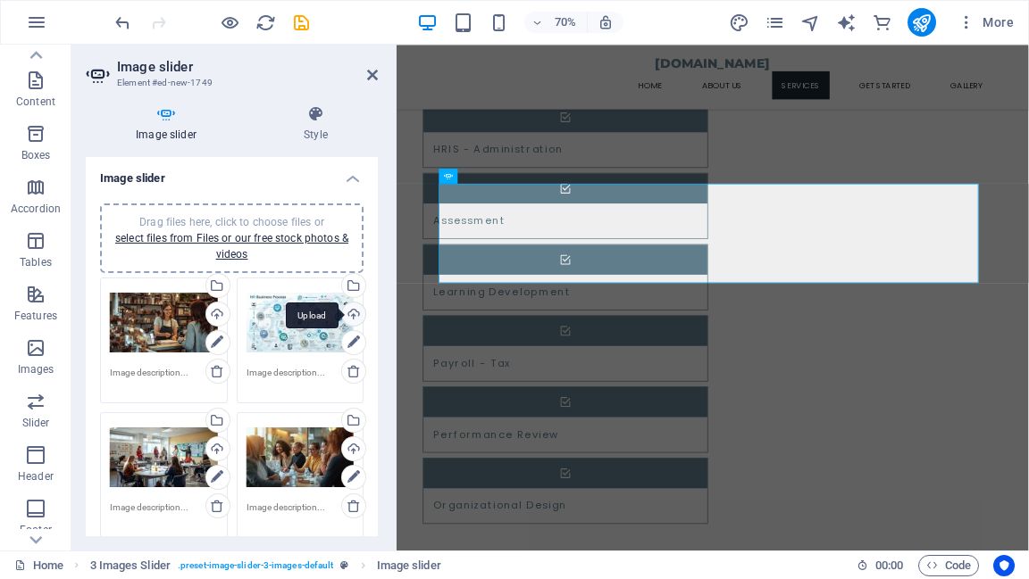
click at [346, 312] on div "Upload" at bounding box center [351, 316] width 27 height 27
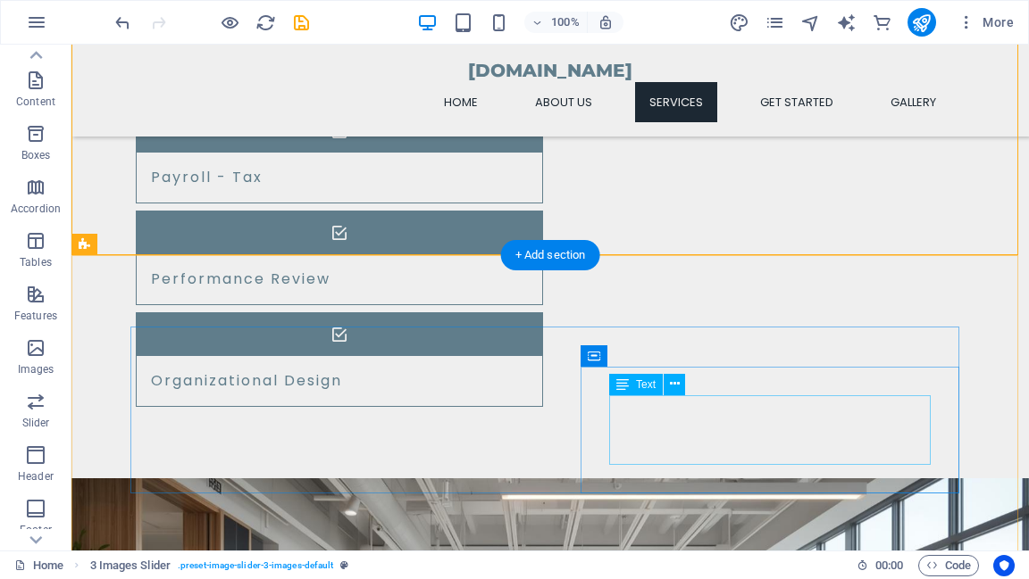
scroll to position [1776, 0]
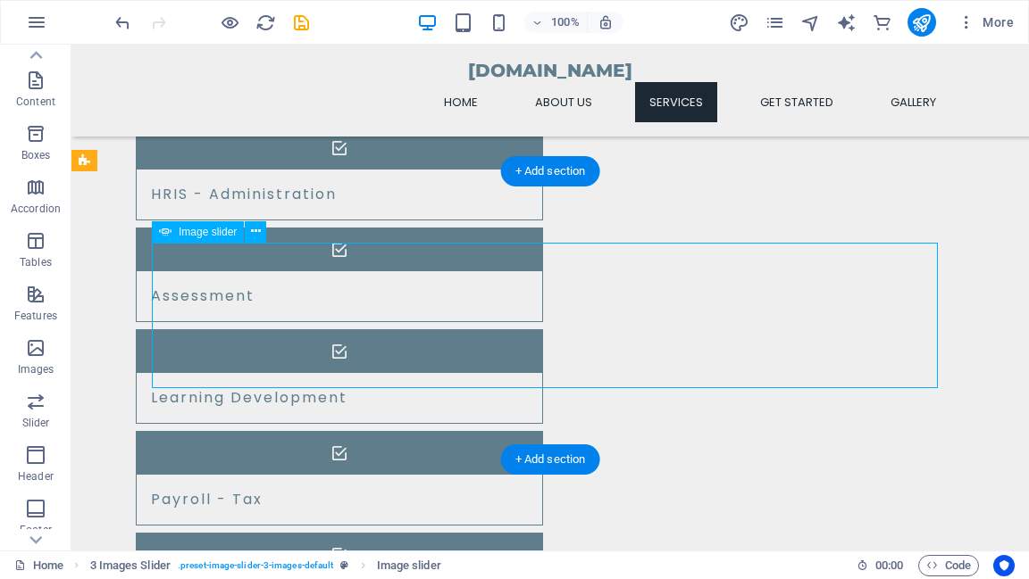
select select "ms"
select select "s"
select select "progressive"
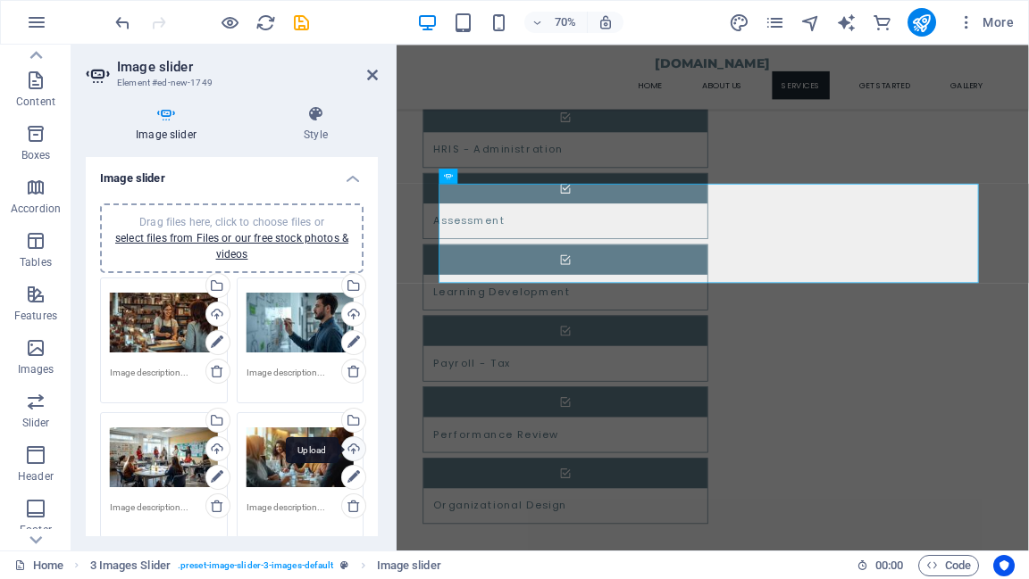
click at [346, 448] on div "Upload" at bounding box center [351, 450] width 27 height 27
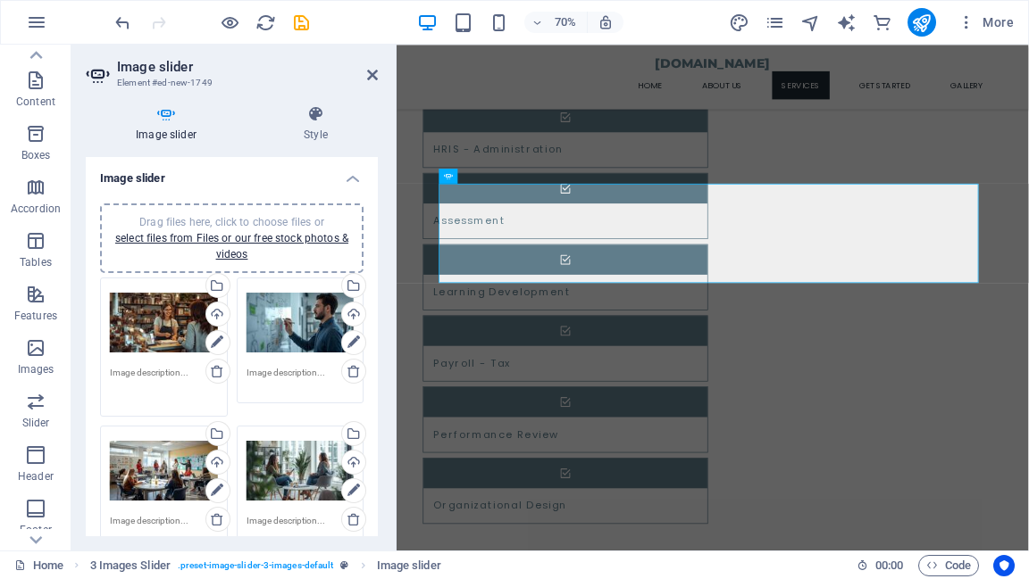
click at [140, 375] on textarea at bounding box center [164, 386] width 108 height 40
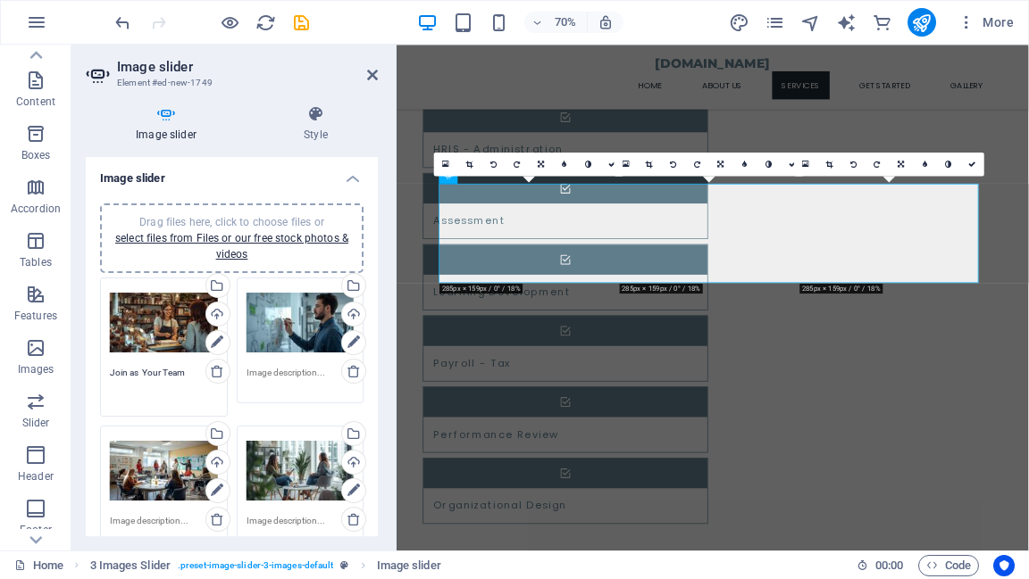
type textarea "Join as Your Team"
click at [264, 371] on textarea at bounding box center [300, 379] width 108 height 27
type textarea "Mapping Biz Process"
click at [153, 520] on textarea at bounding box center [164, 527] width 108 height 27
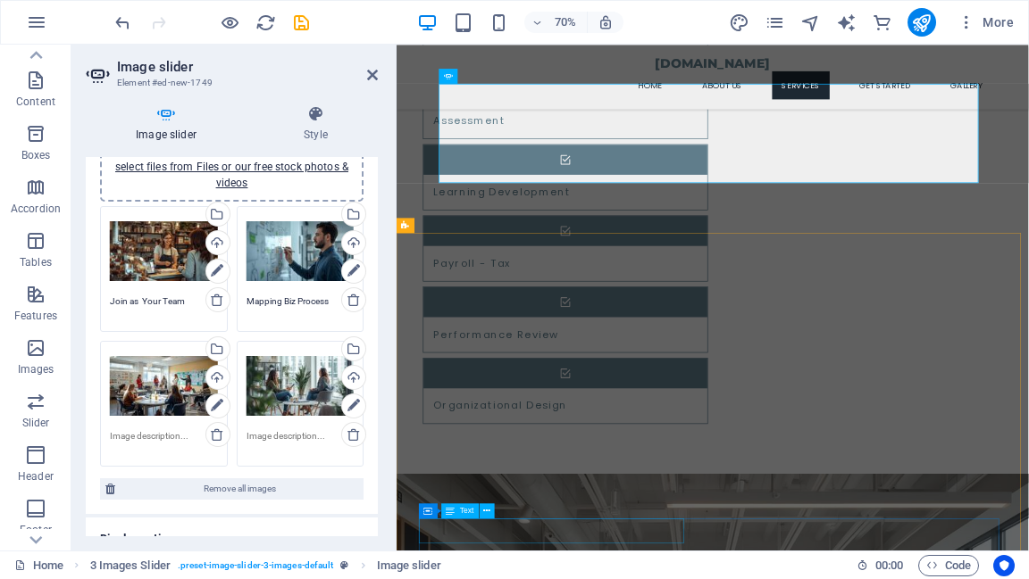
scroll to position [1990, 0]
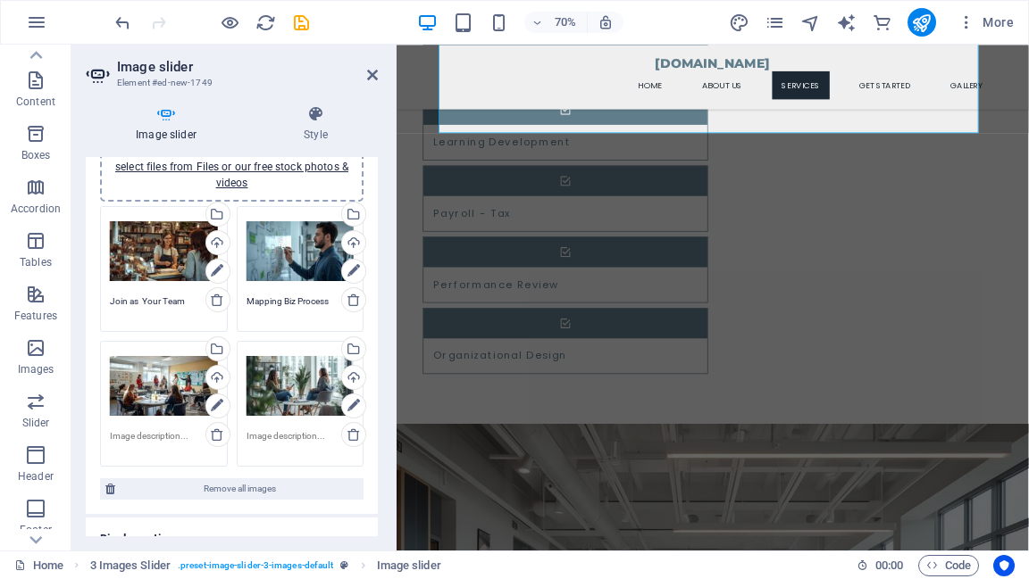
click at [151, 430] on textarea at bounding box center [164, 442] width 108 height 27
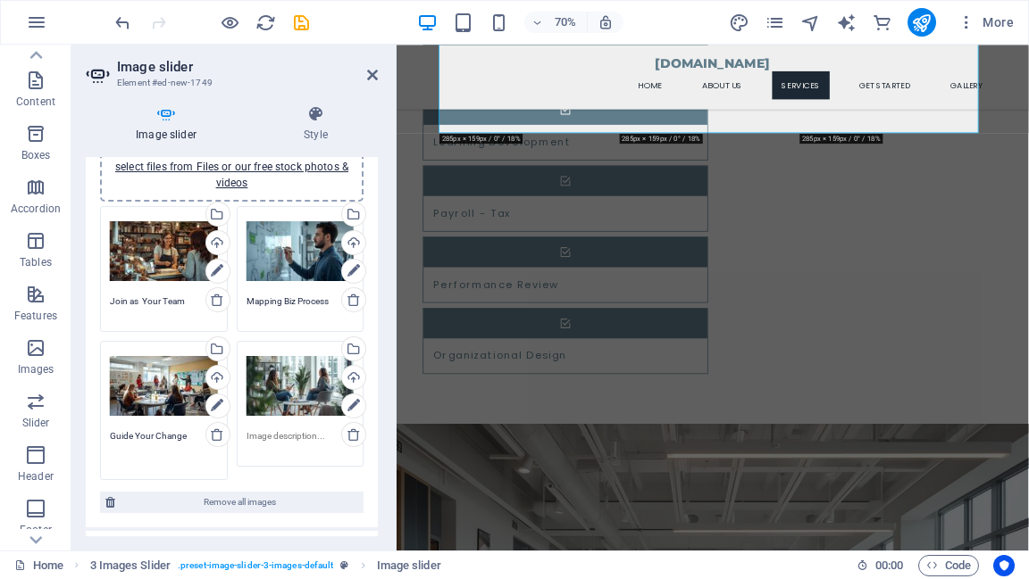
type textarea "Guide Your Change"
click at [255, 437] on textarea at bounding box center [300, 442] width 108 height 27
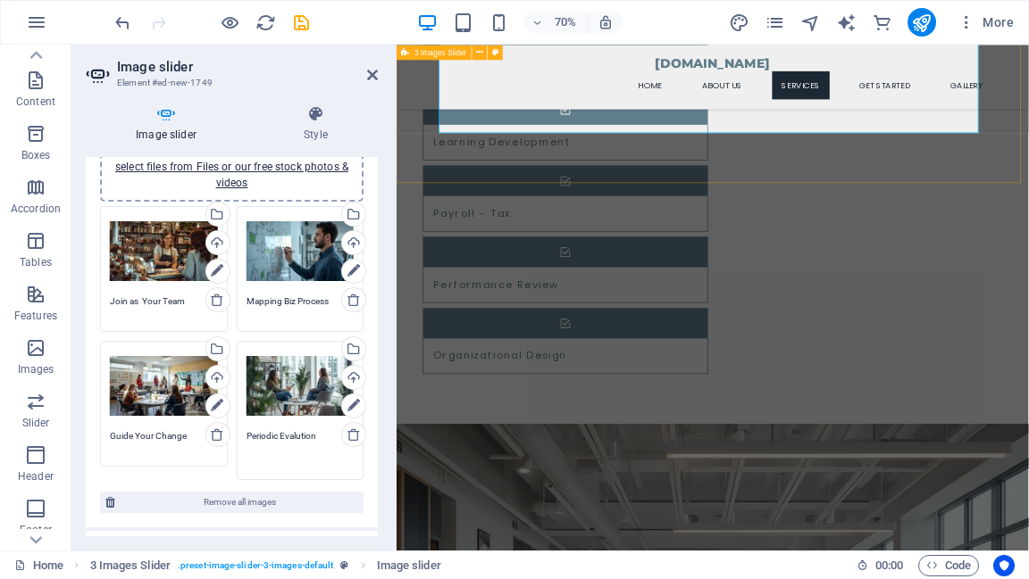
type textarea "Periodic Evalution"
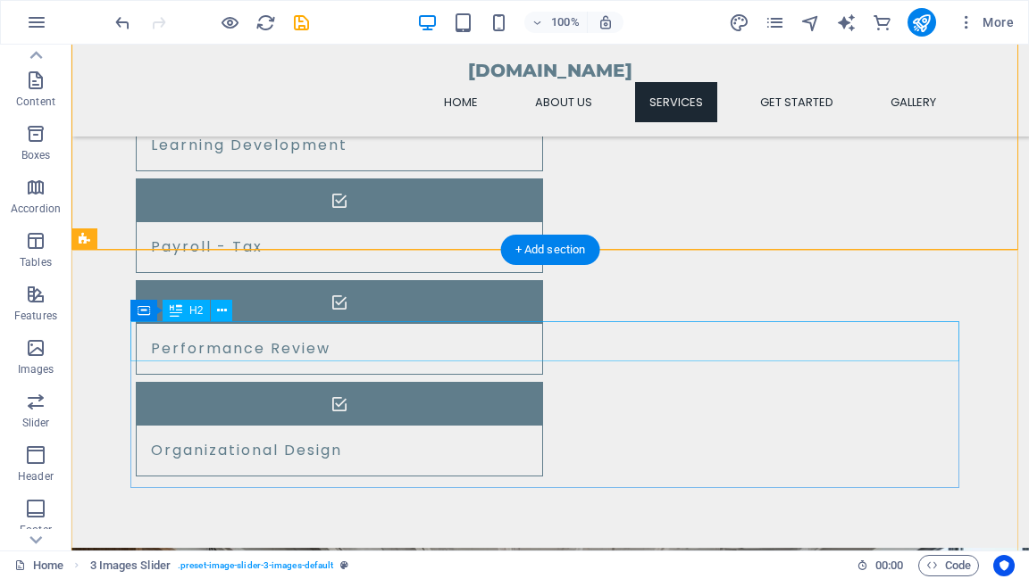
scroll to position [1847, 0]
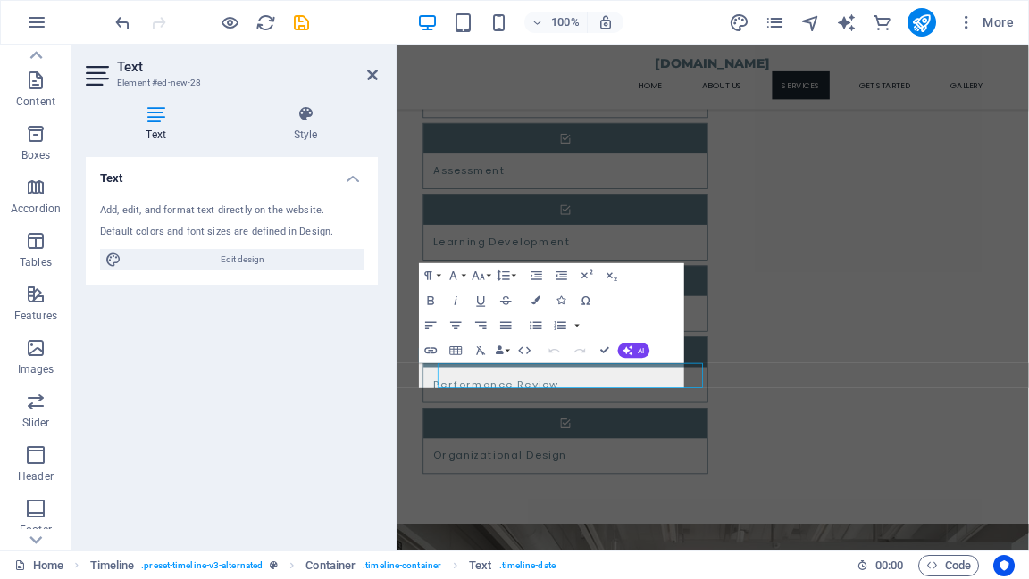
scroll to position [1844, 0]
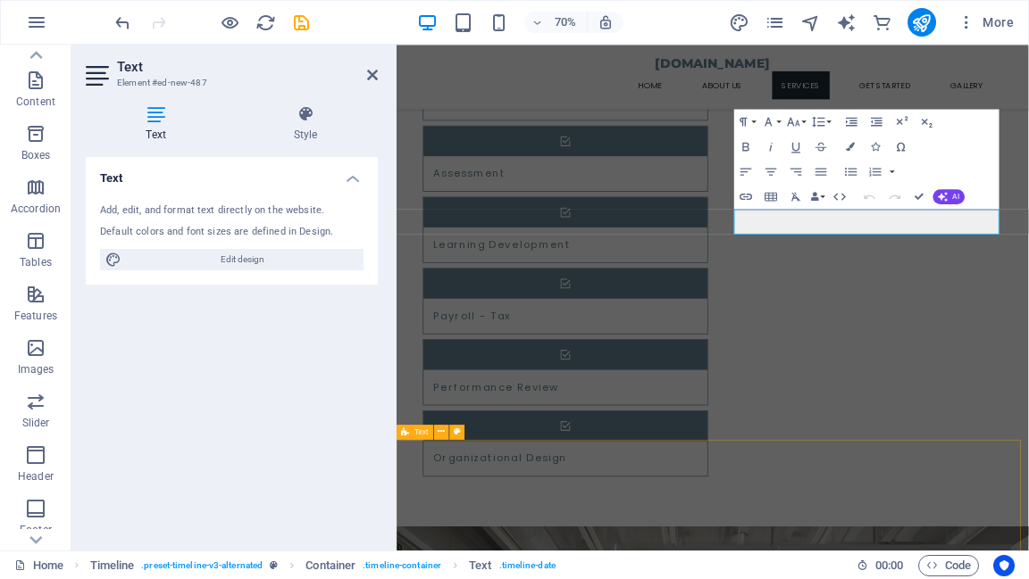
scroll to position [2212, 0]
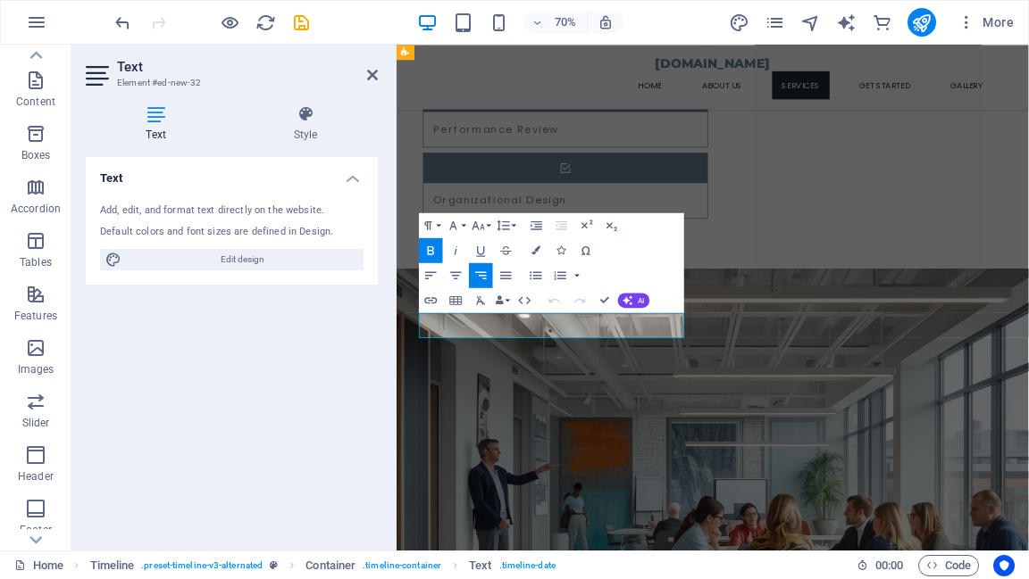
select select "rem"
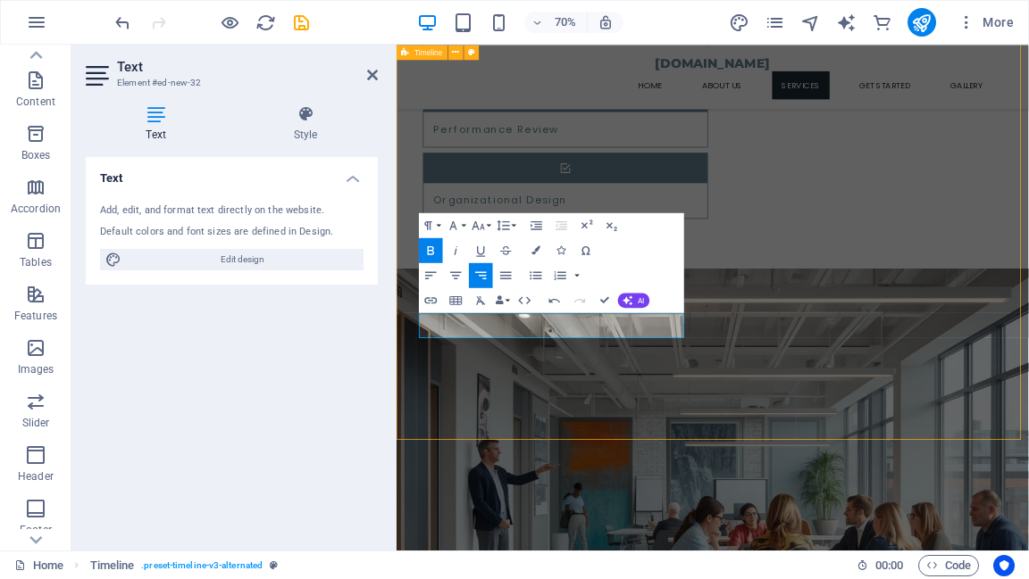
select select "rem"
select select "%"
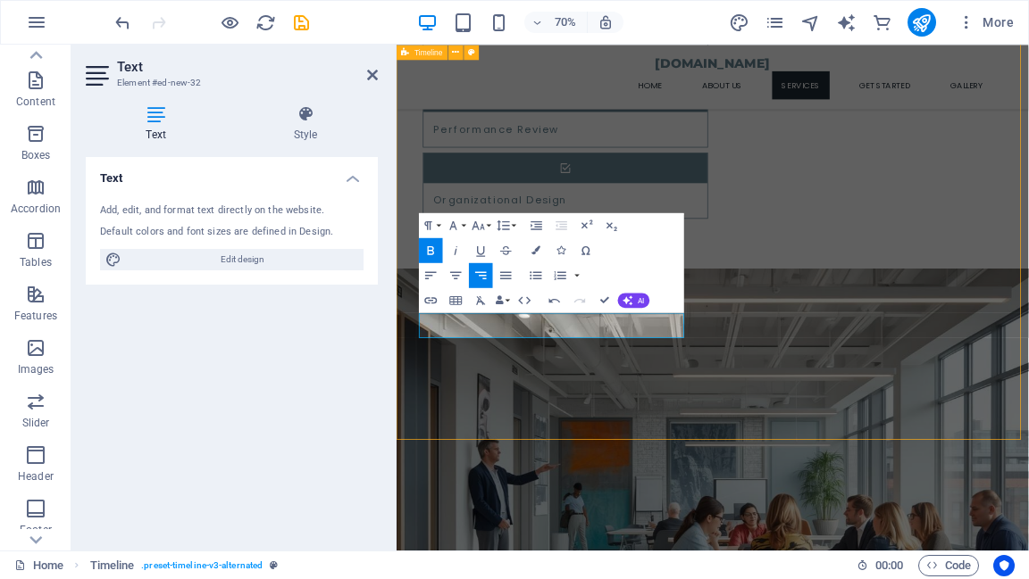
select select "rem"
select select "px"
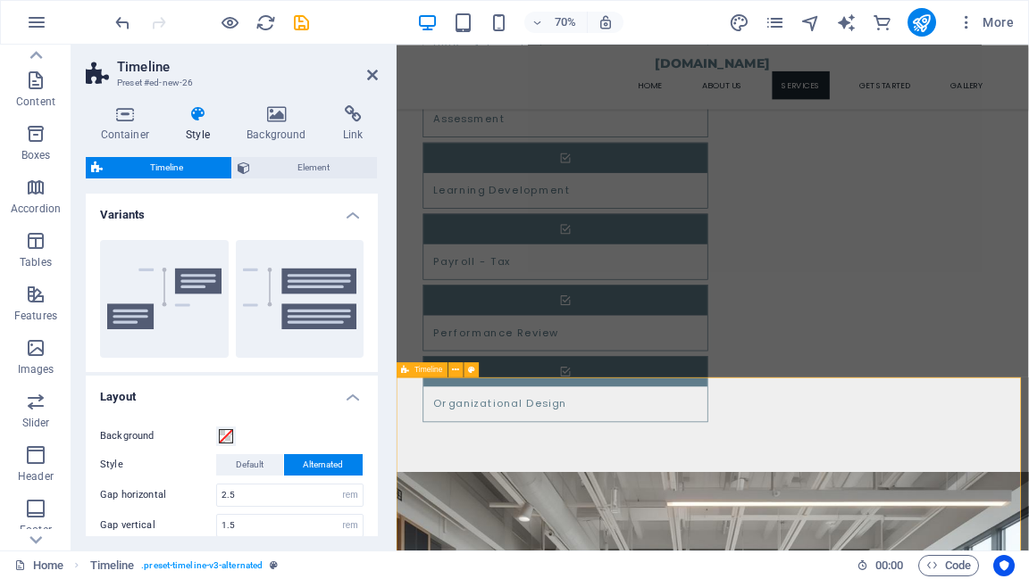
scroll to position [1712, 0]
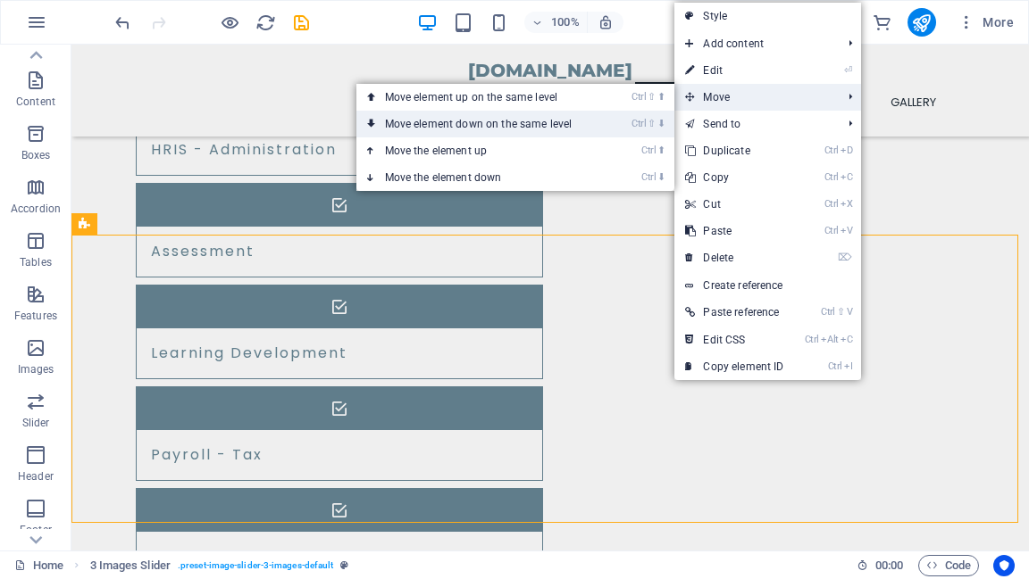
click at [562, 124] on link "Ctrl ⇧ ⬇ Move element down on the same level" at bounding box center [482, 124] width 252 height 27
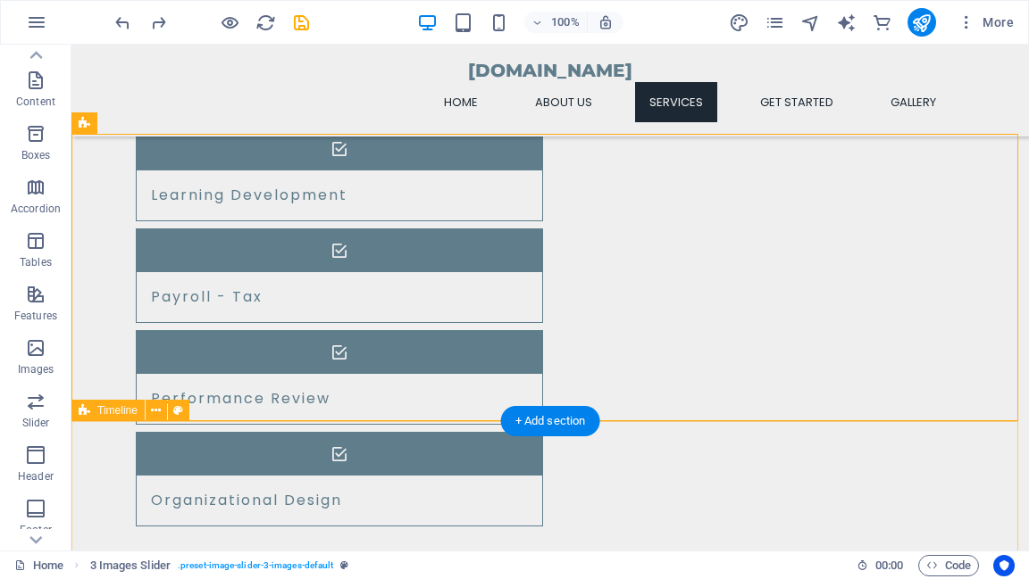
scroll to position [2008, 0]
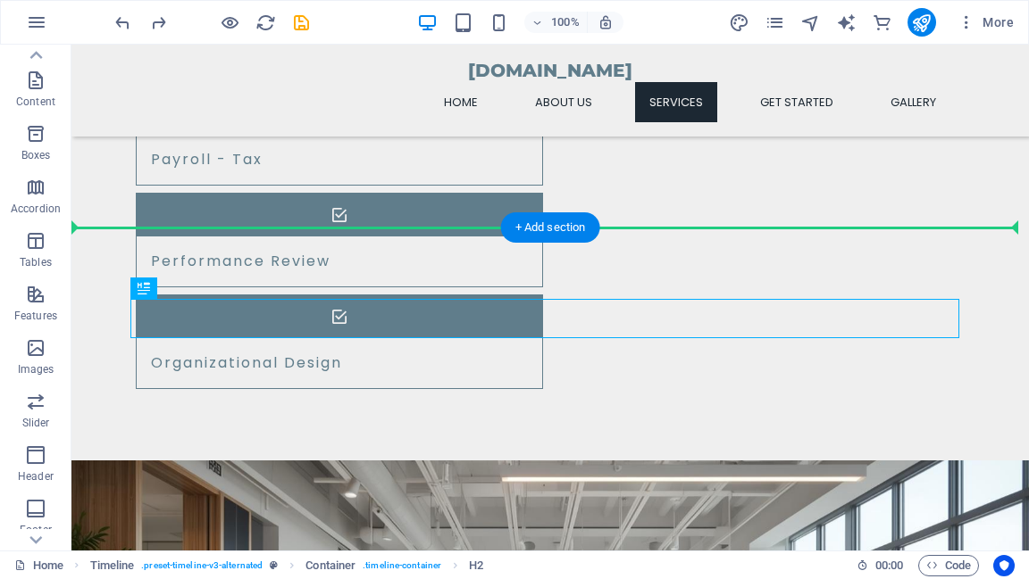
drag, startPoint x: 446, startPoint y: 312, endPoint x: 453, endPoint y: 255, distance: 56.6
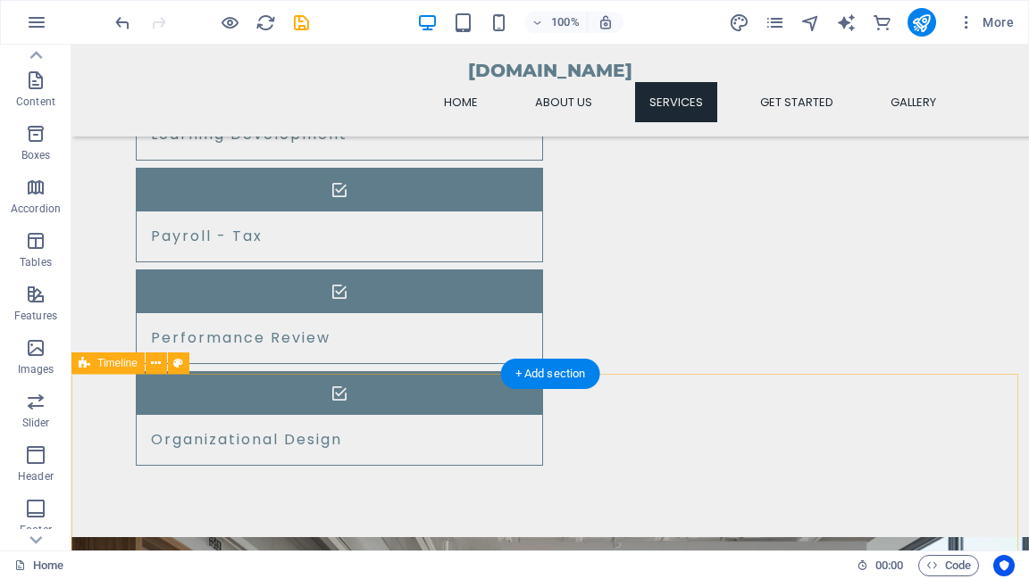
scroll to position [1936, 0]
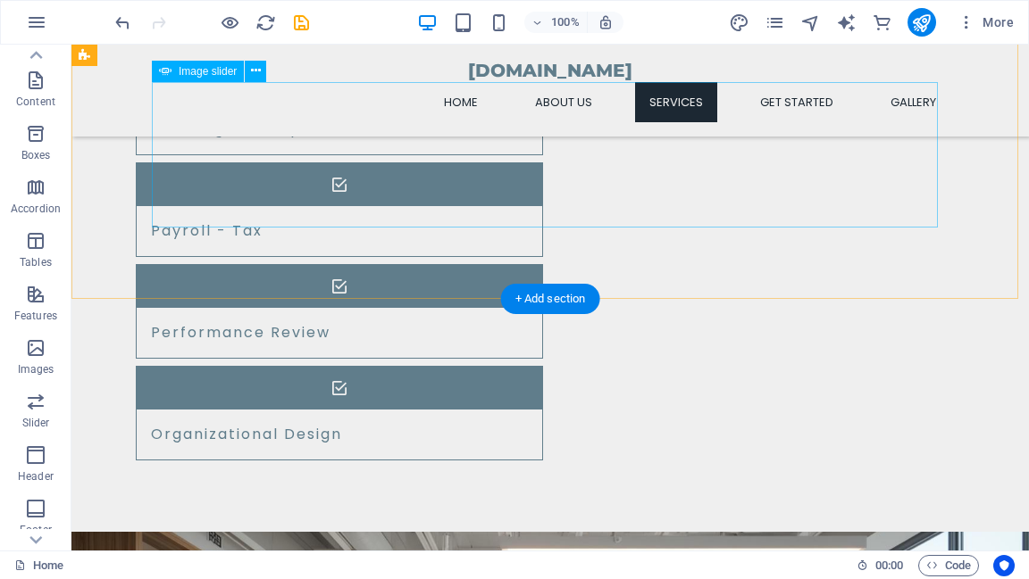
select select "ms"
select select "s"
select select "progressive"
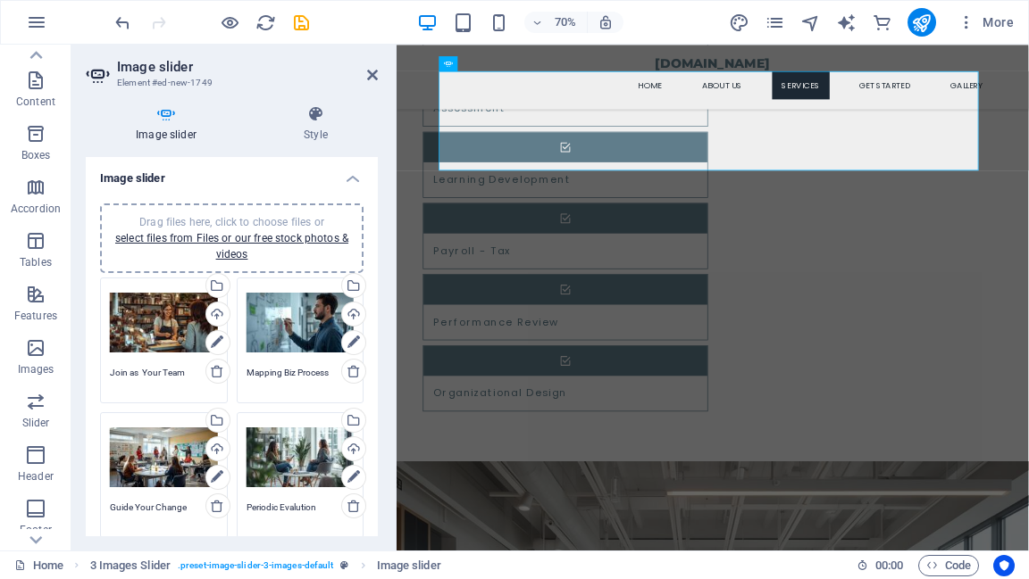
click at [111, 371] on textarea "Join as Your Team" at bounding box center [164, 379] width 108 height 27
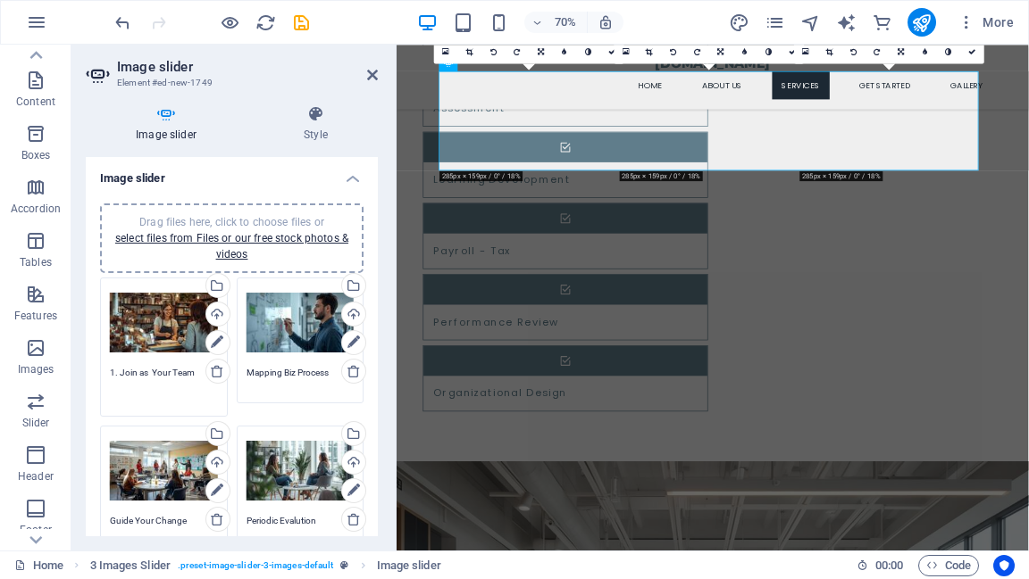
type textarea "1. Join as Your Team"
click at [246, 373] on textarea "Mapping Biz Process" at bounding box center [300, 379] width 108 height 27
type textarea "2. Mapping Biz Process"
click at [111, 520] on textarea "Guide Your Change" at bounding box center [164, 527] width 108 height 27
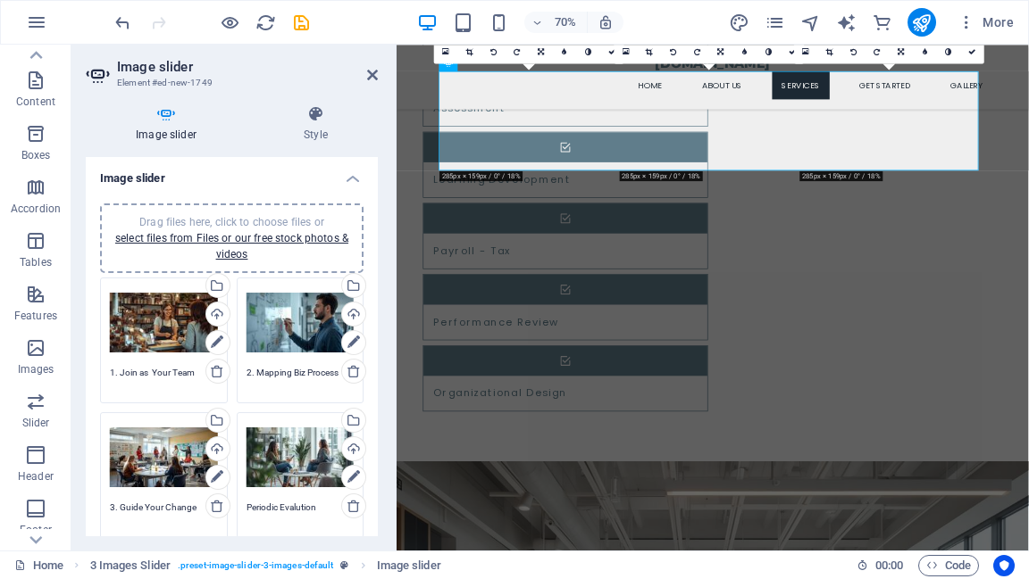
type textarea "3. Guide Your Change"
click at [246, 506] on textarea "Periodic Evalution" at bounding box center [300, 514] width 108 height 27
click at [305, 507] on textarea "4. Periodic Evalution" at bounding box center [300, 521] width 108 height 40
type textarea "4. Periodic Evaluation"
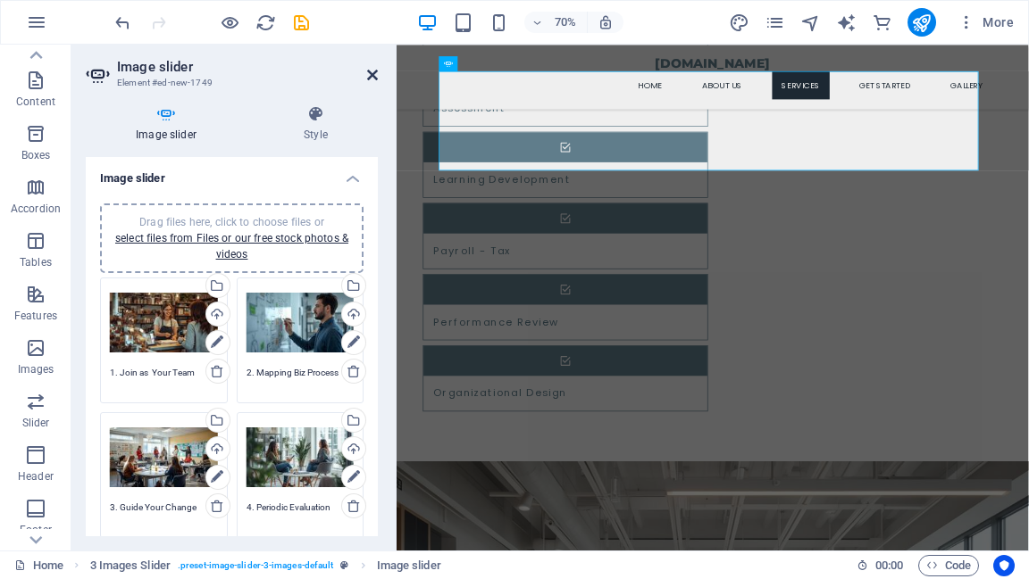
click at [369, 75] on icon at bounding box center [372, 75] width 11 height 14
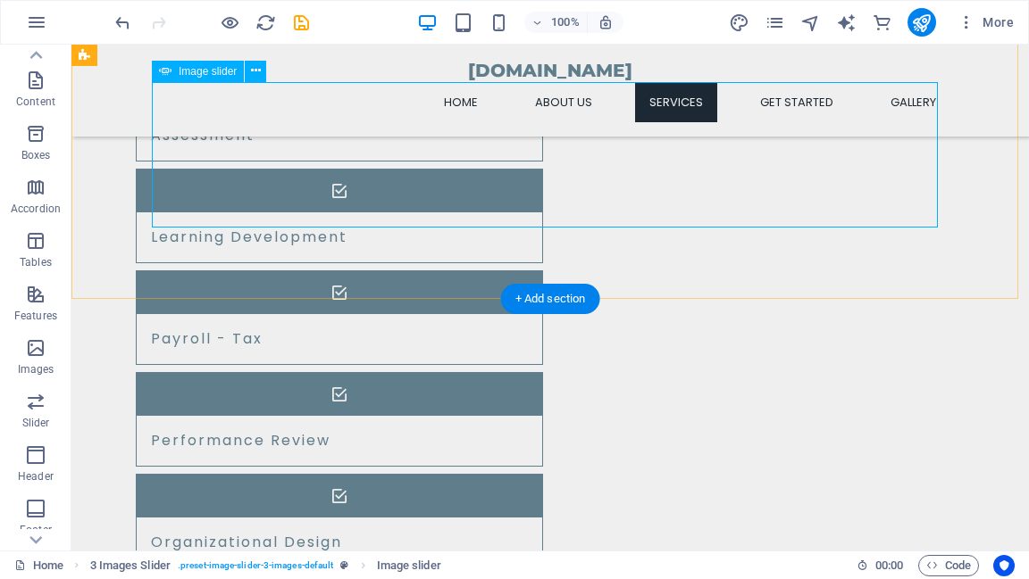
select select "ms"
select select "s"
select select "progressive"
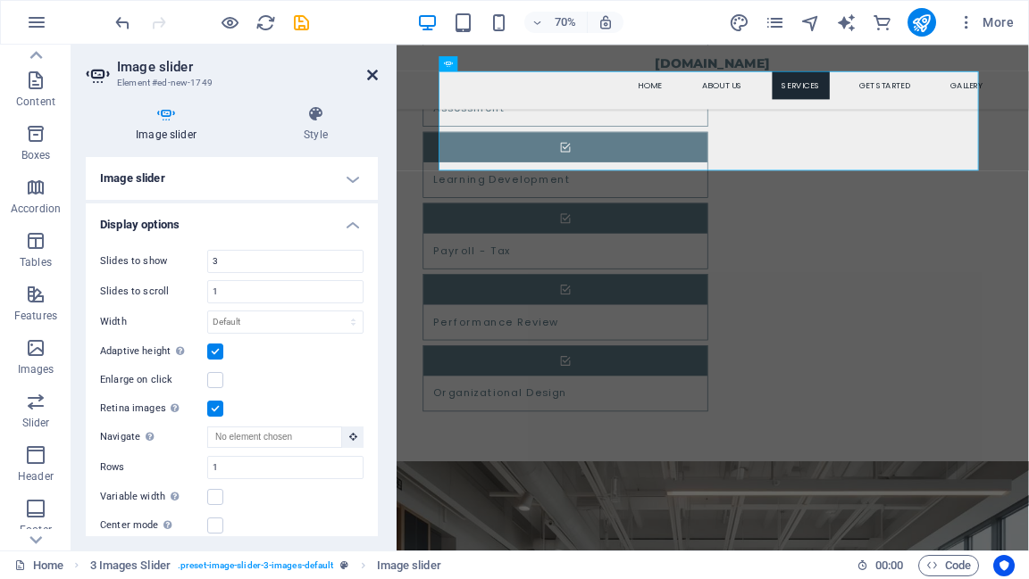
click at [369, 76] on icon at bounding box center [372, 75] width 11 height 14
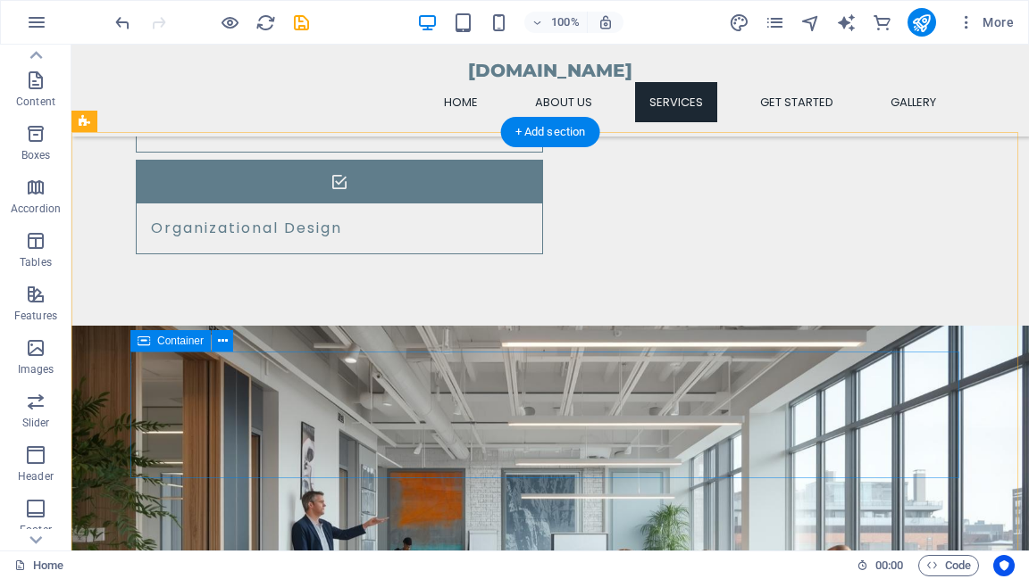
scroll to position [2357, 0]
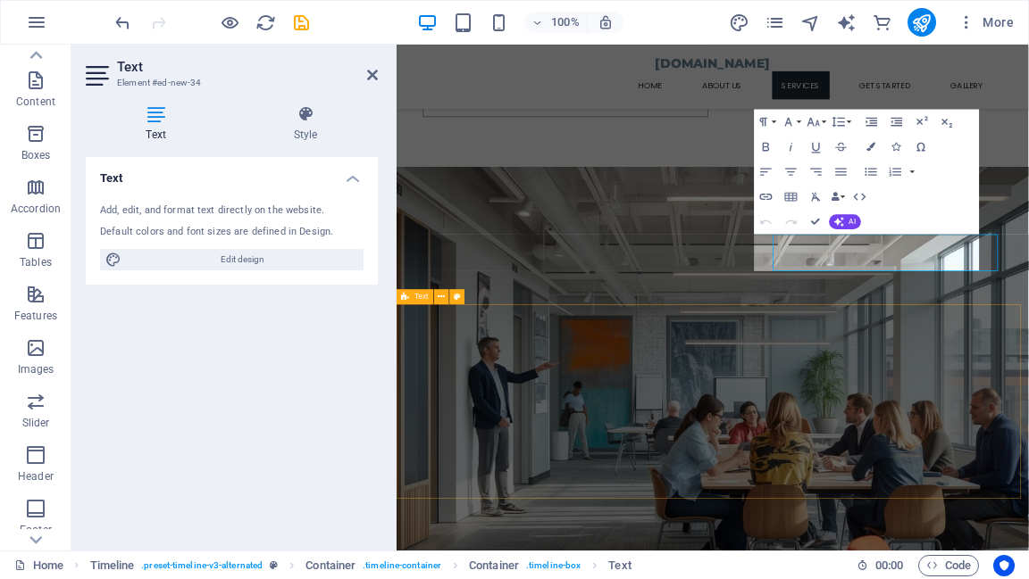
scroll to position [2353, 0]
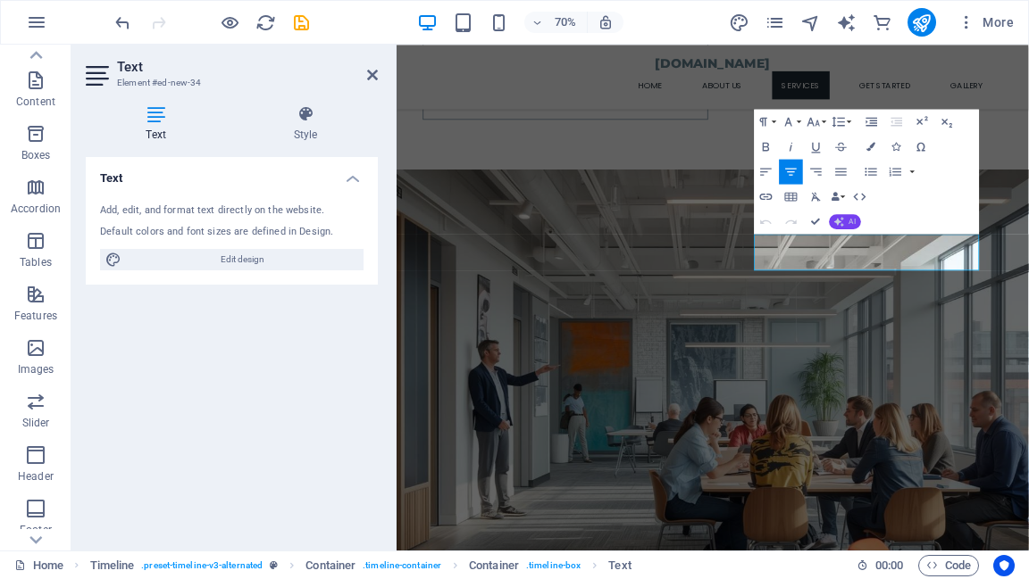
click at [840, 221] on icon "button" at bounding box center [839, 221] width 10 height 10
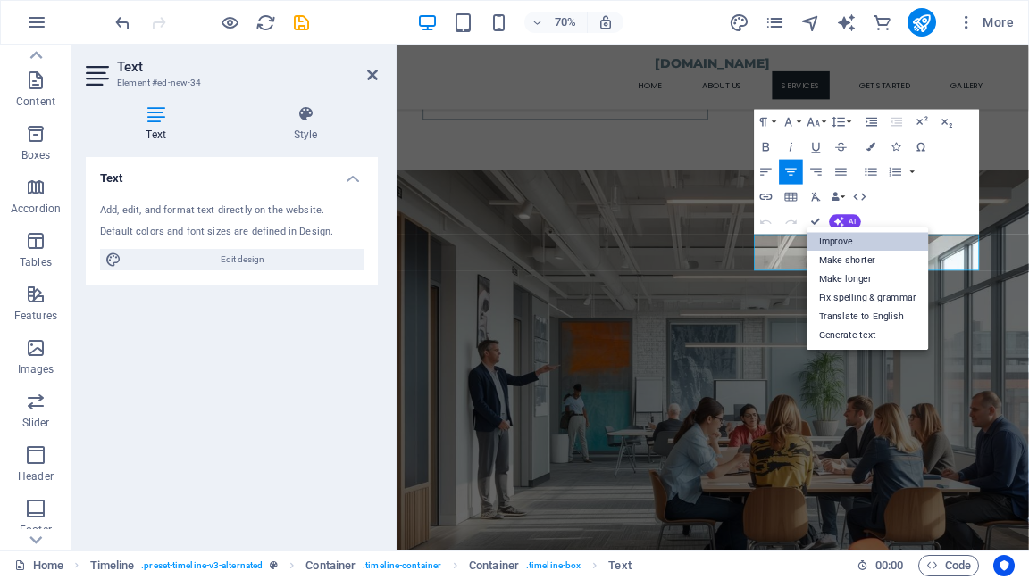
click at [841, 244] on link "Improve" at bounding box center [867, 241] width 122 height 19
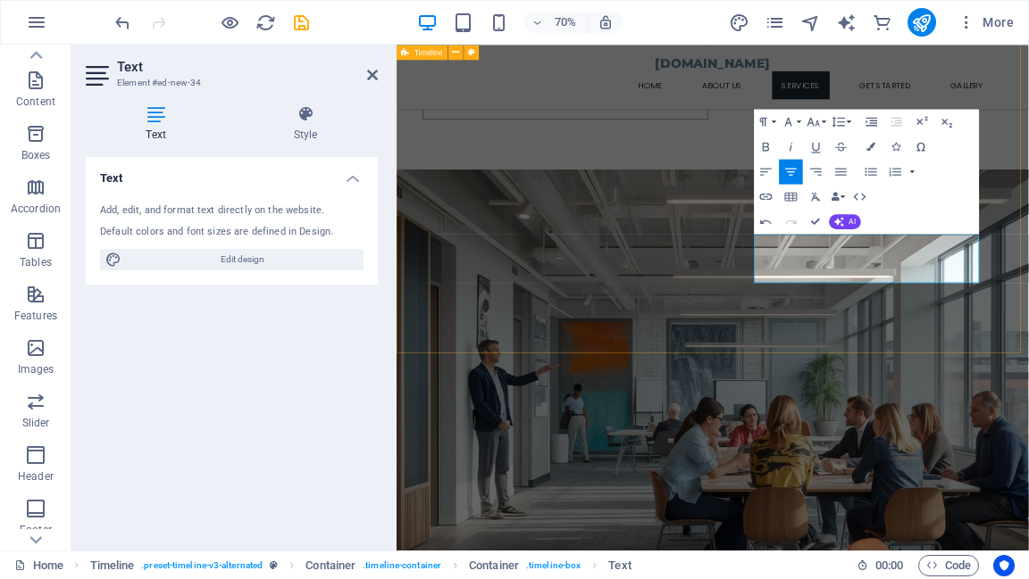
select select "rem"
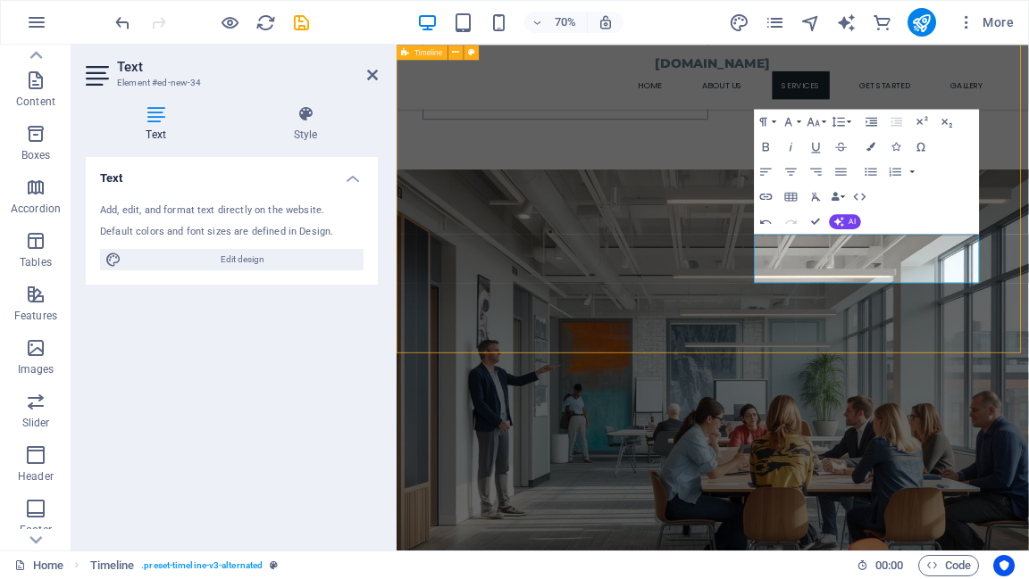
select select "rem"
select select "%"
select select "rem"
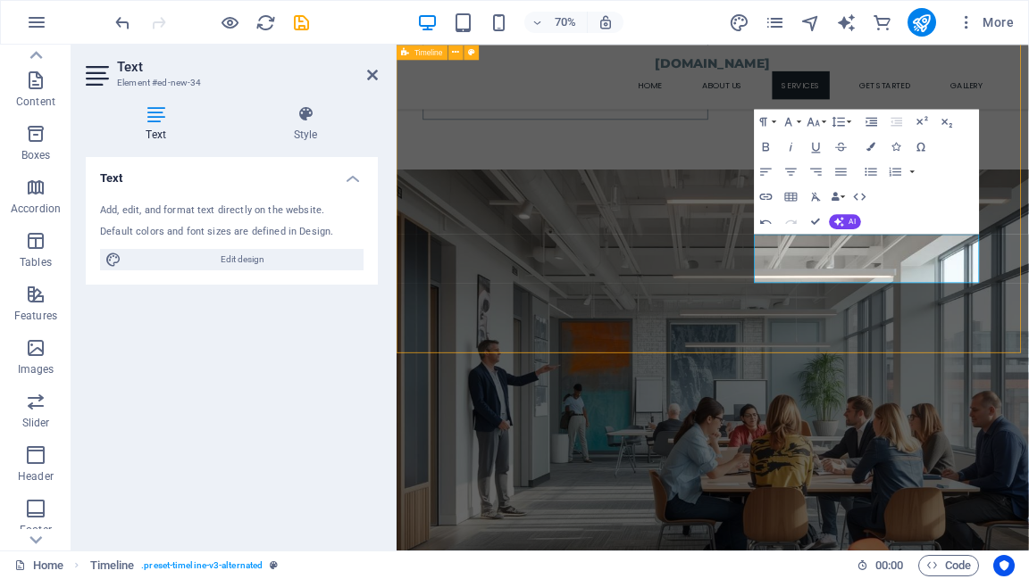
select select "px"
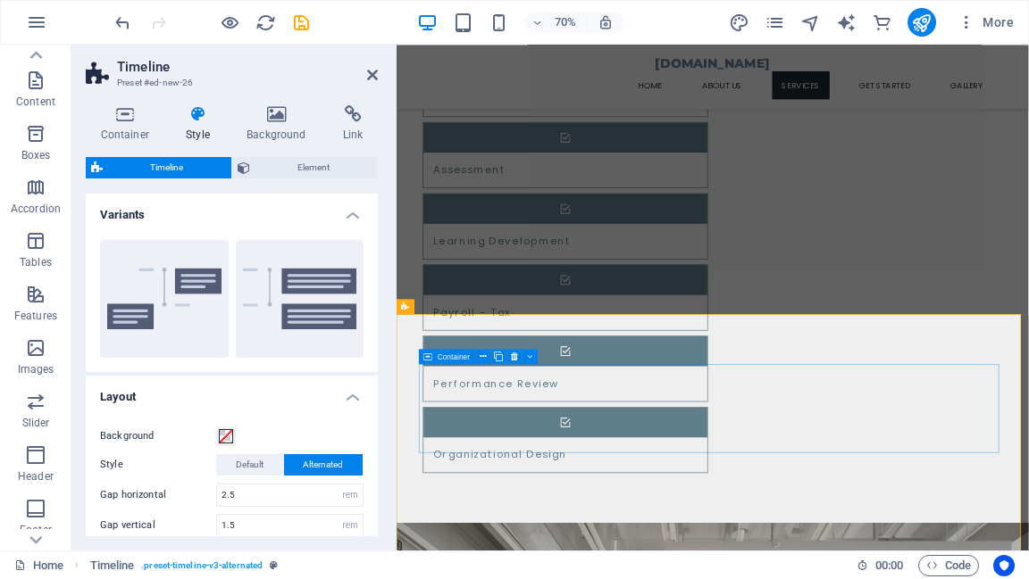
scroll to position [1843, 0]
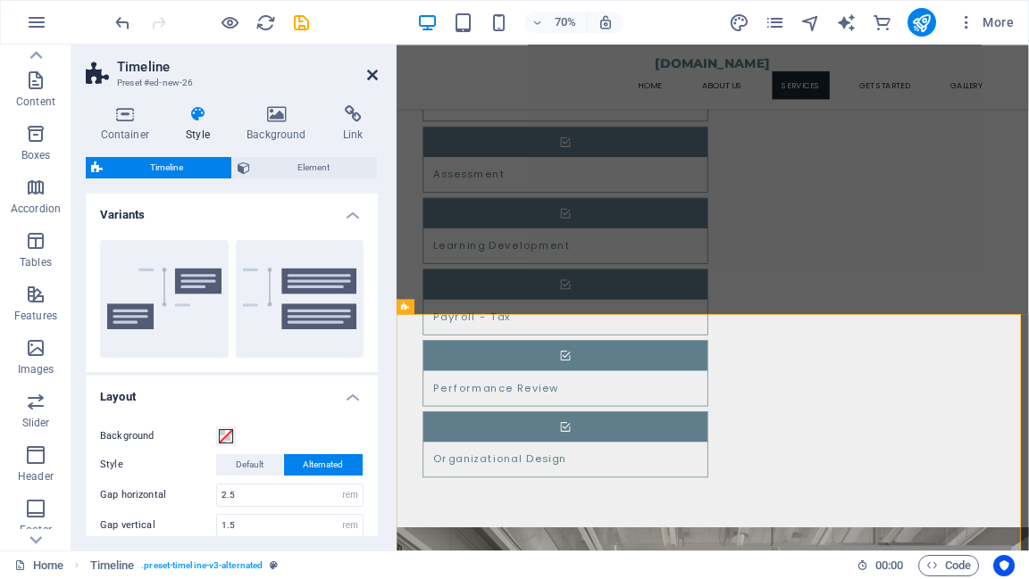
click at [371, 76] on icon at bounding box center [372, 75] width 11 height 14
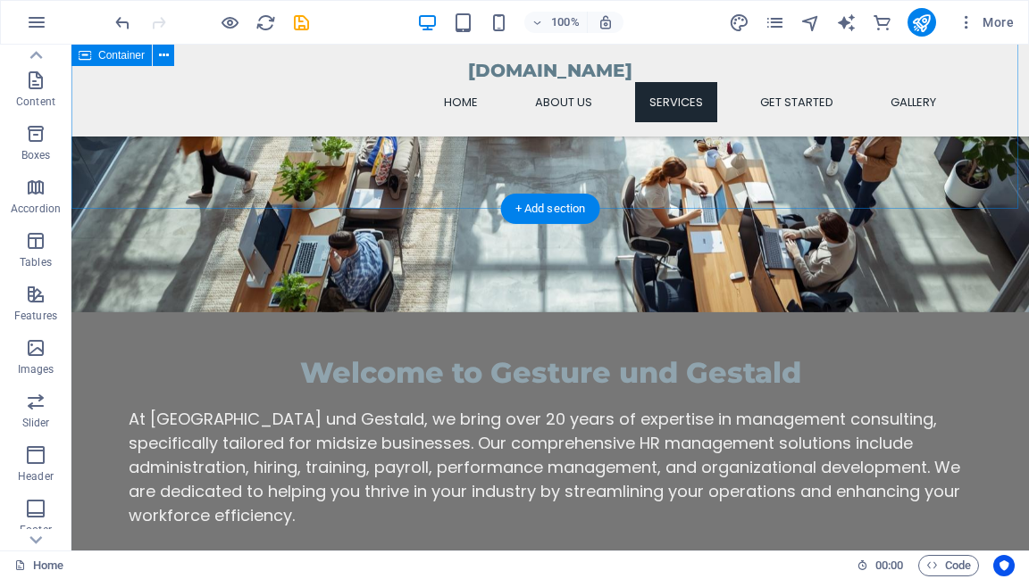
scroll to position [1057, 0]
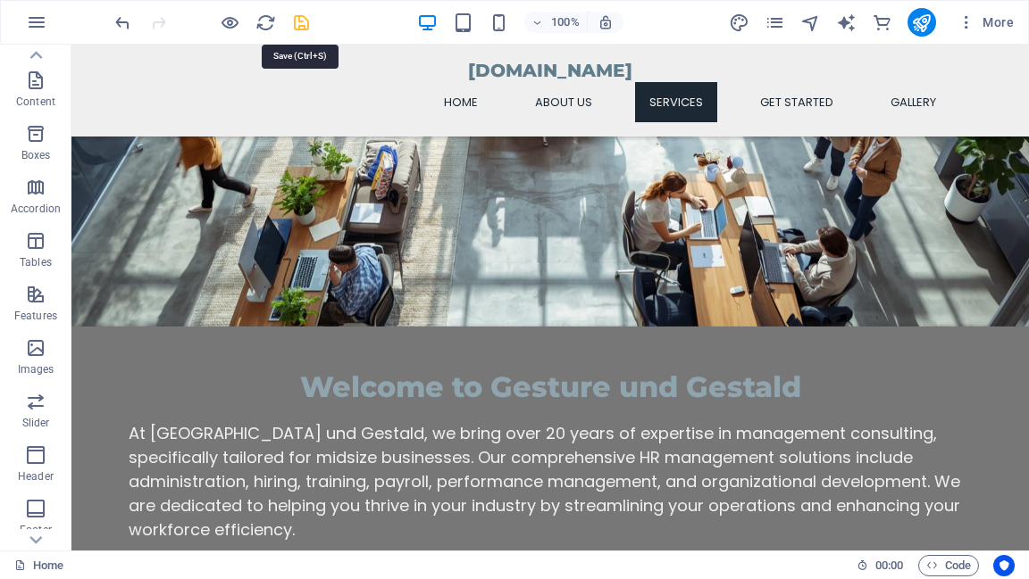
click at [294, 26] on icon "save" at bounding box center [301, 22] width 21 height 21
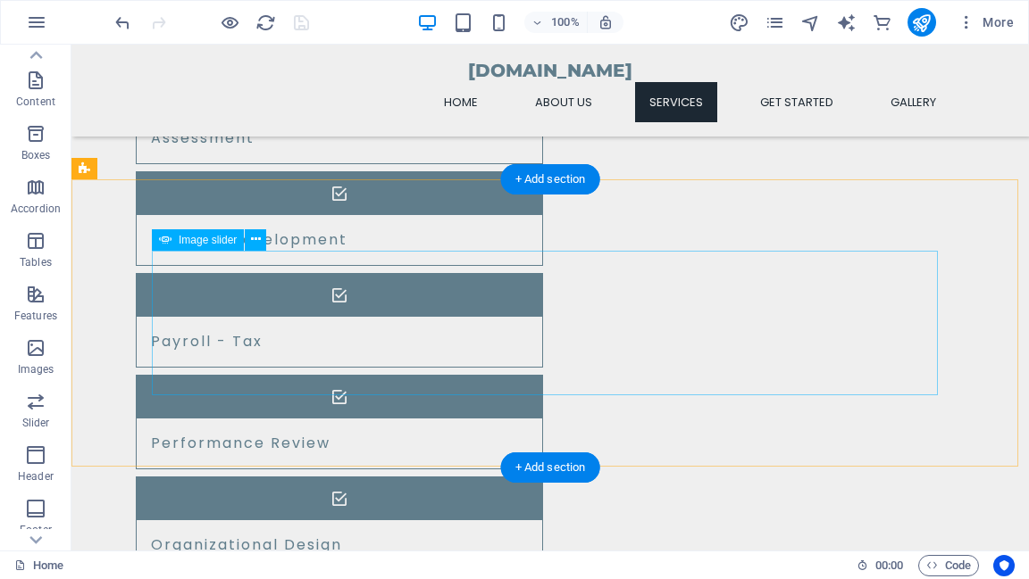
scroll to position [1843, 0]
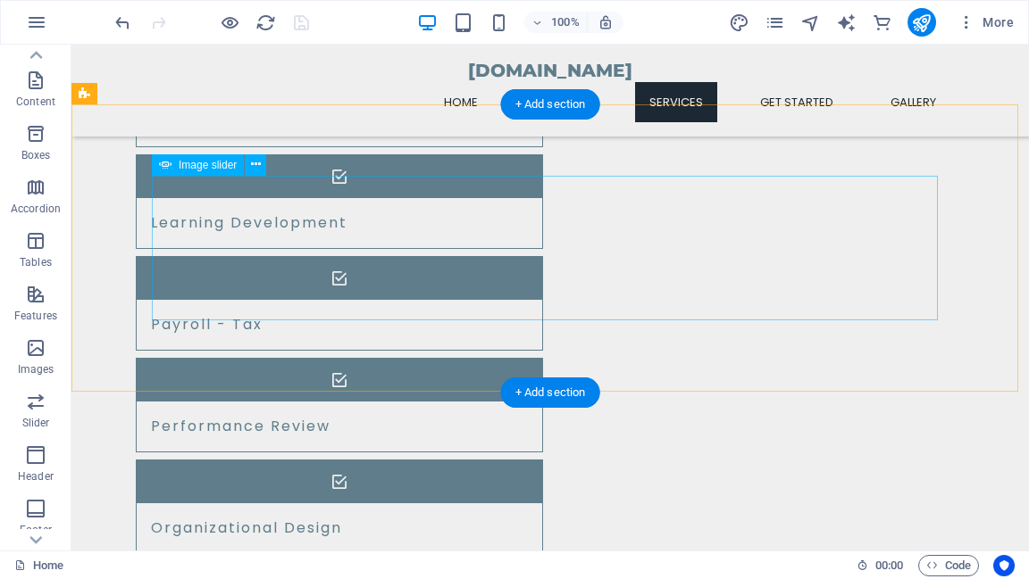
select select "ms"
select select "s"
select select "progressive"
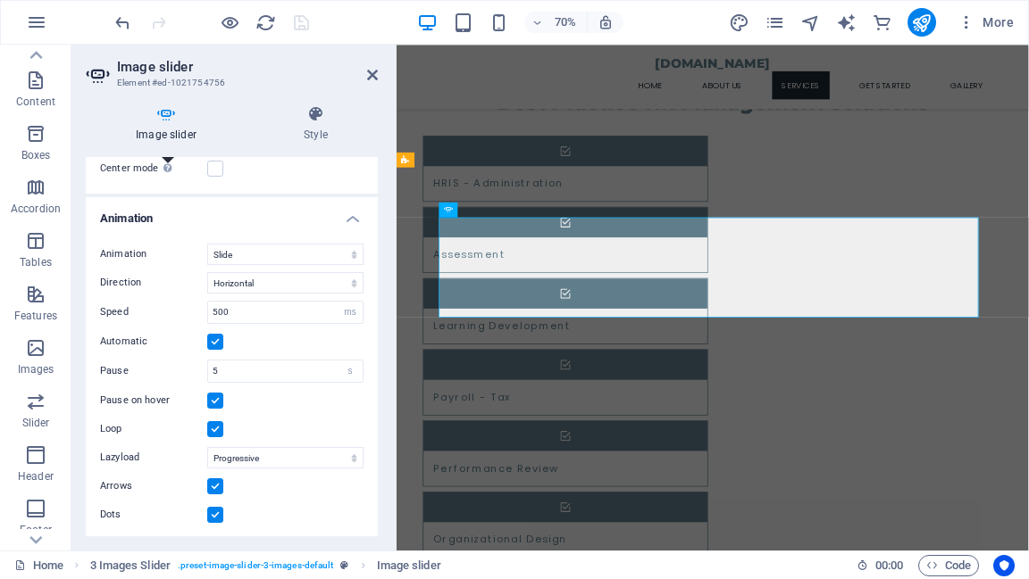
scroll to position [0, 0]
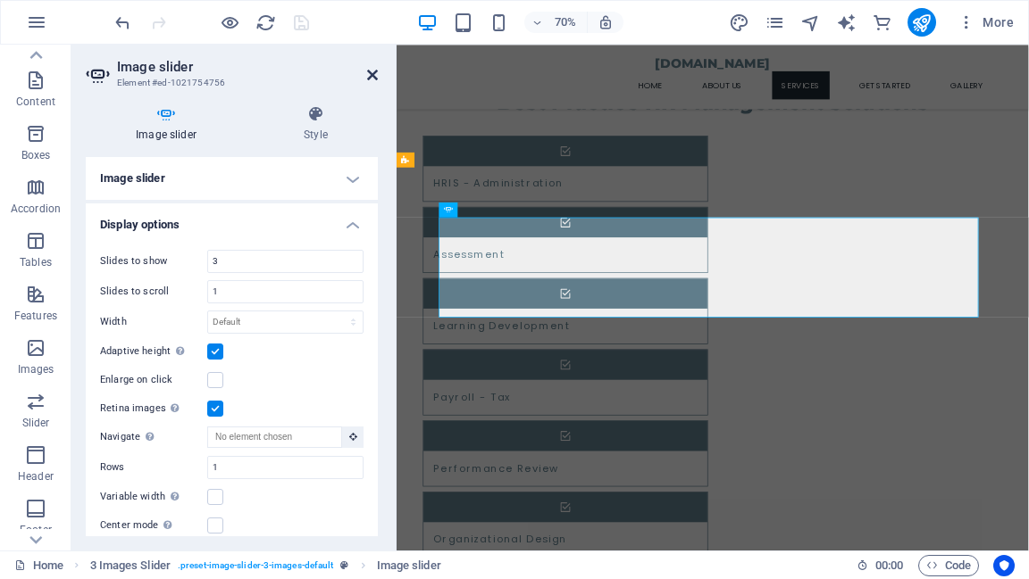
click at [371, 79] on icon at bounding box center [372, 75] width 11 height 14
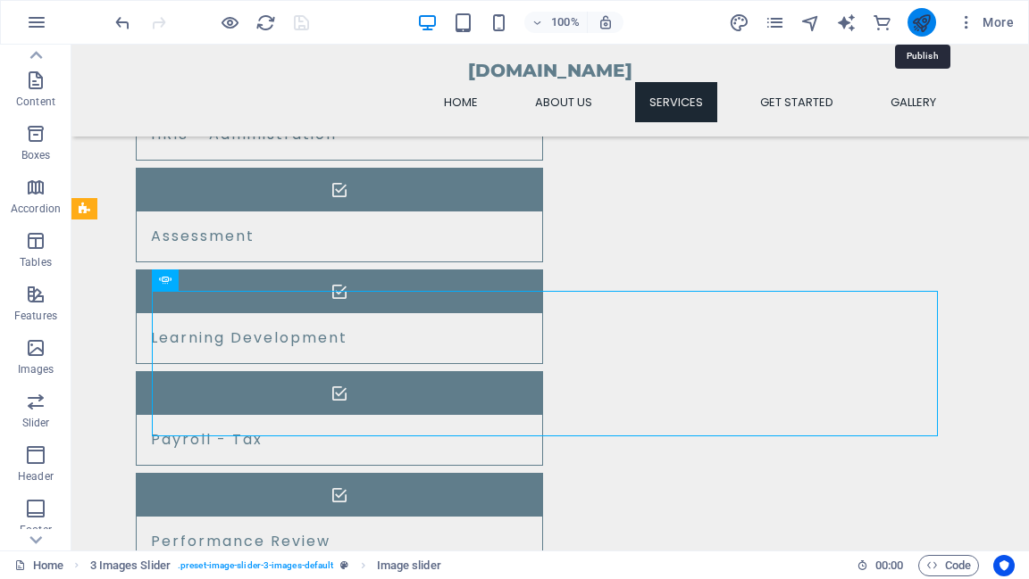
click at [928, 21] on icon "publish" at bounding box center [921, 22] width 21 height 21
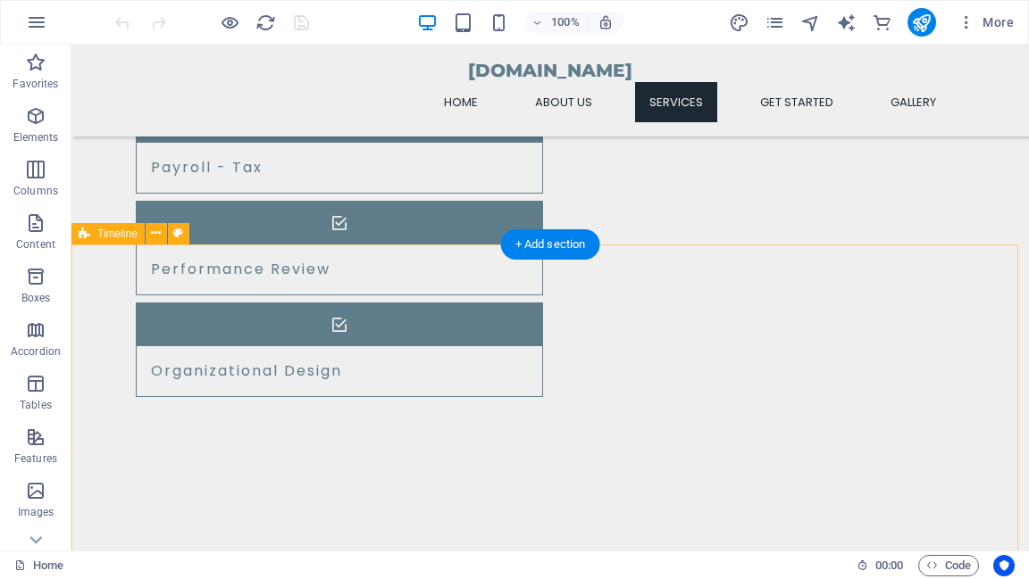
scroll to position [2143, 0]
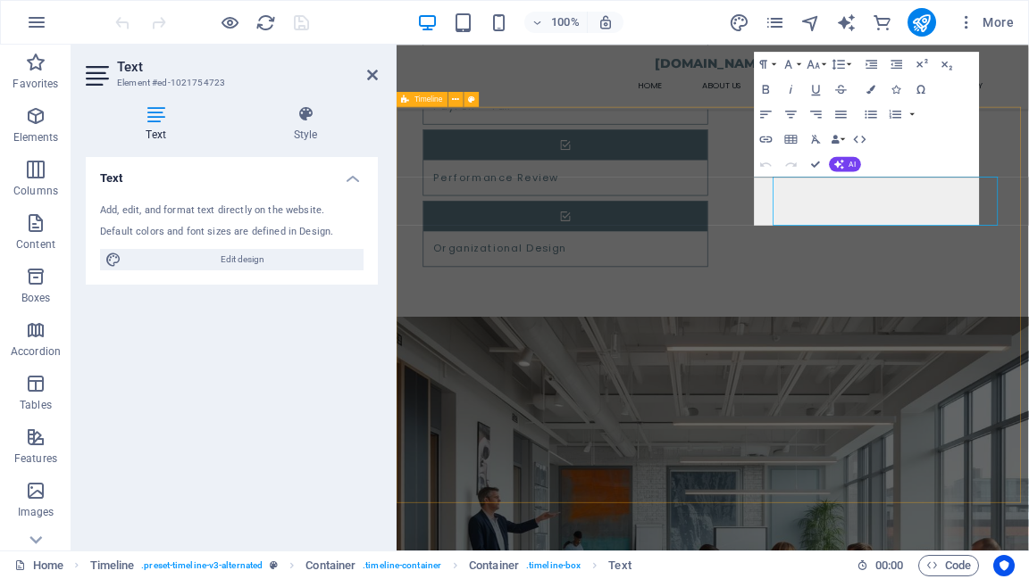
scroll to position [2139, 0]
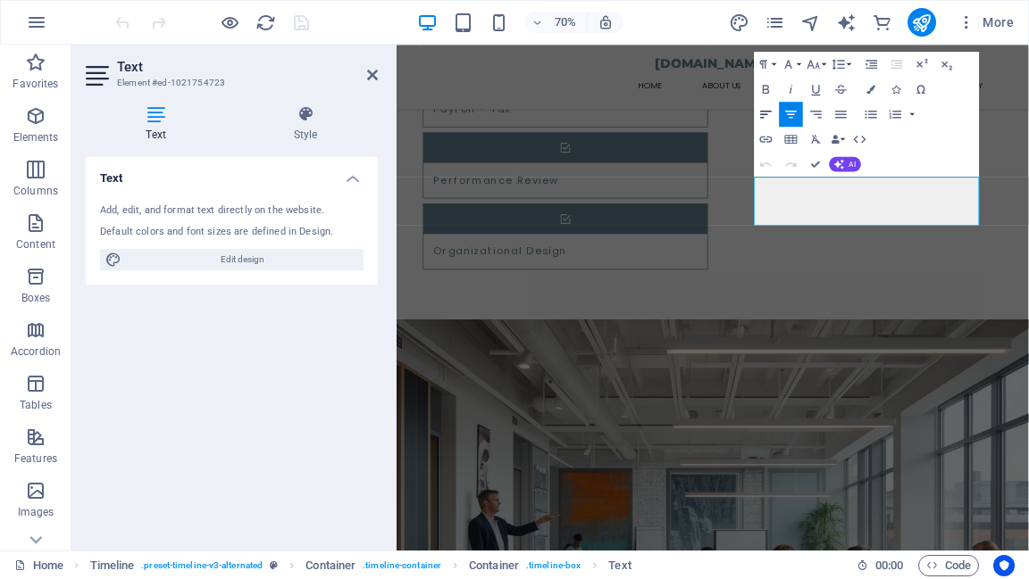
click at [762, 115] on icon "button" at bounding box center [765, 113] width 15 height 15
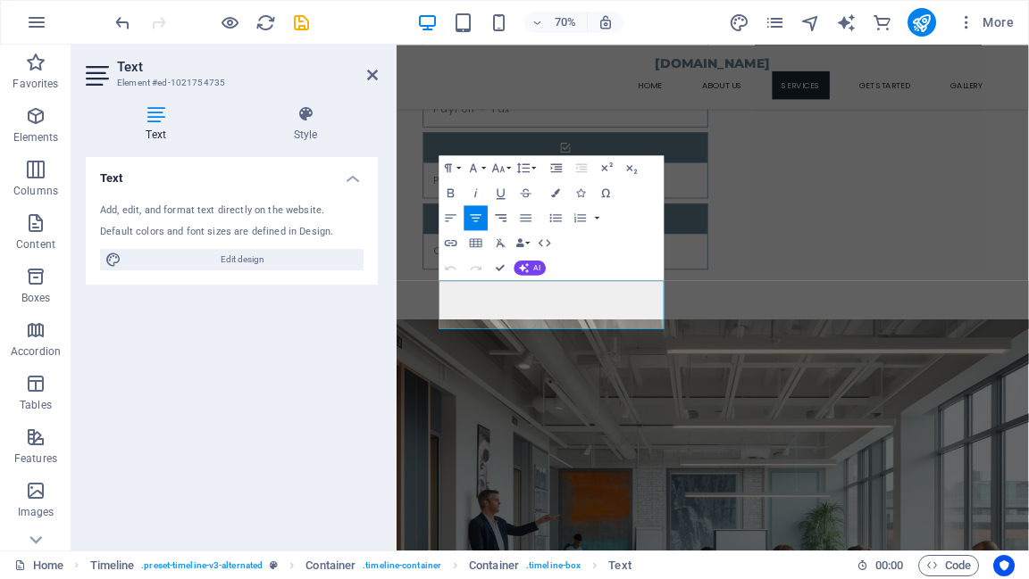
click at [501, 218] on icon "button" at bounding box center [501, 217] width 12 height 7
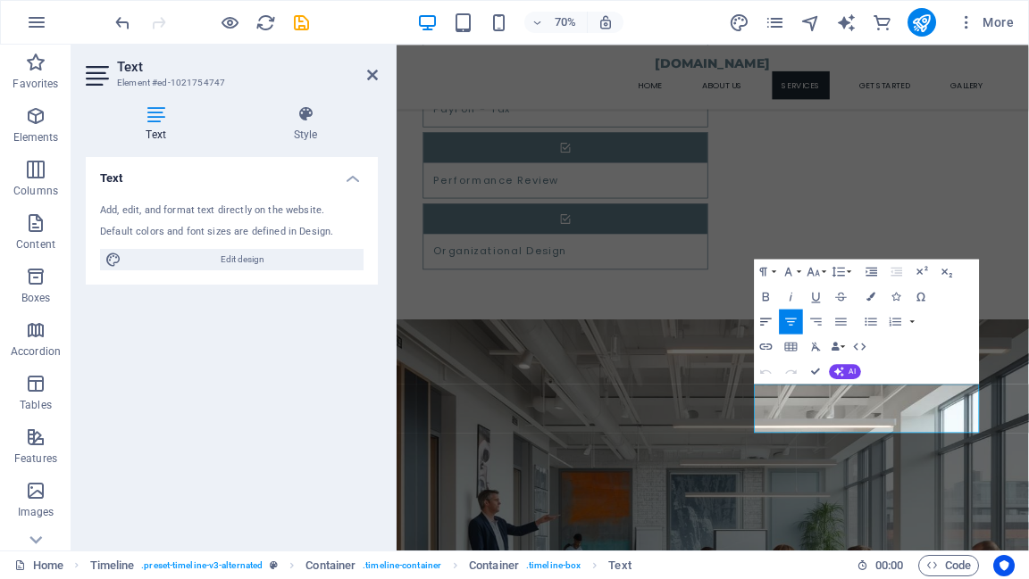
click at [762, 319] on icon "button" at bounding box center [765, 321] width 15 height 15
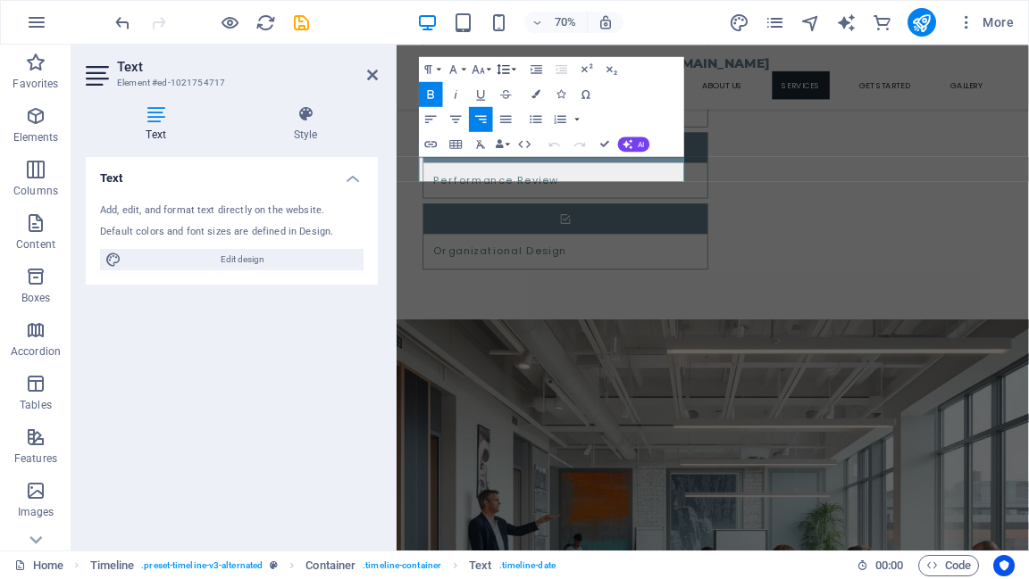
click at [508, 73] on icon "button" at bounding box center [503, 69] width 15 height 15
click at [484, 73] on icon "button" at bounding box center [478, 69] width 15 height 15
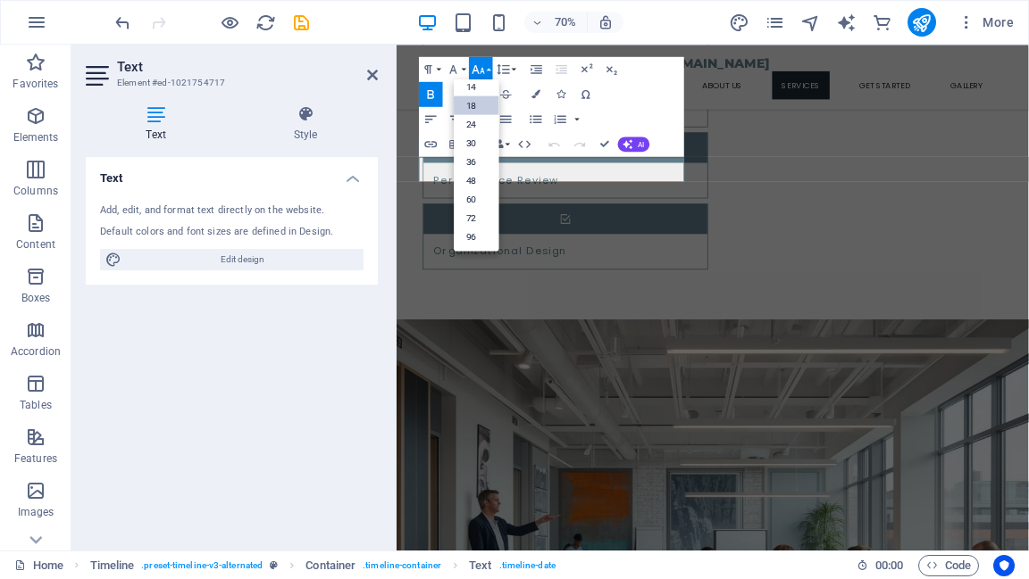
scroll to position [143, 0]
click at [478, 86] on link "14" at bounding box center [476, 87] width 45 height 19
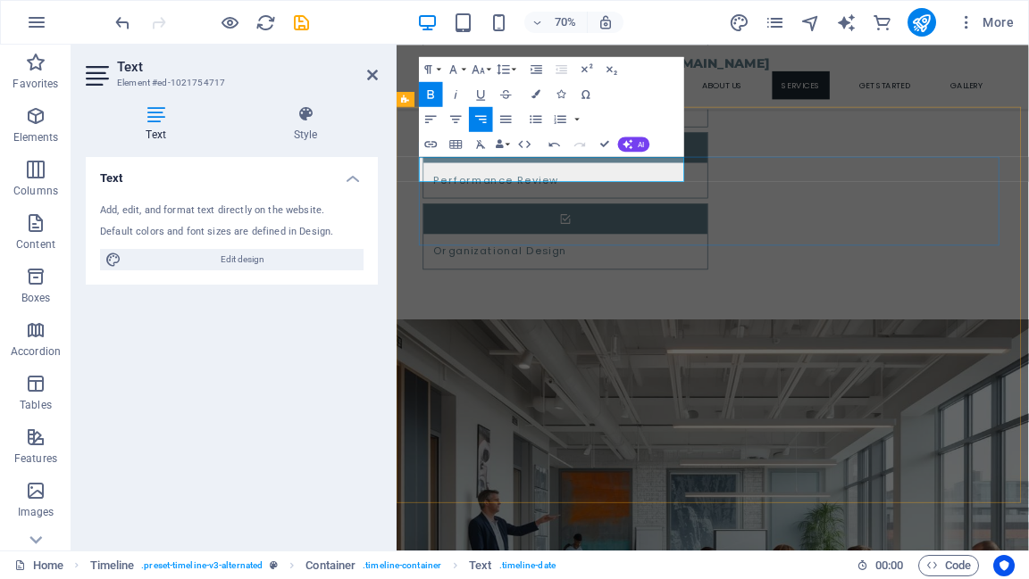
drag, startPoint x: 430, startPoint y: 221, endPoint x: 735, endPoint y: 218, distance: 304.5
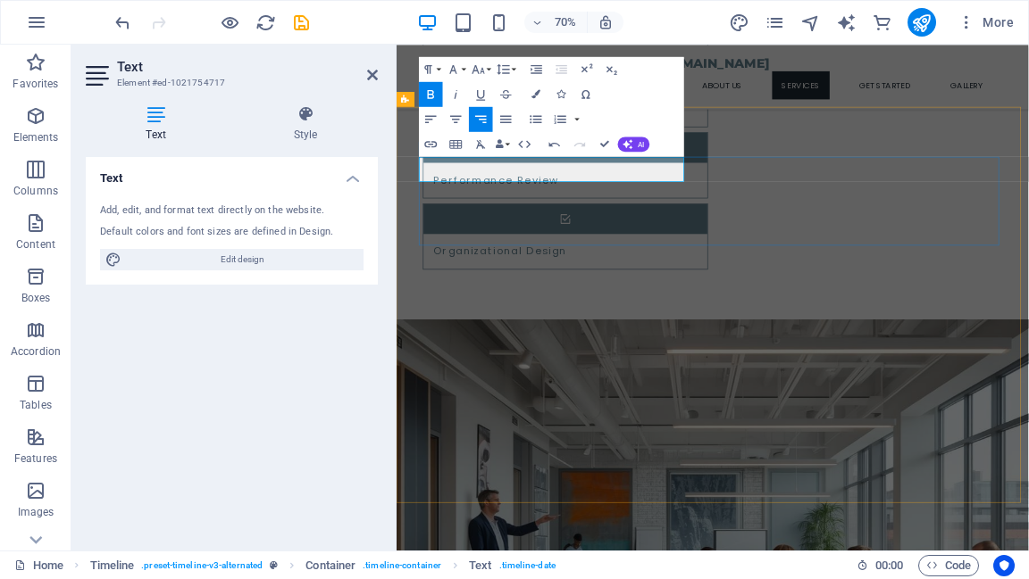
drag, startPoint x: 720, startPoint y: 224, endPoint x: 698, endPoint y: 222, distance: 22.4
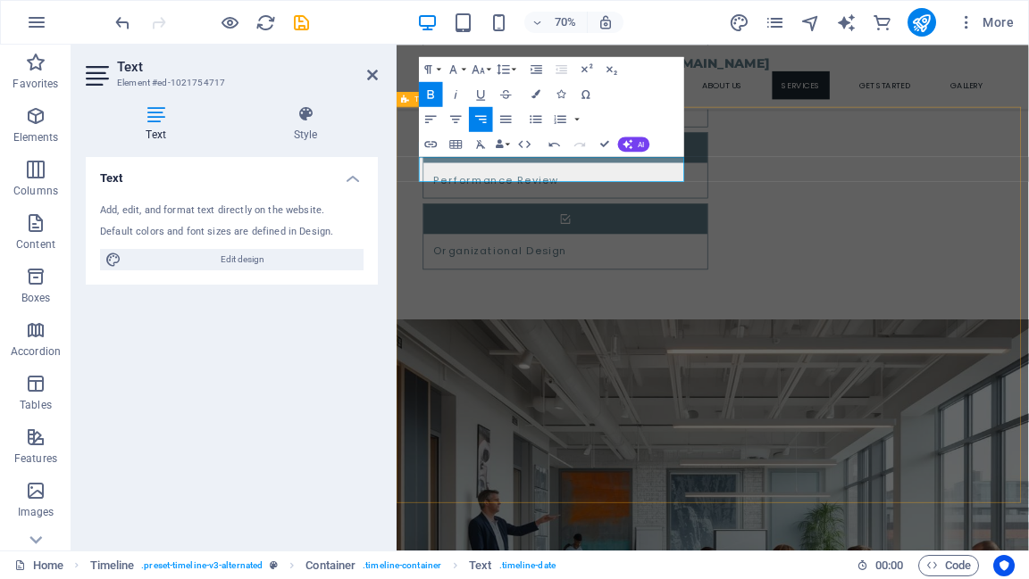
drag, startPoint x: 720, startPoint y: 221, endPoint x: 412, endPoint y: 238, distance: 308.5
click at [482, 71] on icon "button" at bounding box center [477, 68] width 12 height 9
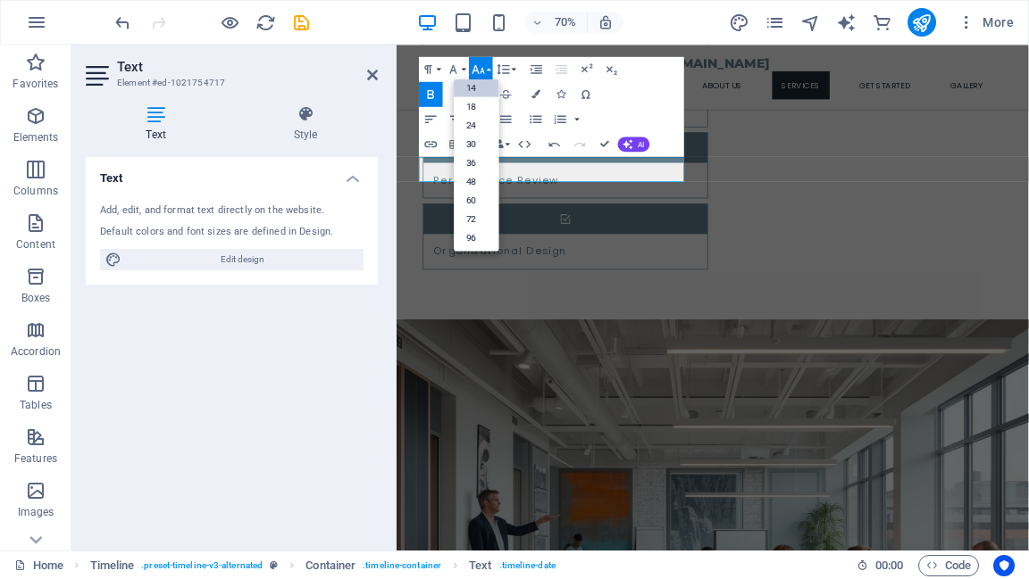
click at [475, 88] on link "14" at bounding box center [476, 87] width 45 height 19
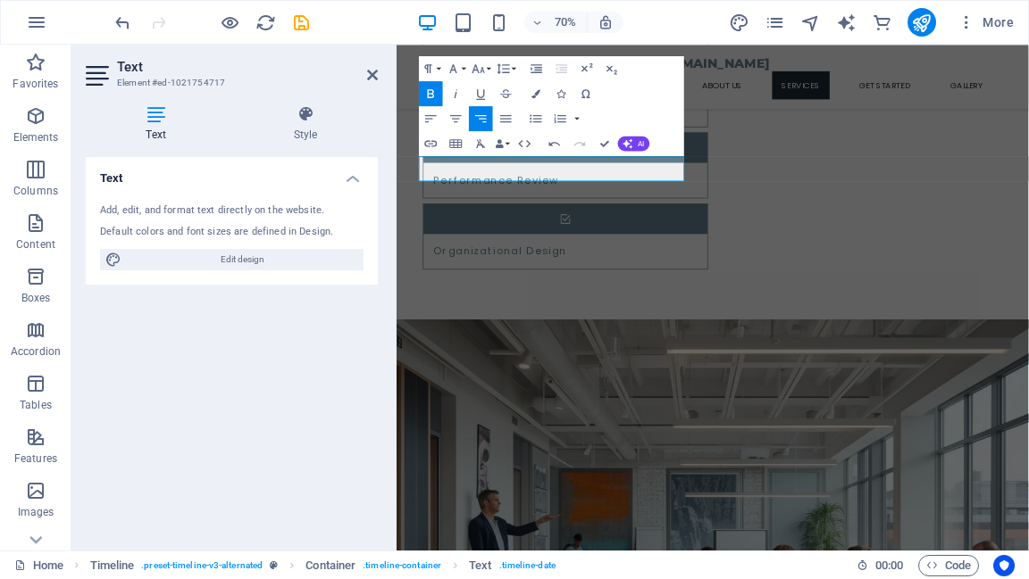
scroll to position [2140, 0]
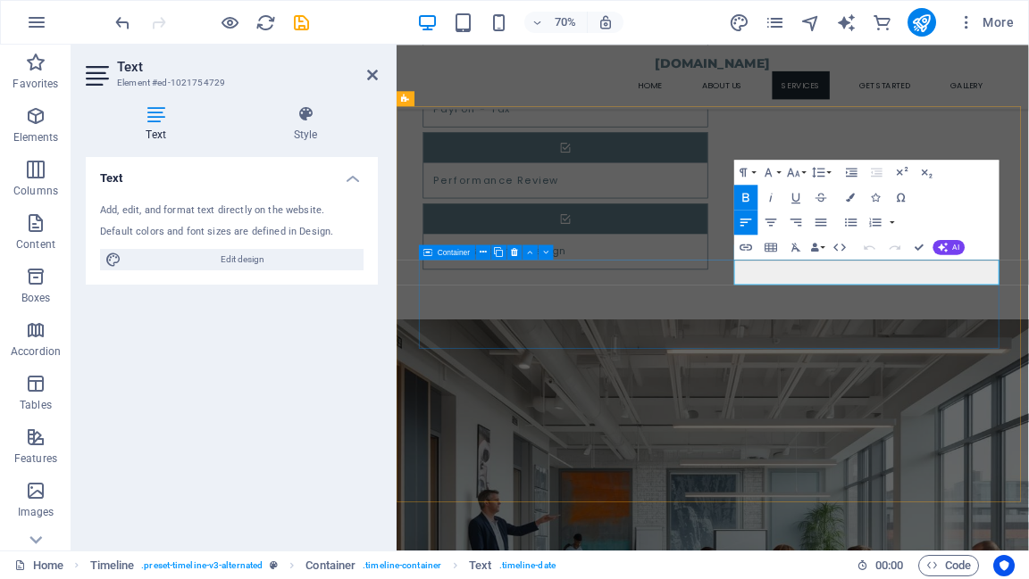
drag, startPoint x: 1208, startPoint y: 372, endPoint x: 864, endPoint y: 382, distance: 343.9
click at [777, 172] on button "Font Family" at bounding box center [771, 172] width 24 height 25
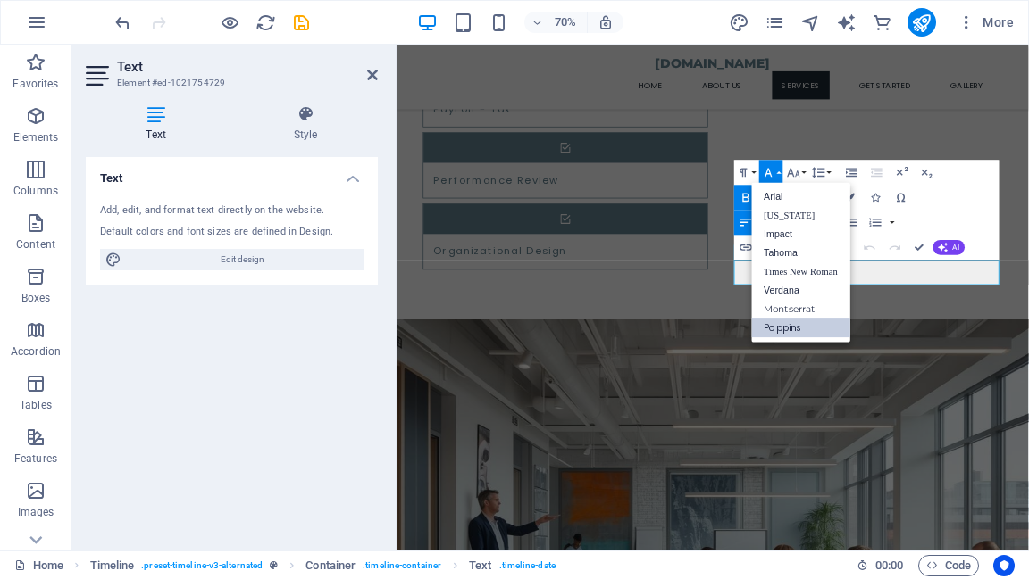
scroll to position [0, 0]
click at [802, 173] on button "Font Size" at bounding box center [796, 172] width 24 height 25
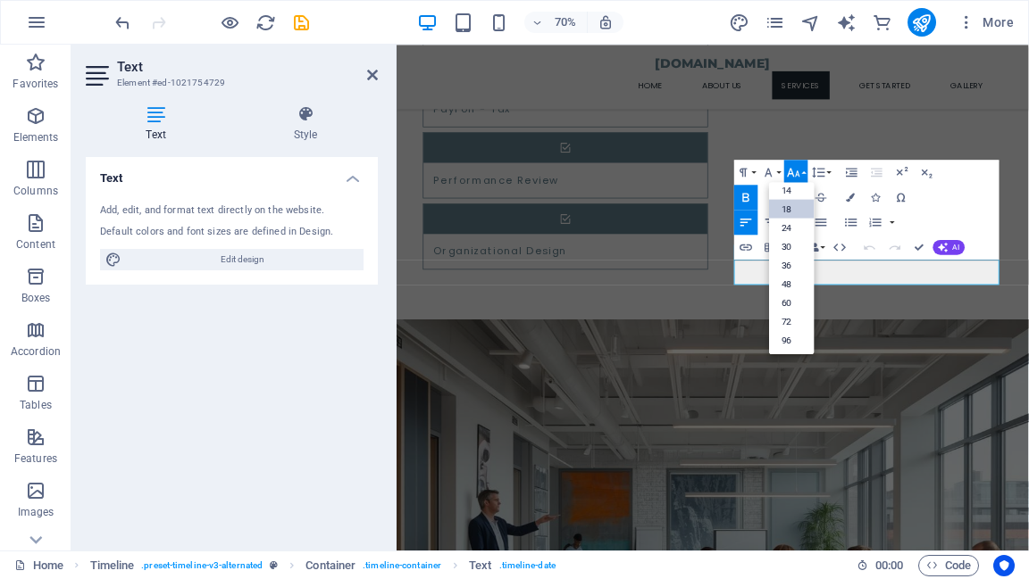
scroll to position [143, 0]
click at [793, 194] on link "14" at bounding box center [791, 190] width 45 height 19
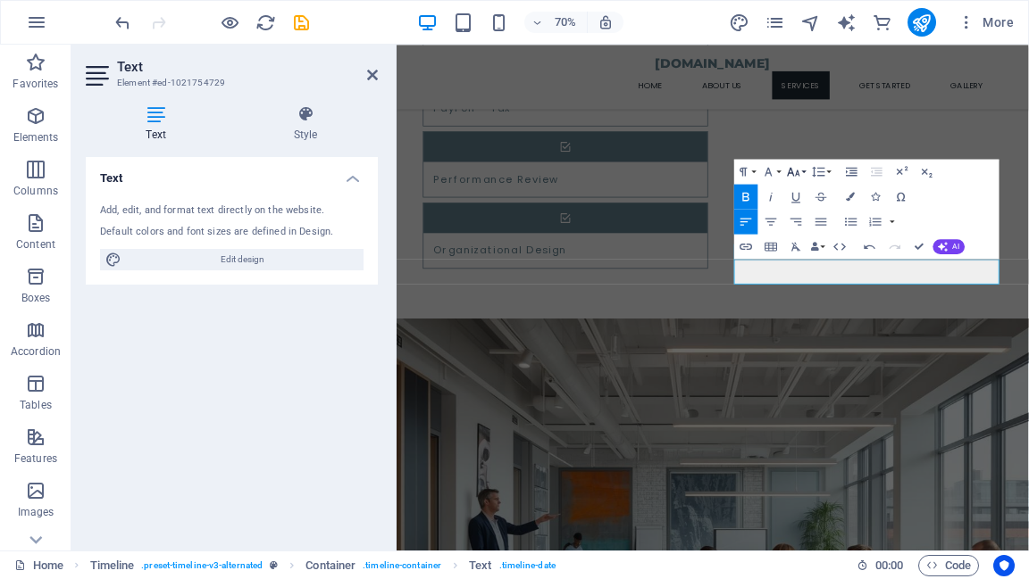
click at [799, 174] on icon "button" at bounding box center [793, 171] width 15 height 15
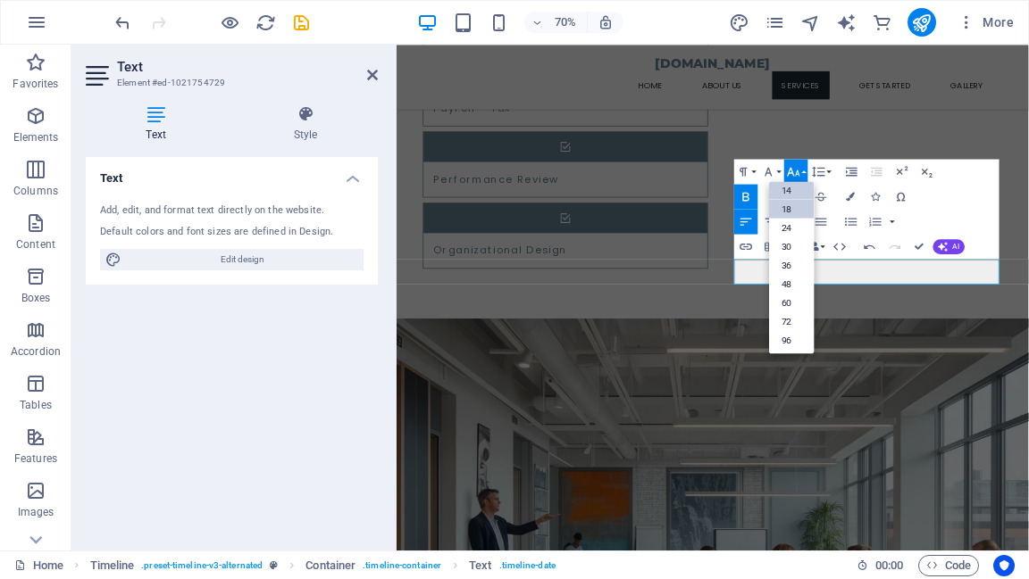
click at [792, 208] on link "18" at bounding box center [791, 208] width 45 height 19
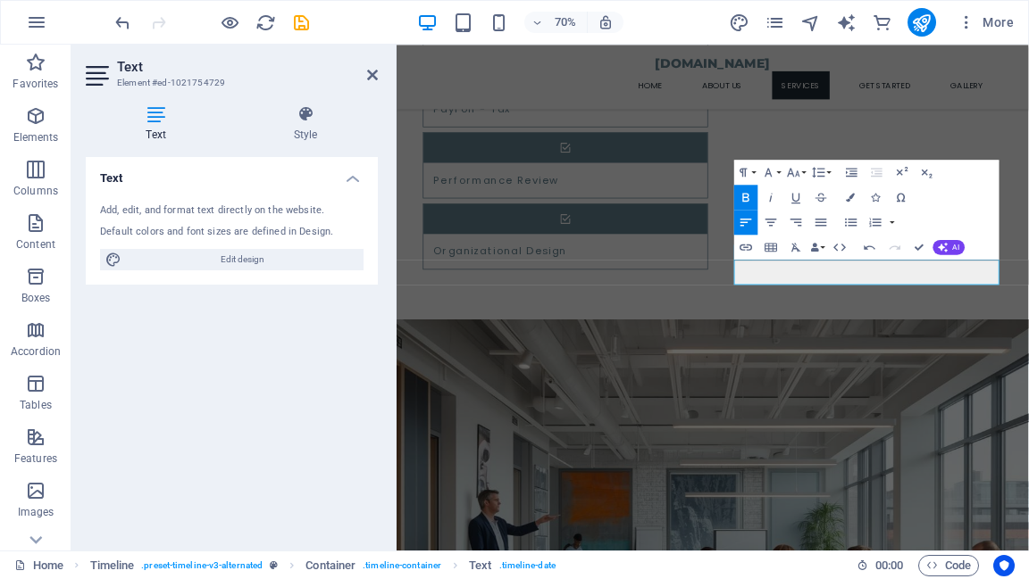
click at [746, 196] on icon "button" at bounding box center [745, 197] width 6 height 9
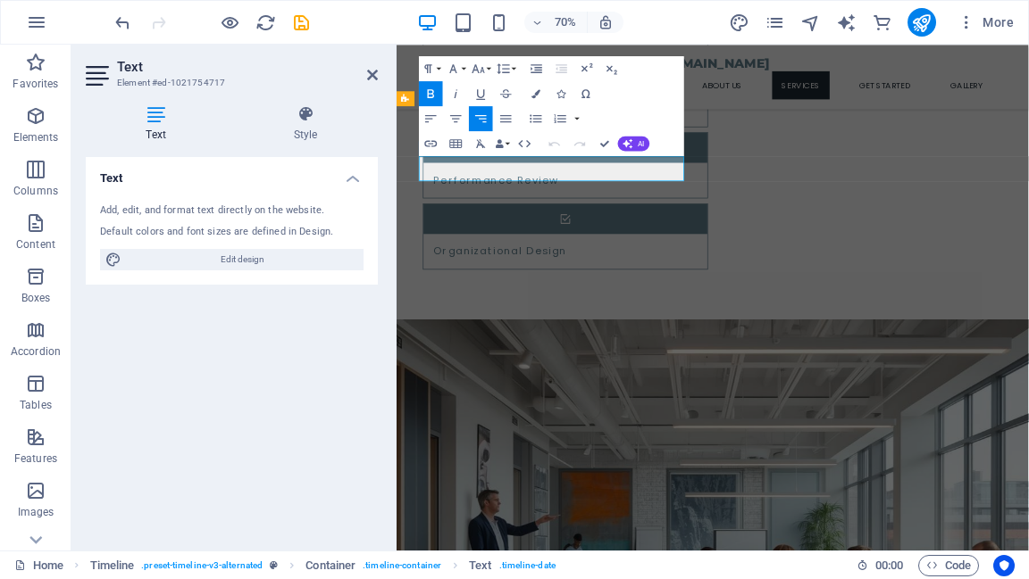
drag, startPoint x: 602, startPoint y: 224, endPoint x: 414, endPoint y: 233, distance: 187.7
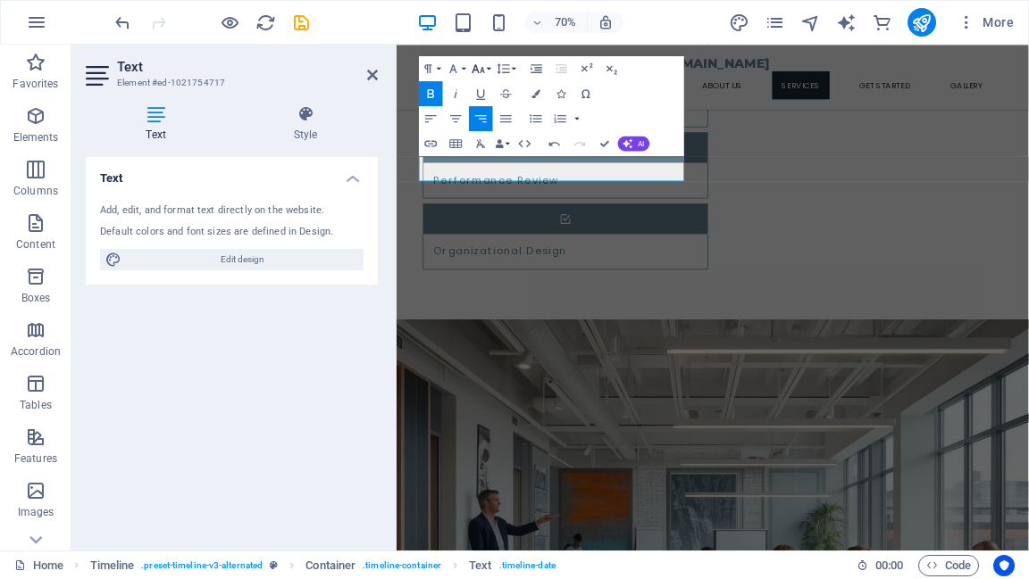
click at [482, 70] on icon "button" at bounding box center [478, 68] width 15 height 15
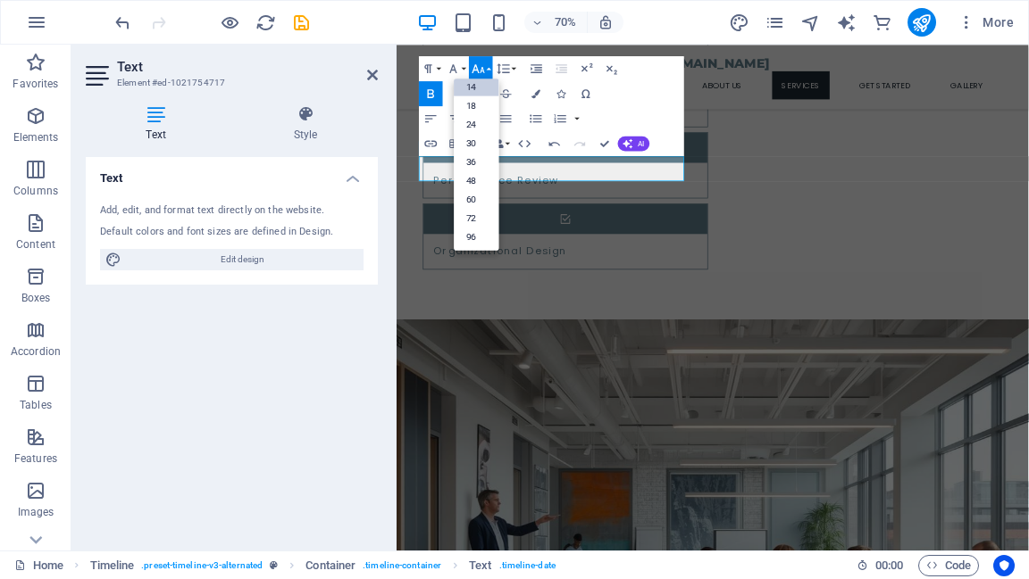
scroll to position [143, 0]
click at [481, 102] on link "18" at bounding box center [476, 105] width 45 height 19
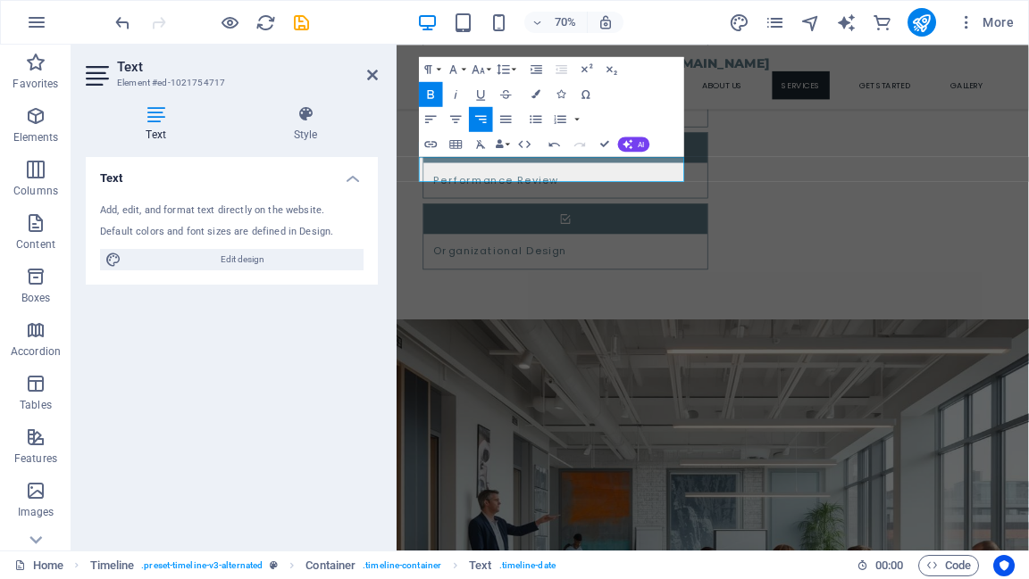
click at [435, 94] on icon "button" at bounding box center [430, 94] width 15 height 15
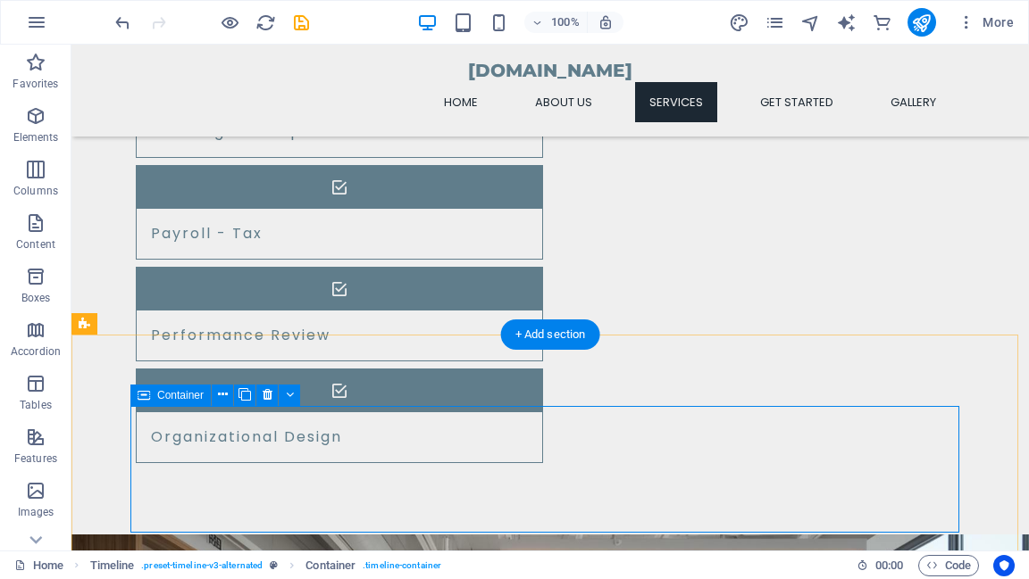
scroll to position [1928, 0]
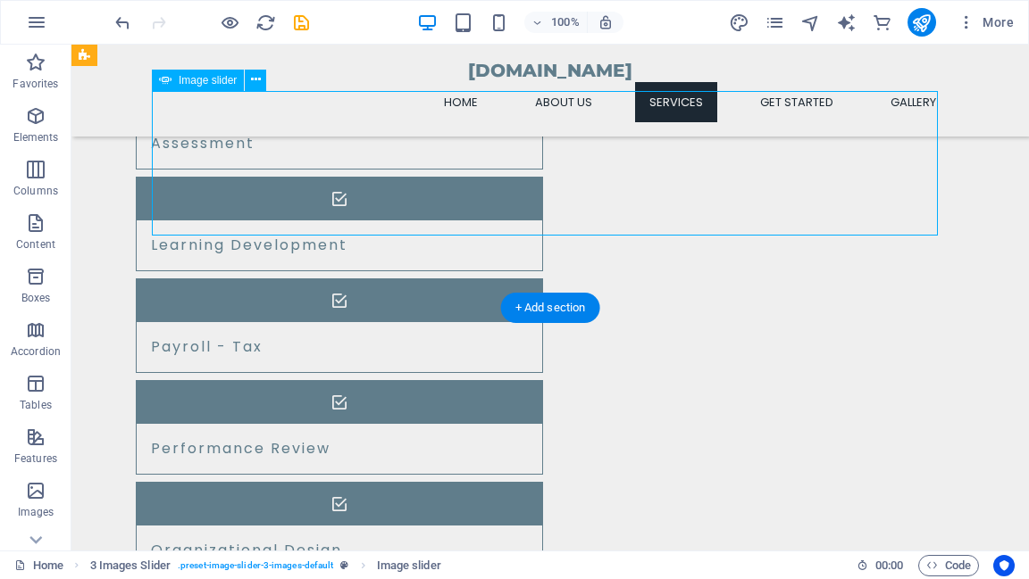
select select "ms"
select select "s"
select select "progressive"
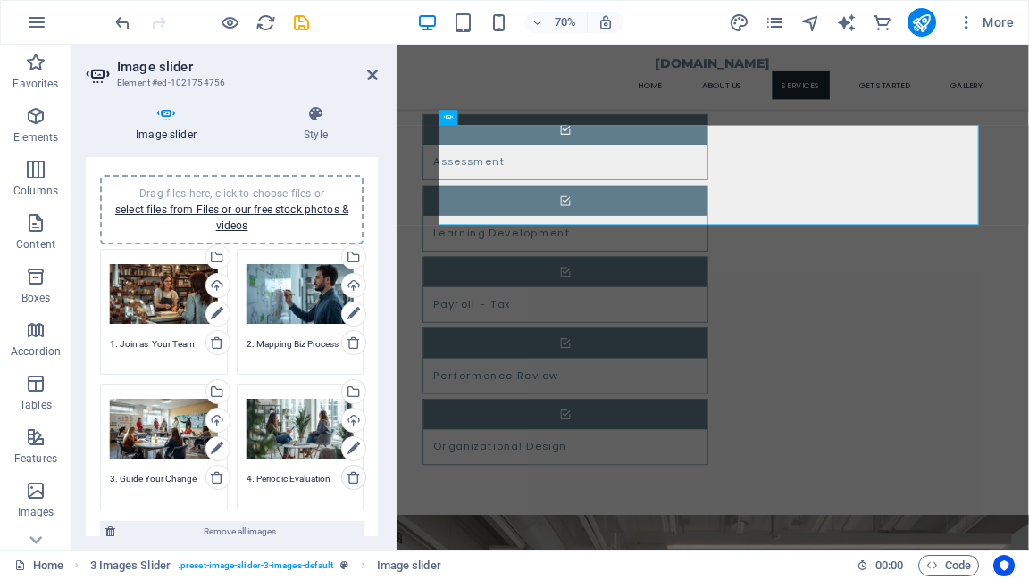
scroll to position [0, 0]
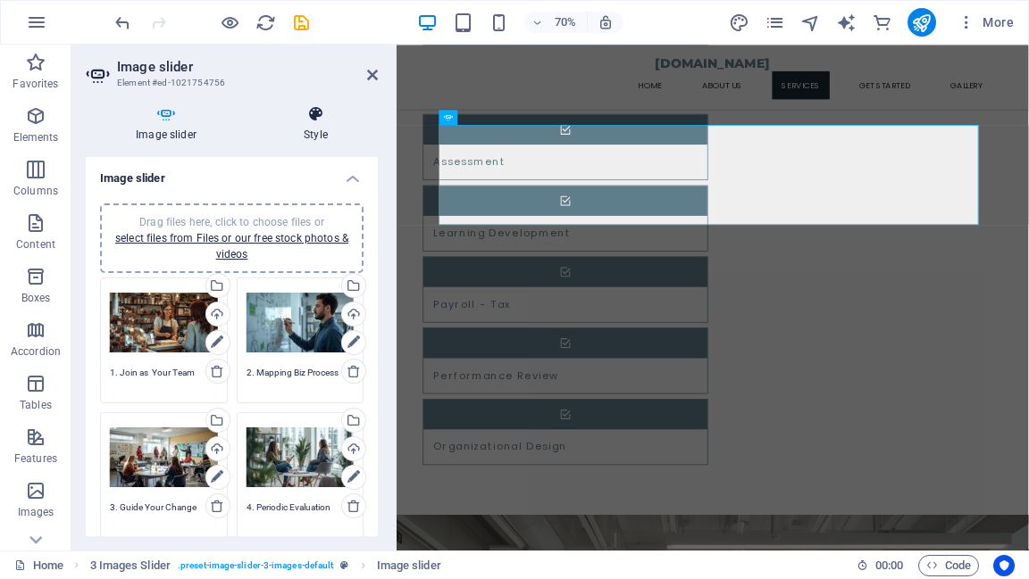
click at [319, 121] on icon at bounding box center [316, 114] width 124 height 18
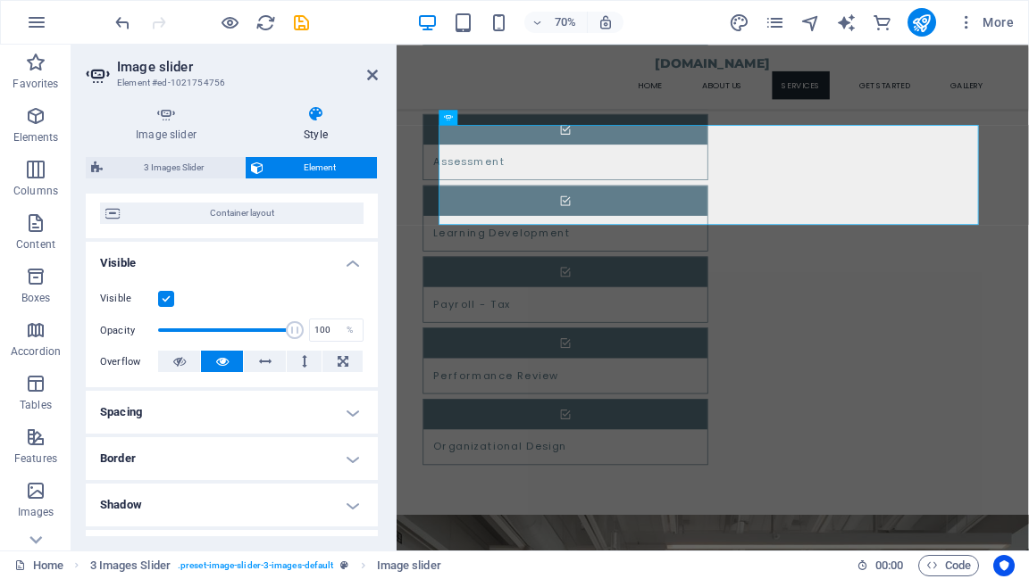
scroll to position [214, 0]
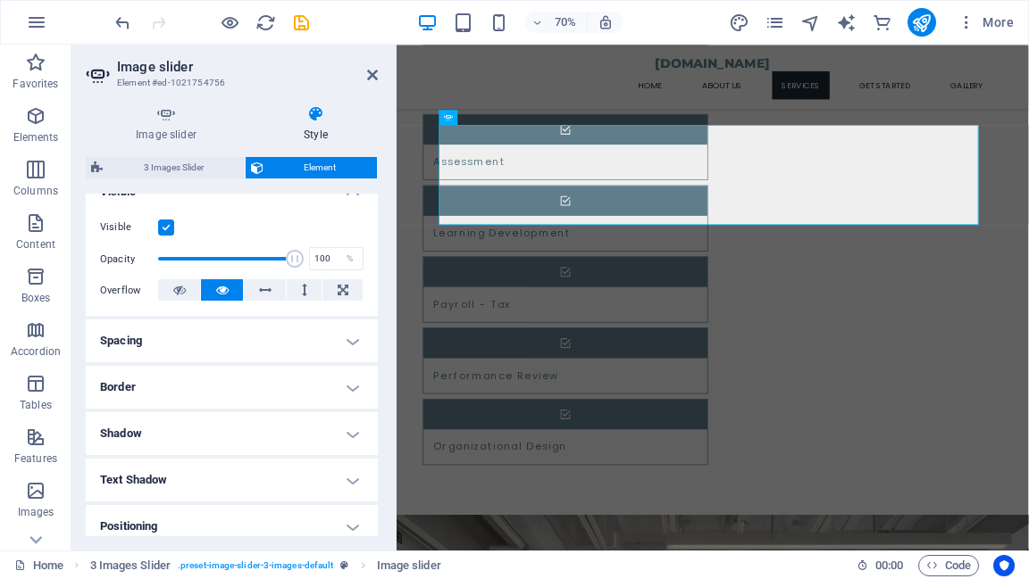
click at [346, 434] on h4 "Shadow" at bounding box center [232, 433] width 292 height 43
click at [346, 434] on h4 "Shadow" at bounding box center [232, 428] width 292 height 32
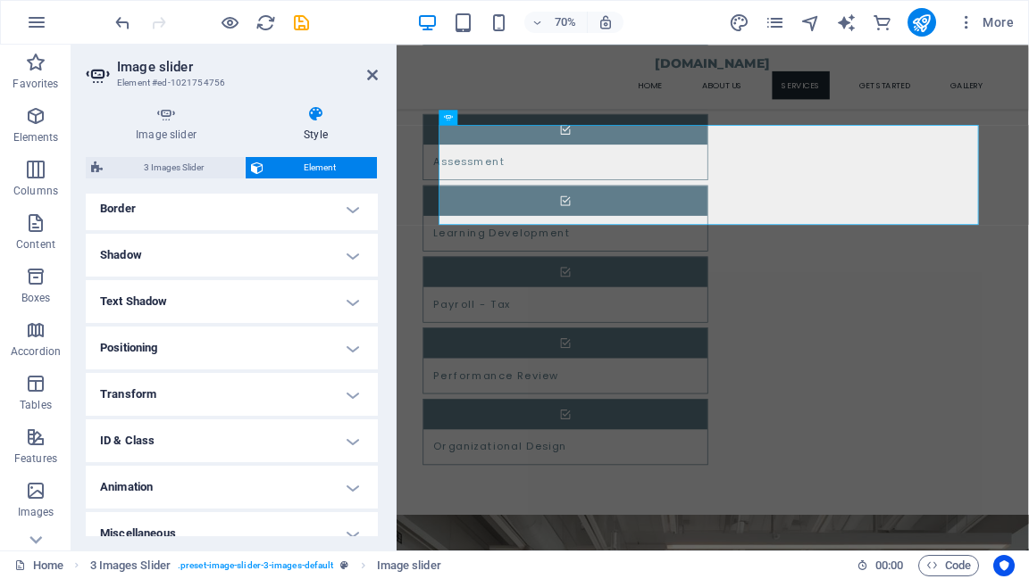
scroll to position [411, 0]
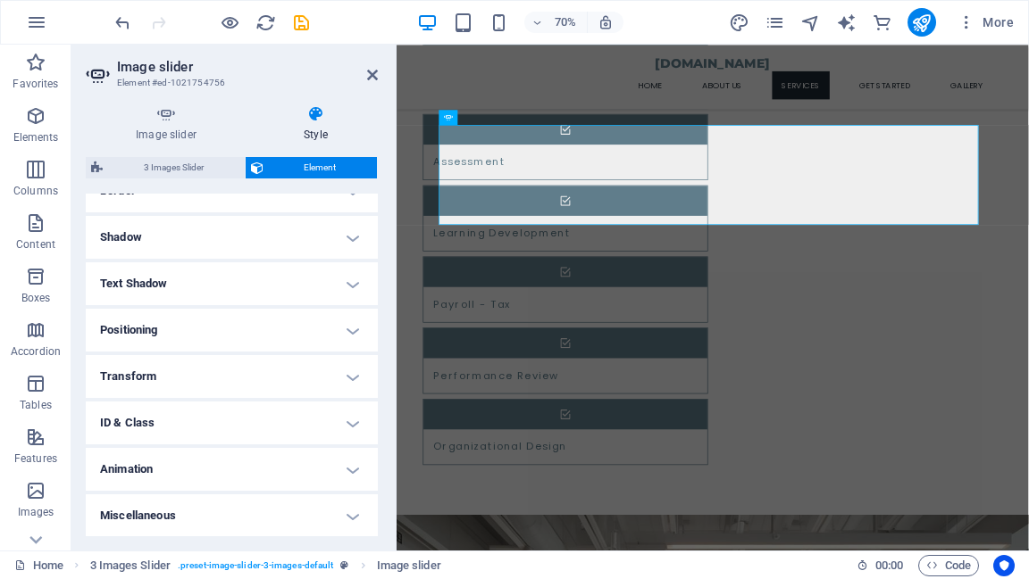
click at [346, 469] on h4 "Animation" at bounding box center [232, 469] width 292 height 43
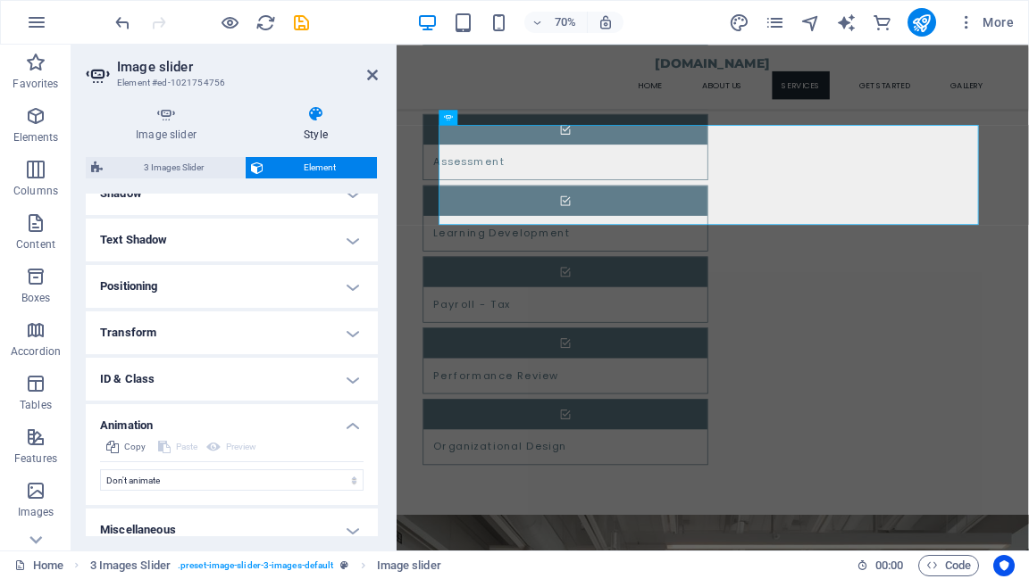
scroll to position [469, 0]
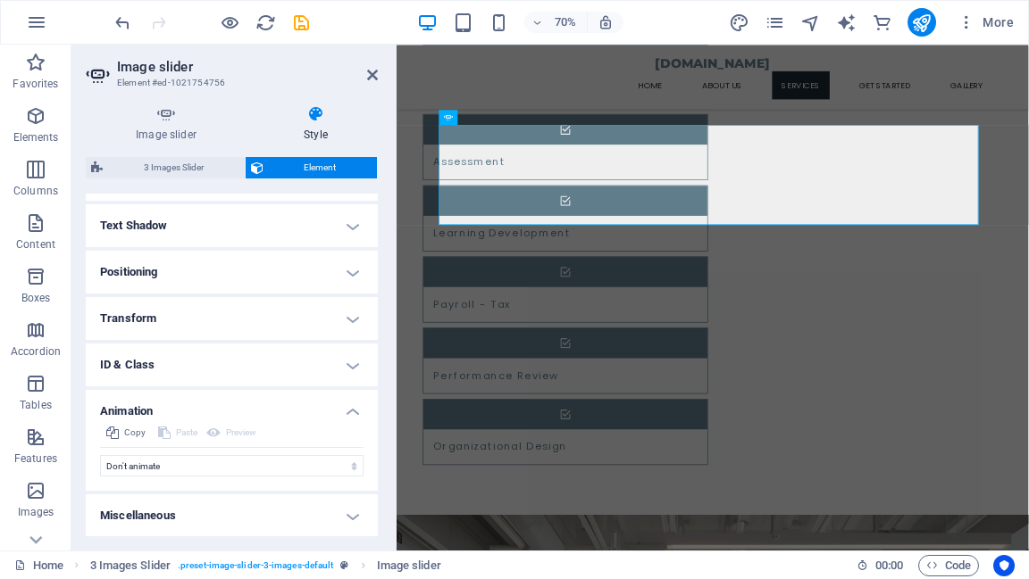
click at [350, 412] on h4 "Animation" at bounding box center [232, 406] width 292 height 32
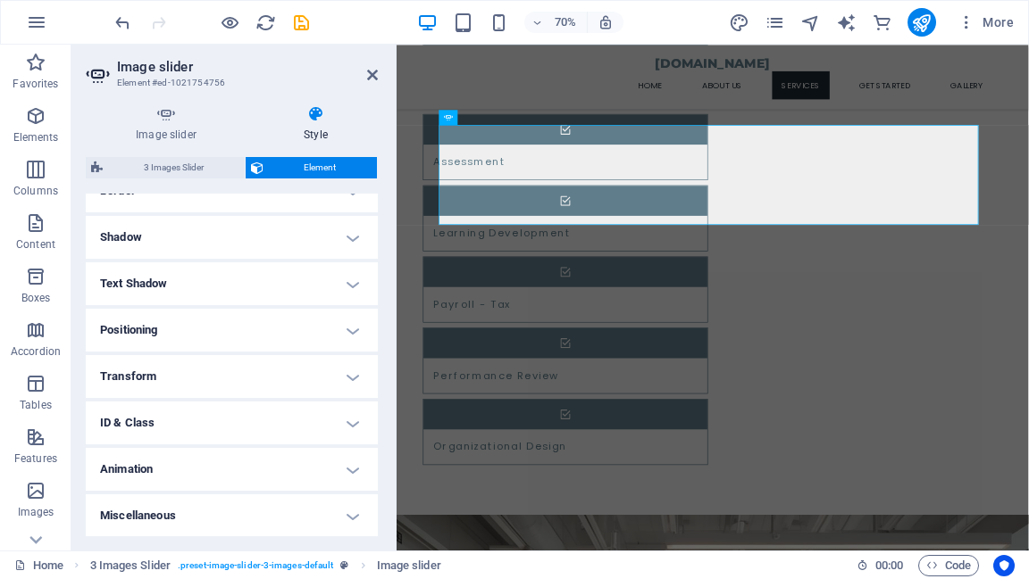
click at [349, 514] on h4 "Miscellaneous" at bounding box center [232, 516] width 292 height 43
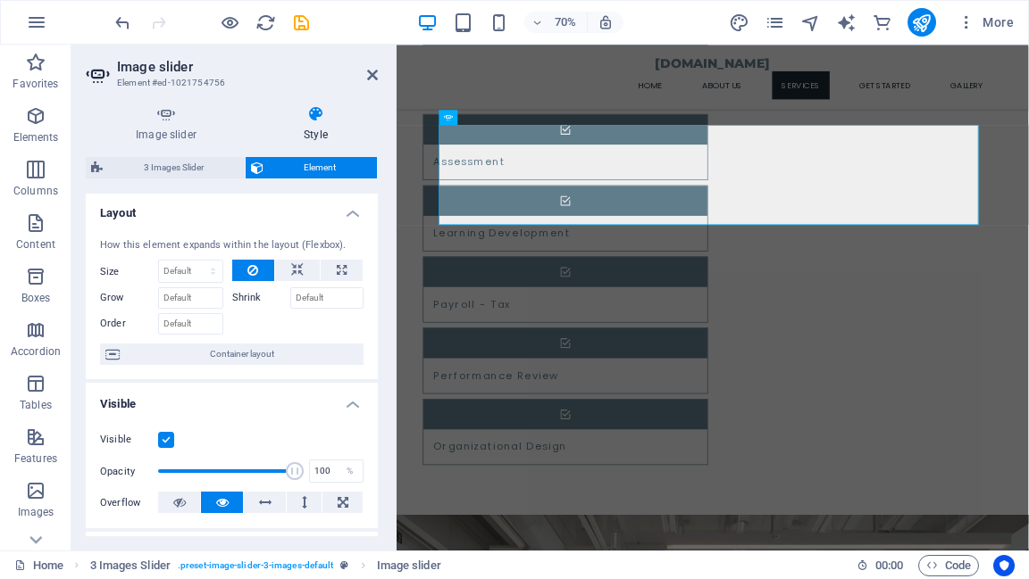
scroll to position [0, 0]
click at [173, 116] on icon at bounding box center [166, 114] width 161 height 18
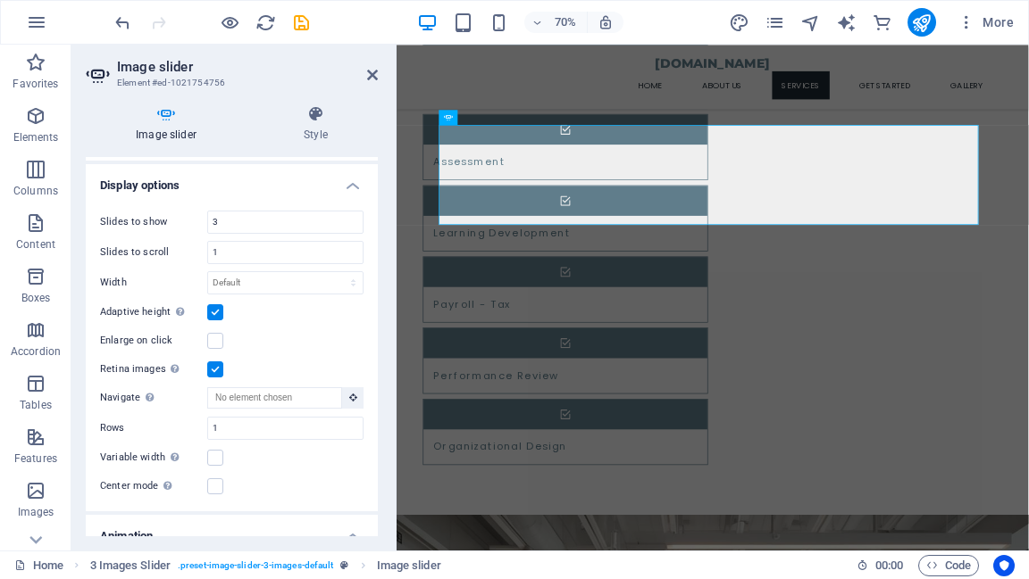
scroll to position [429, 0]
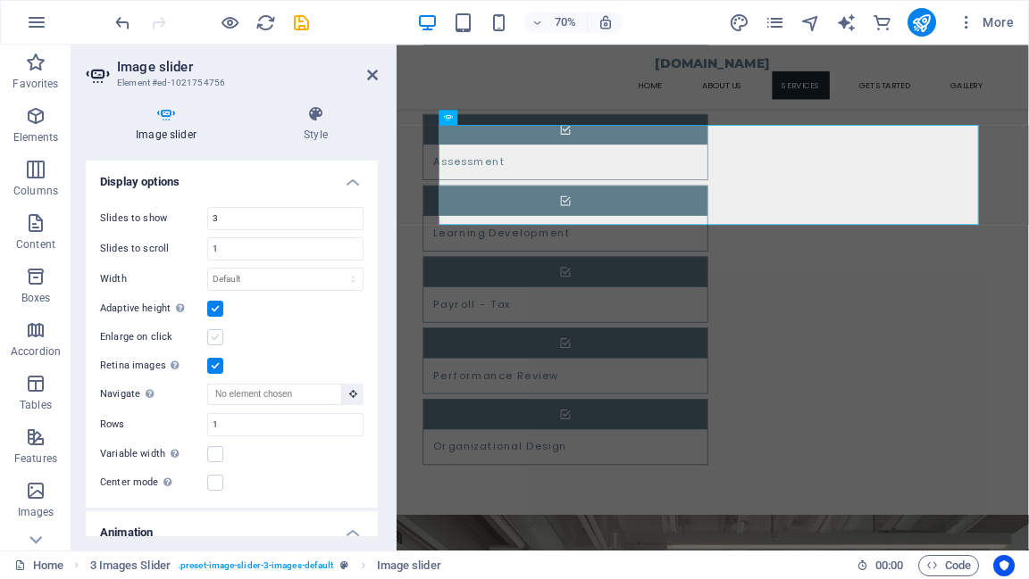
click at [218, 335] on label at bounding box center [215, 337] width 16 height 16
click at [0, 0] on input "Enlarge on click" at bounding box center [0, 0] width 0 height 0
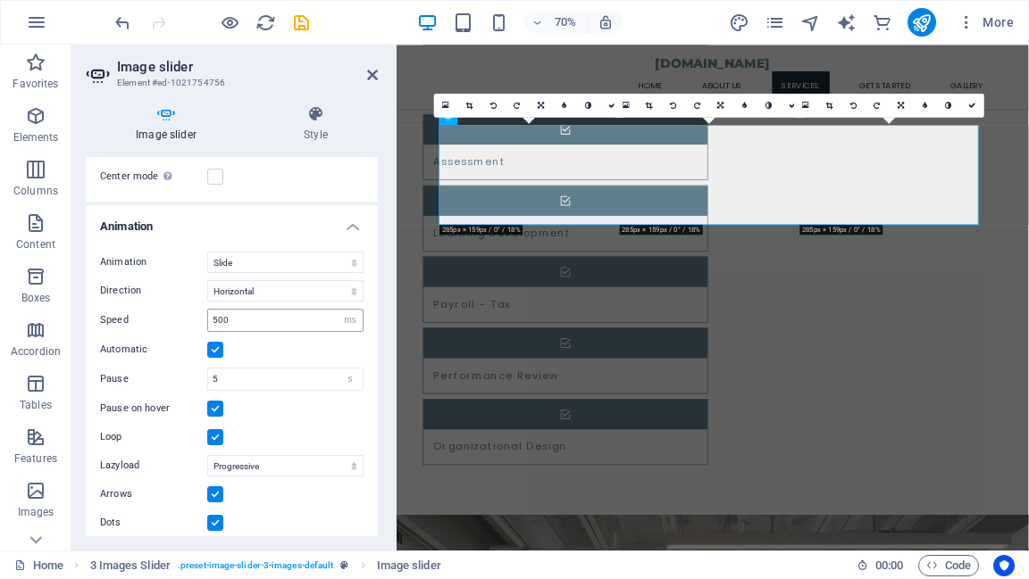
scroll to position [743, 0]
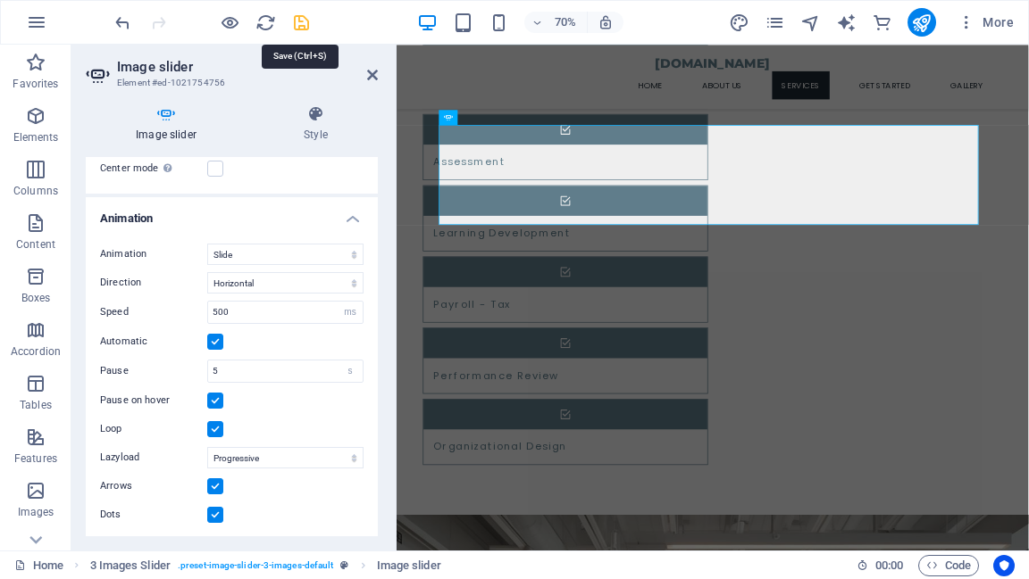
click at [297, 25] on icon "save" at bounding box center [301, 22] width 21 height 21
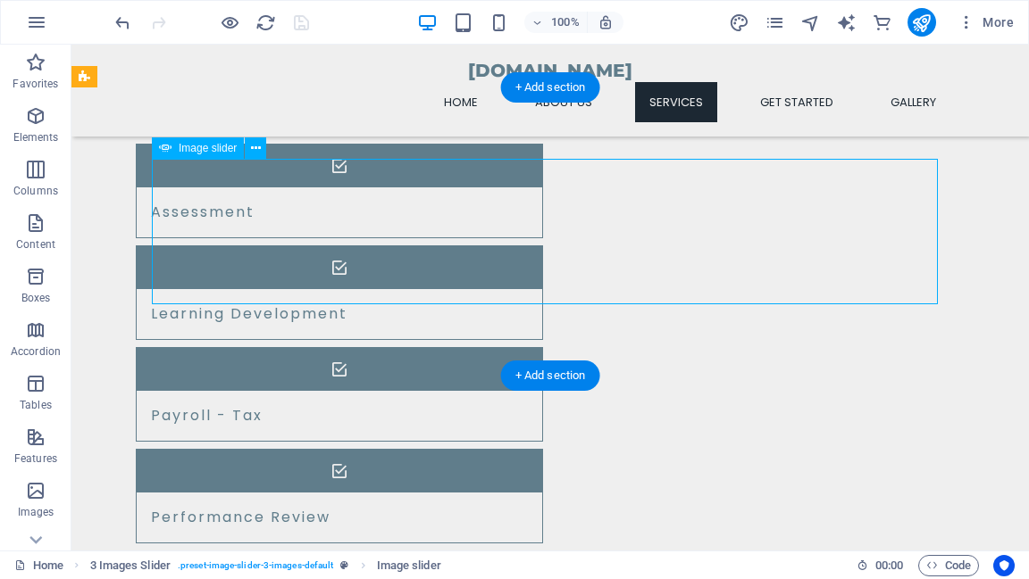
select select "ms"
select select "s"
select select "progressive"
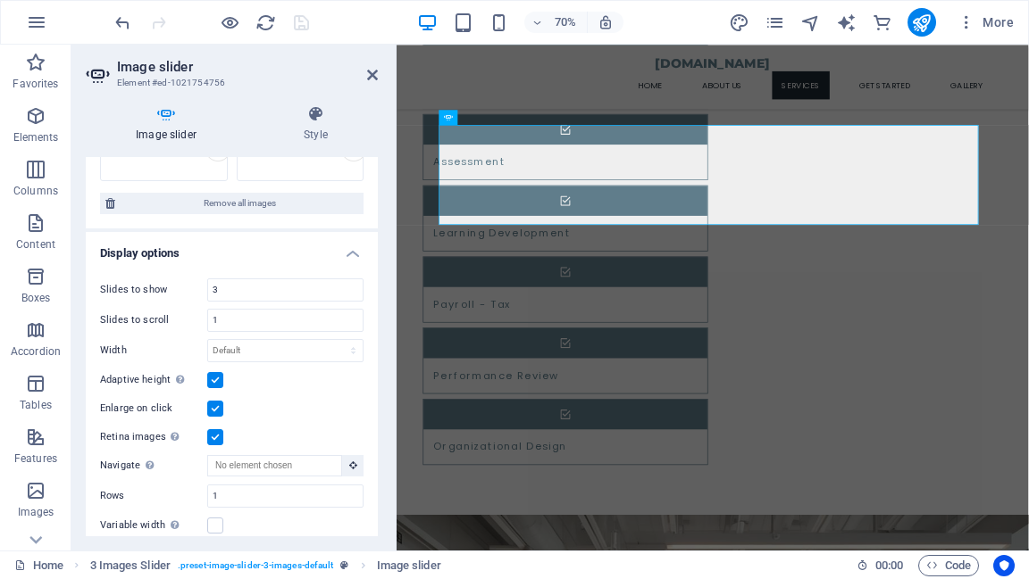
scroll to position [429, 0]
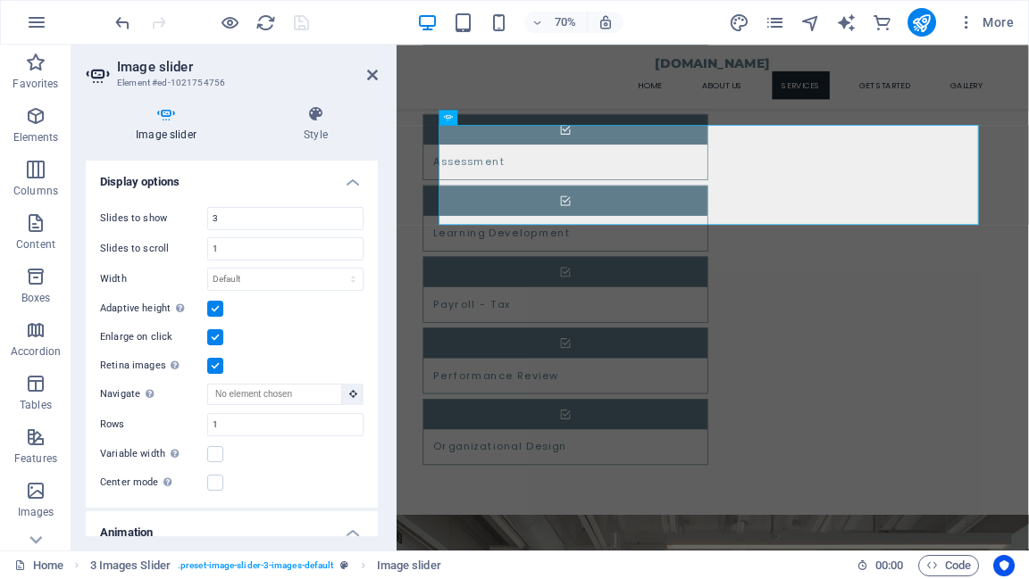
click at [213, 362] on label at bounding box center [215, 366] width 16 height 16
click at [0, 0] on input "Retina images Automatically load retina image and smartphone optimized sizes." at bounding box center [0, 0] width 0 height 0
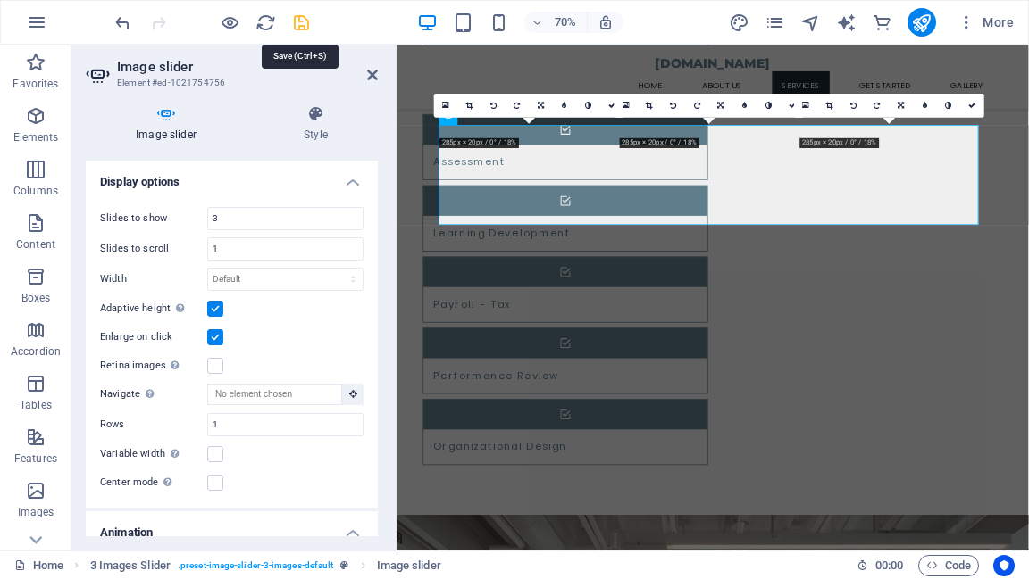
click at [303, 18] on icon "save" at bounding box center [301, 22] width 21 height 21
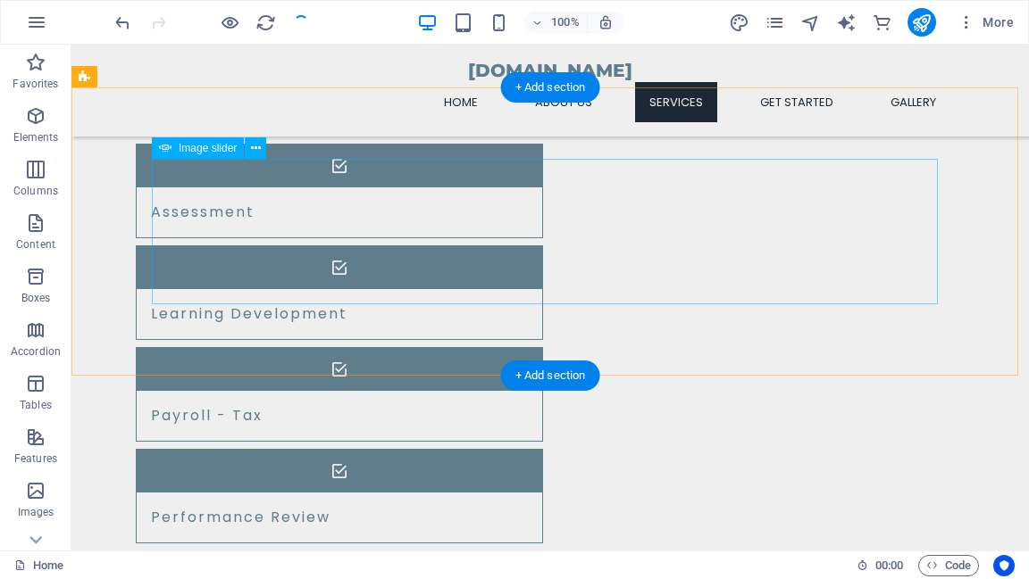
select select "ms"
select select "s"
select select "progressive"
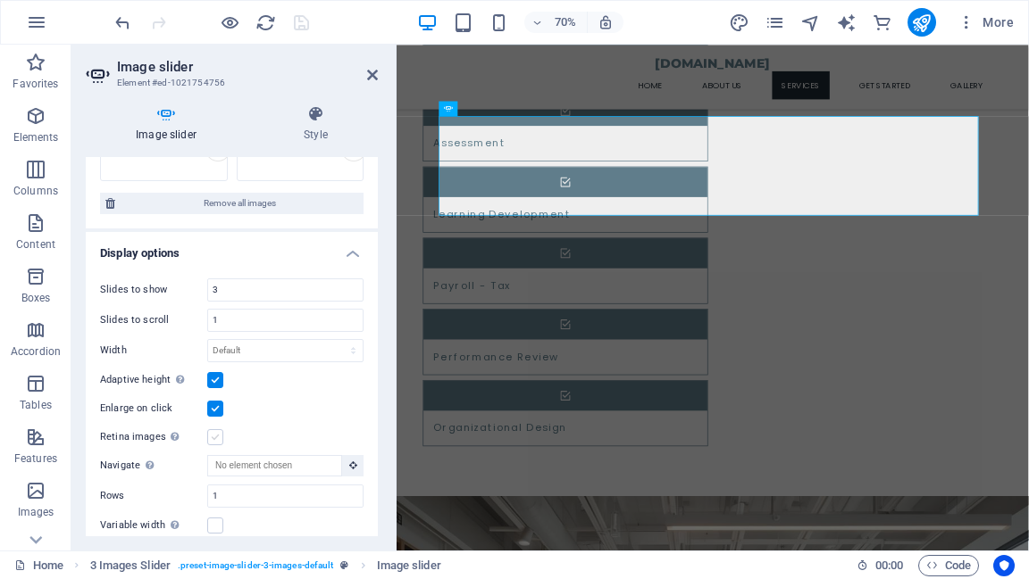
scroll to position [1871, 0]
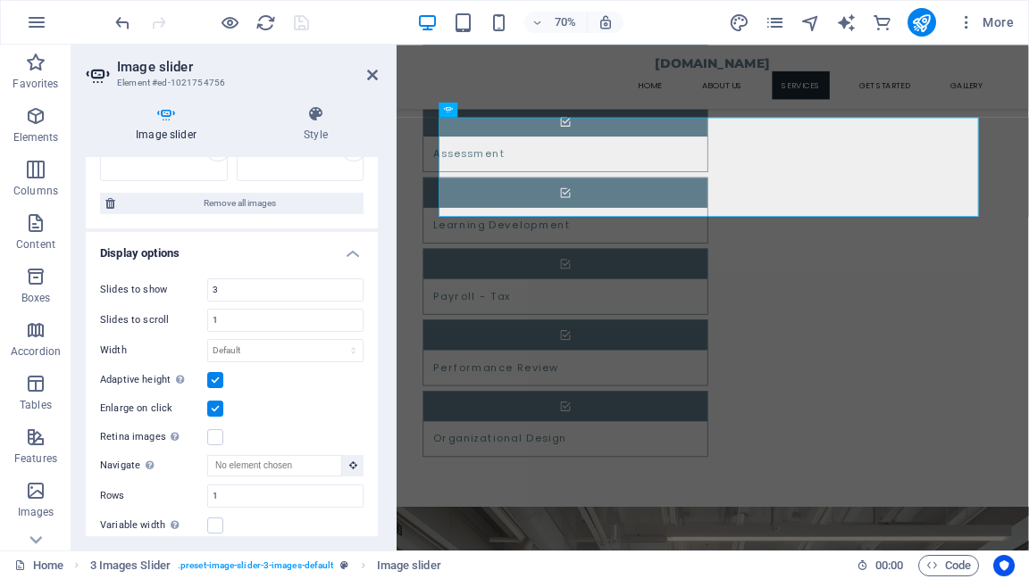
click at [213, 408] on label at bounding box center [215, 409] width 16 height 16
click at [0, 0] on input "Enlarge on click" at bounding box center [0, 0] width 0 height 0
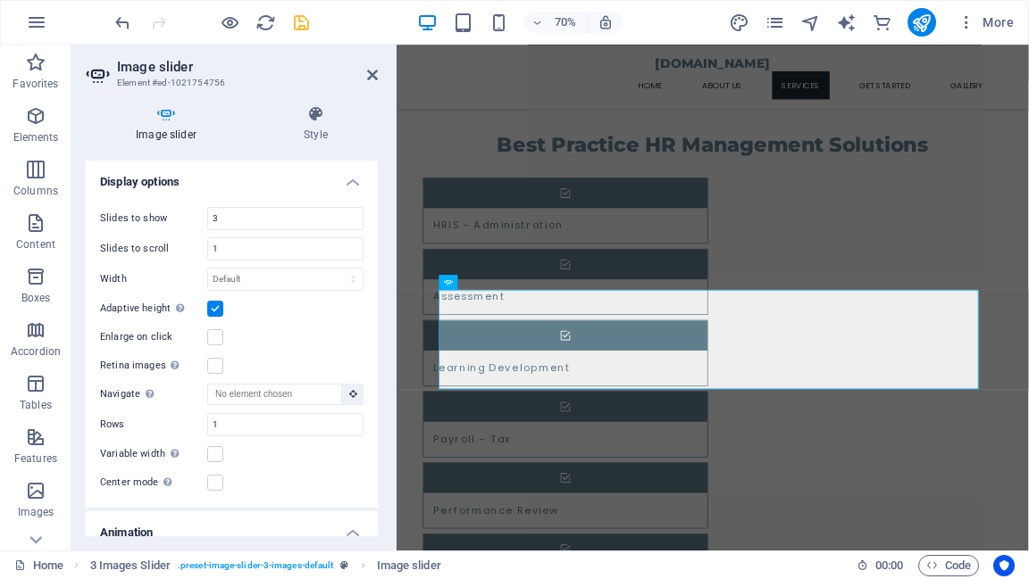
scroll to position [1600, 0]
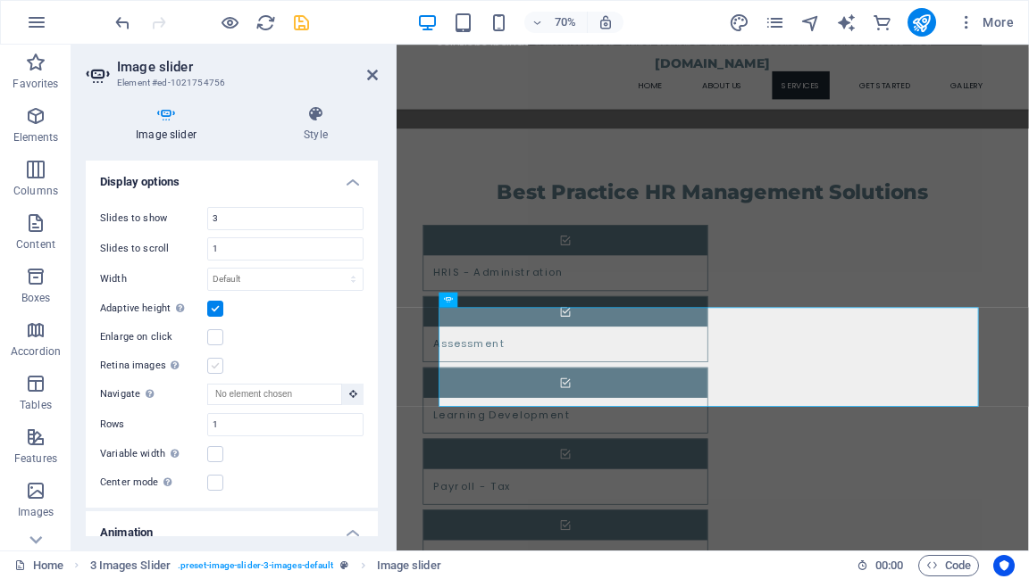
click at [211, 368] on label at bounding box center [215, 366] width 16 height 16
click at [0, 0] on input "Retina images Automatically load retina image and smartphone optimized sizes." at bounding box center [0, 0] width 0 height 0
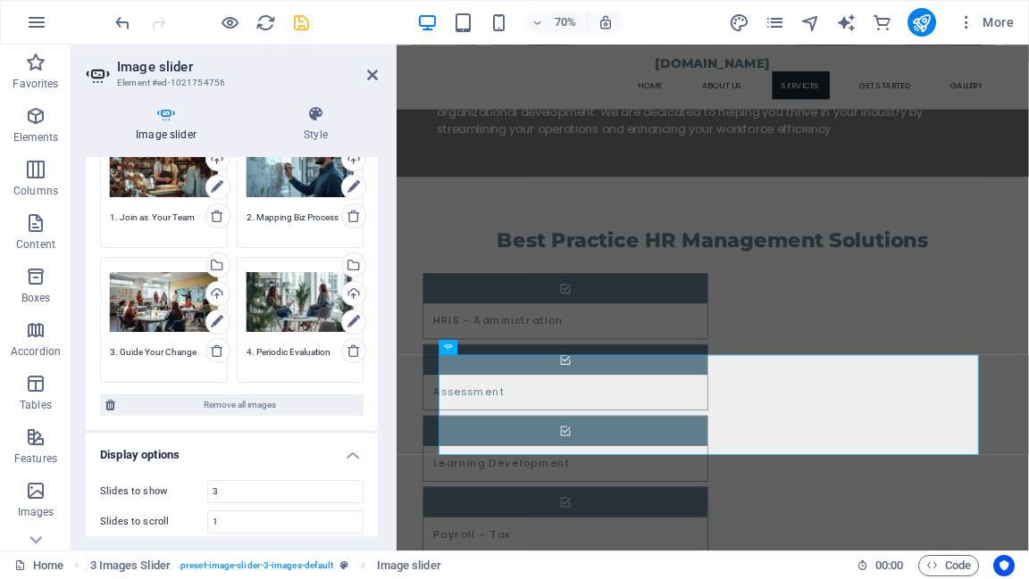
scroll to position [143, 0]
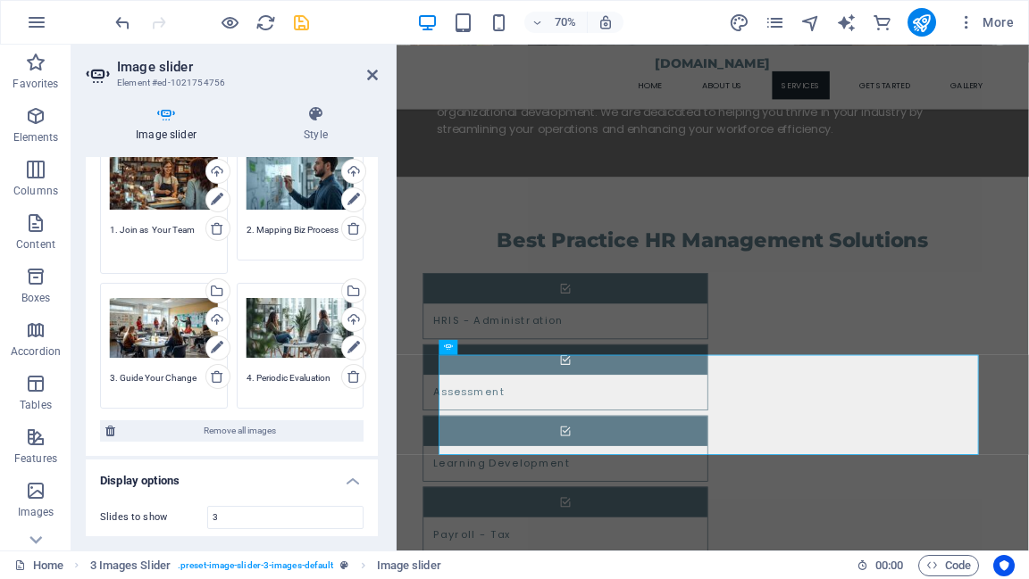
drag, startPoint x: 121, startPoint y: 225, endPoint x: 193, endPoint y: 228, distance: 71.5
click at [193, 228] on textarea "1. Join as Your Team" at bounding box center [164, 243] width 108 height 40
click at [121, 229] on textarea "1. Join as Your Team" at bounding box center [164, 243] width 108 height 40
drag, startPoint x: 195, startPoint y: 229, endPoint x: 109, endPoint y: 229, distance: 85.7
click at [110, 229] on textarea "1. J oin as Your Team" at bounding box center [164, 243] width 108 height 40
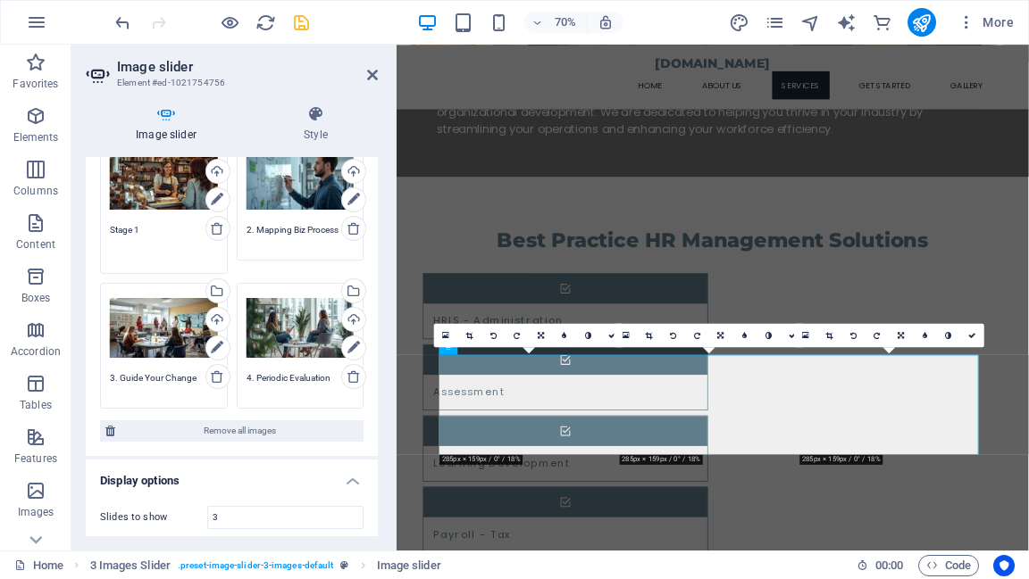
type textarea "Stage 1"
drag, startPoint x: 244, startPoint y: 229, endPoint x: 339, endPoint y: 229, distance: 95.5
click at [339, 229] on div "Drag files here, click to choose files or select files from Files or our free s…" at bounding box center [300, 204] width 137 height 148
type textarea "Stage 2"
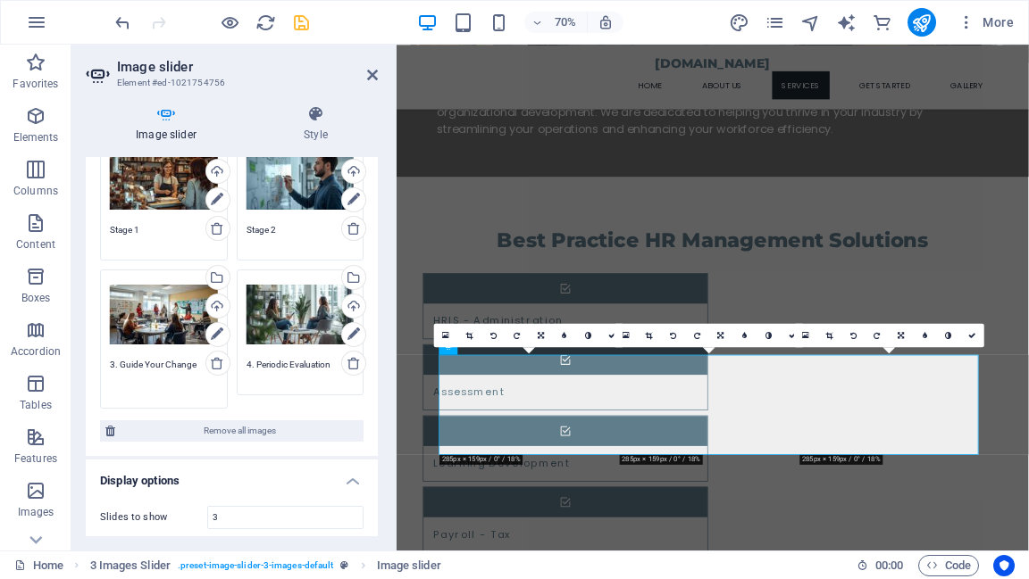
drag, startPoint x: 110, startPoint y: 379, endPoint x: 197, endPoint y: 378, distance: 87.5
click at [197, 378] on textarea "3. Guide Your Change" at bounding box center [164, 378] width 108 height 40
type textarea "Stage 3"
drag, startPoint x: 246, startPoint y: 362, endPoint x: 331, endPoint y: 361, distance: 85.7
click at [331, 361] on textarea "4. Periodic Evaluation" at bounding box center [300, 378] width 108 height 40
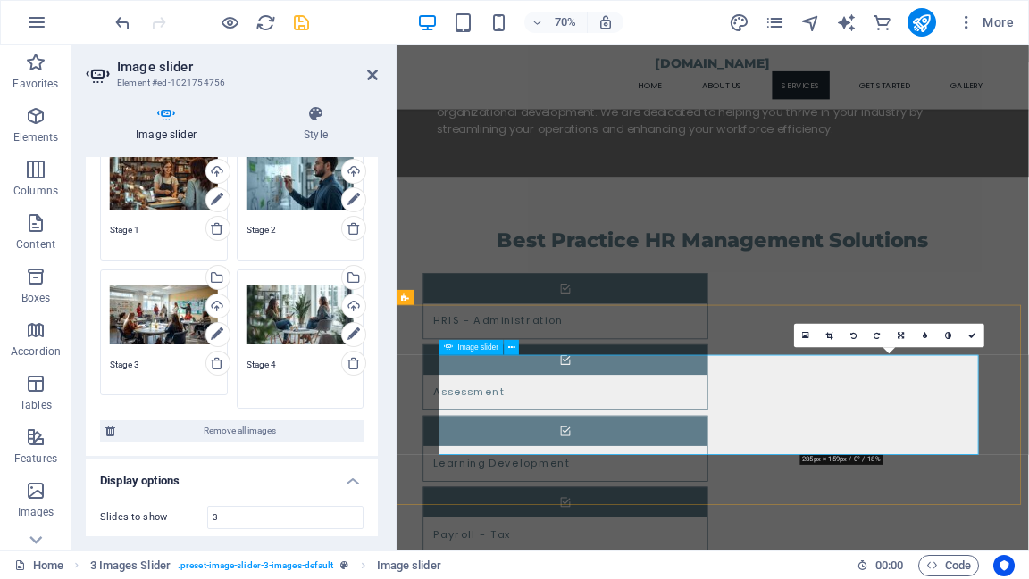
type textarea "Stage 4"
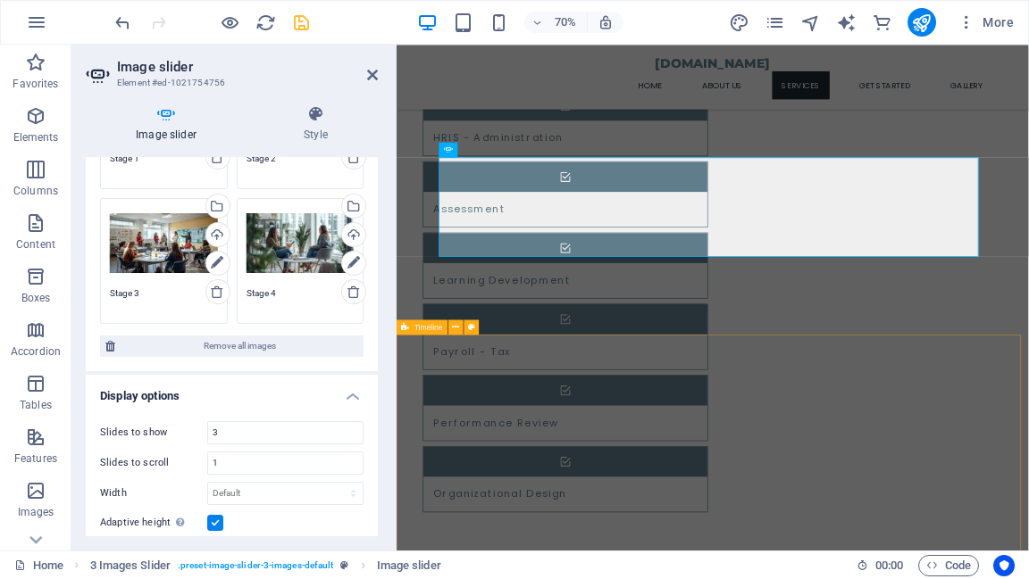
scroll to position [1817, 0]
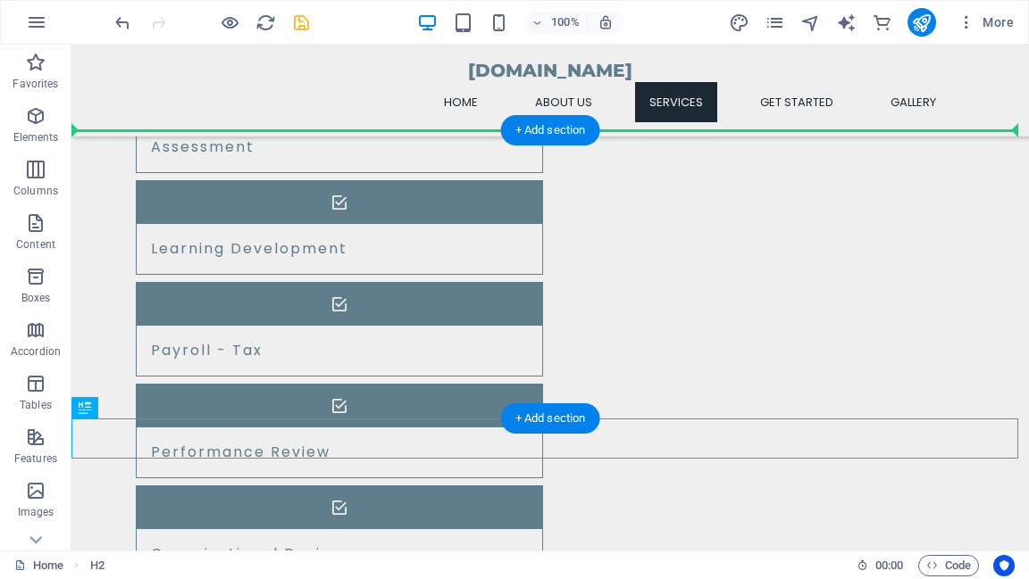
drag, startPoint x: 477, startPoint y: 444, endPoint x: 687, endPoint y: 161, distance: 352.8
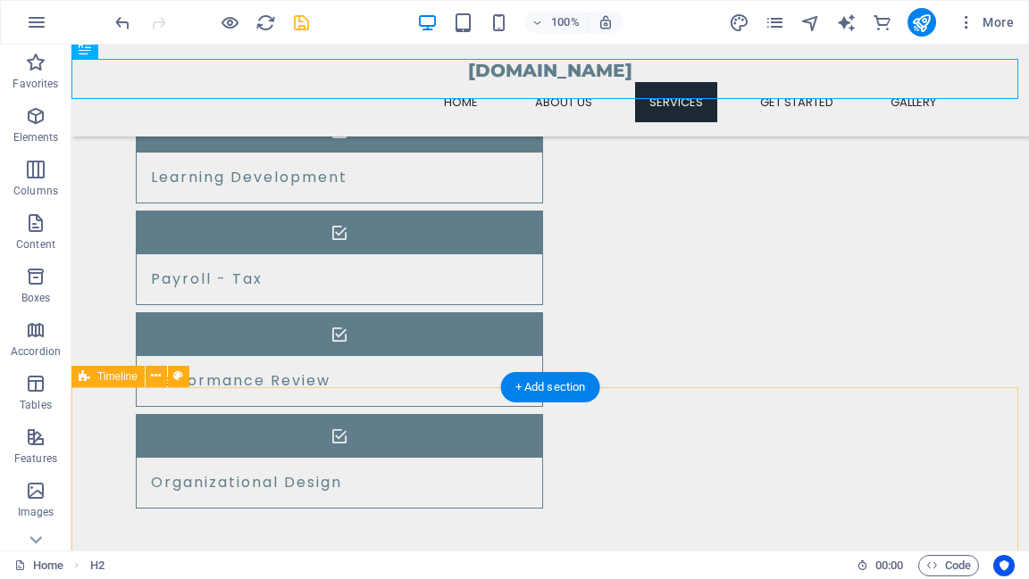
scroll to position [1960, 0]
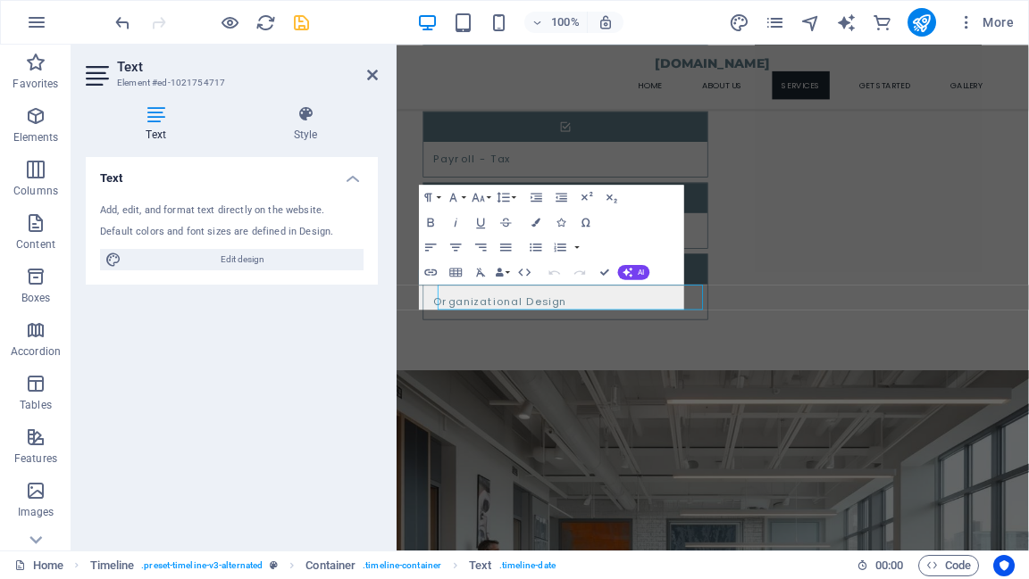
scroll to position [1956, 0]
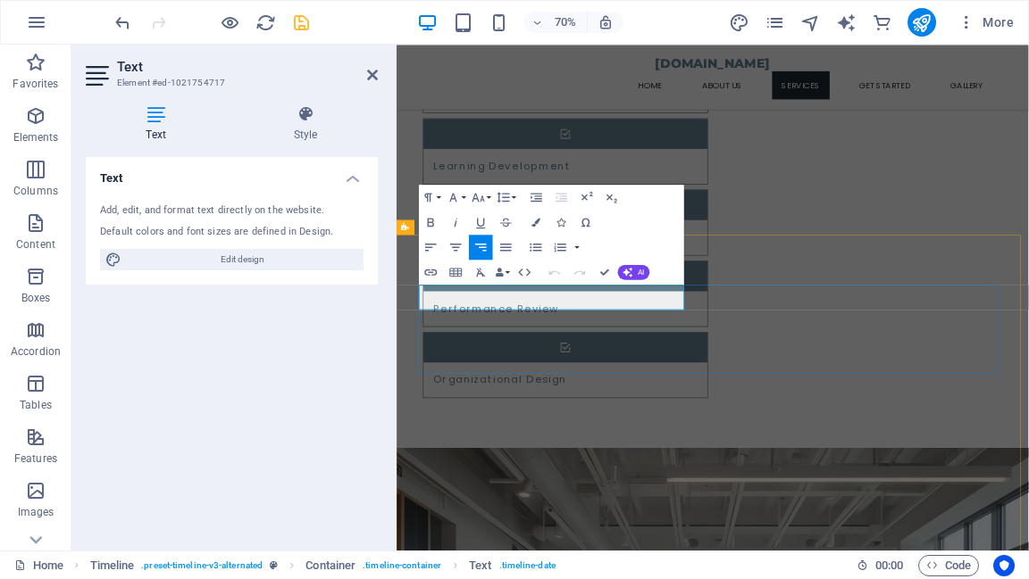
drag, startPoint x: 444, startPoint y: 403, endPoint x: 662, endPoint y: 412, distance: 218.0
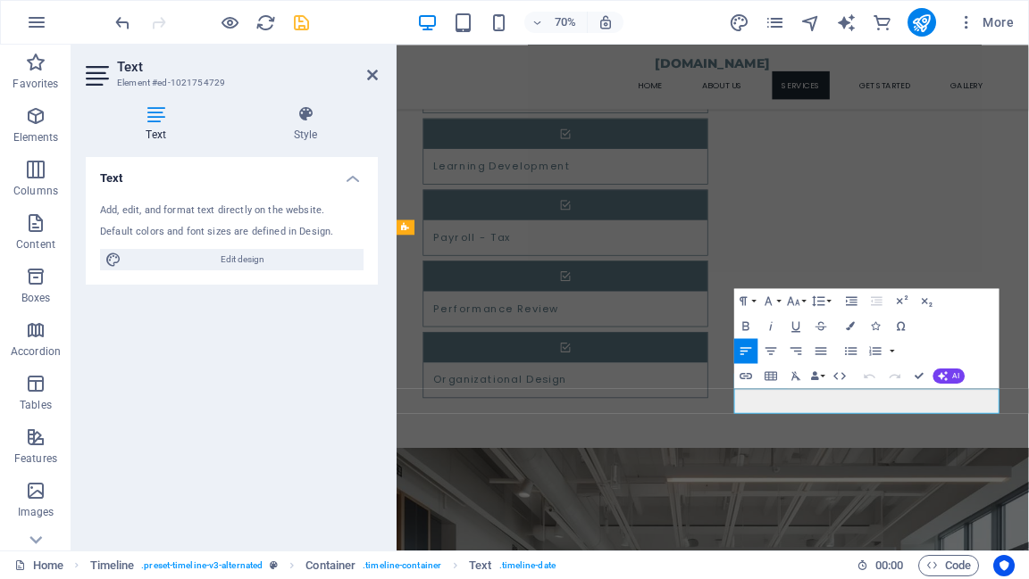
drag, startPoint x: 1070, startPoint y: 554, endPoint x: 973, endPoint y: 552, distance: 97.3
drag, startPoint x: 1067, startPoint y: 554, endPoint x: 972, endPoint y: 554, distance: 94.6
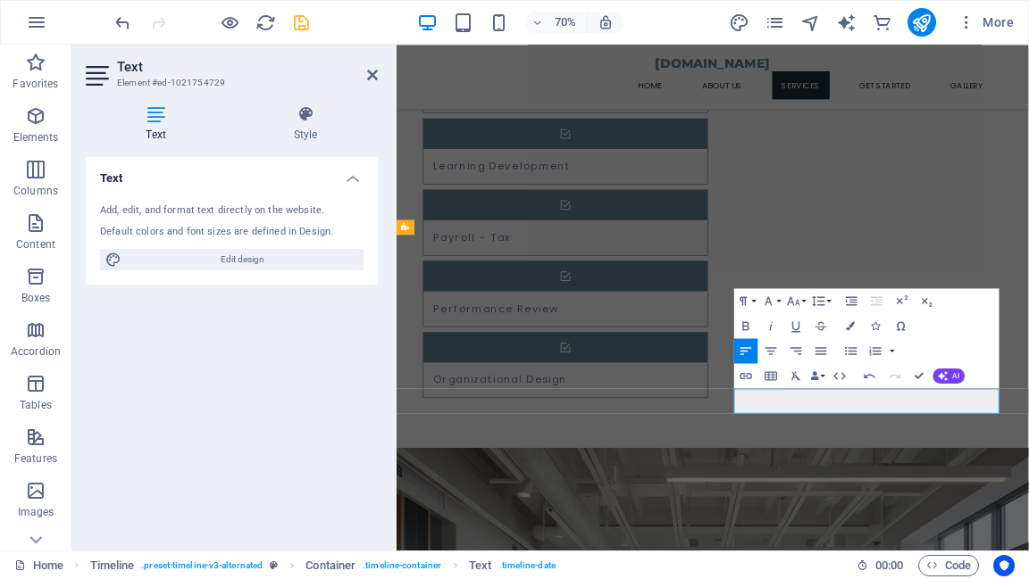
drag, startPoint x: 962, startPoint y: 554, endPoint x: 895, endPoint y: 557, distance: 66.2
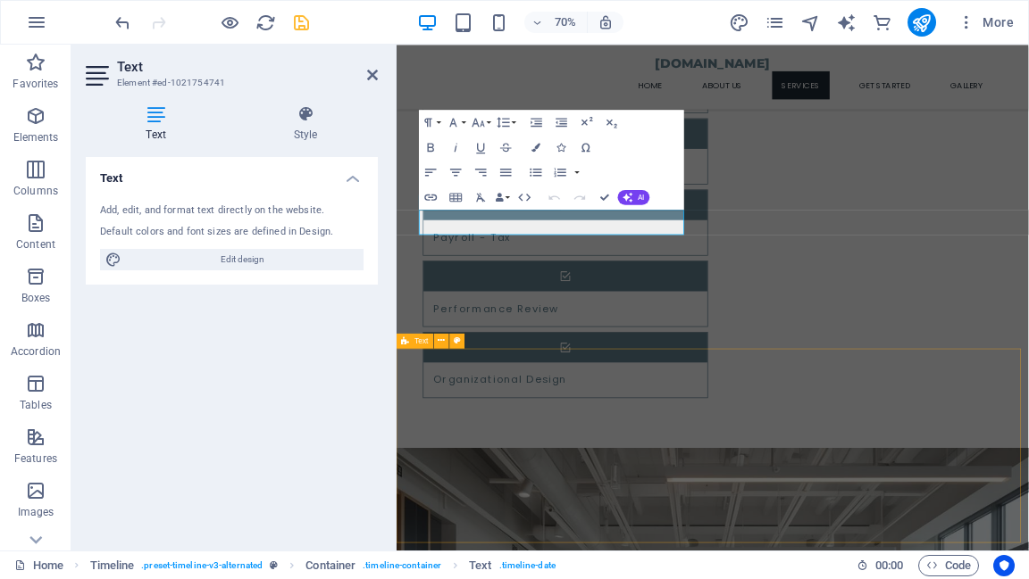
scroll to position [2361, 0]
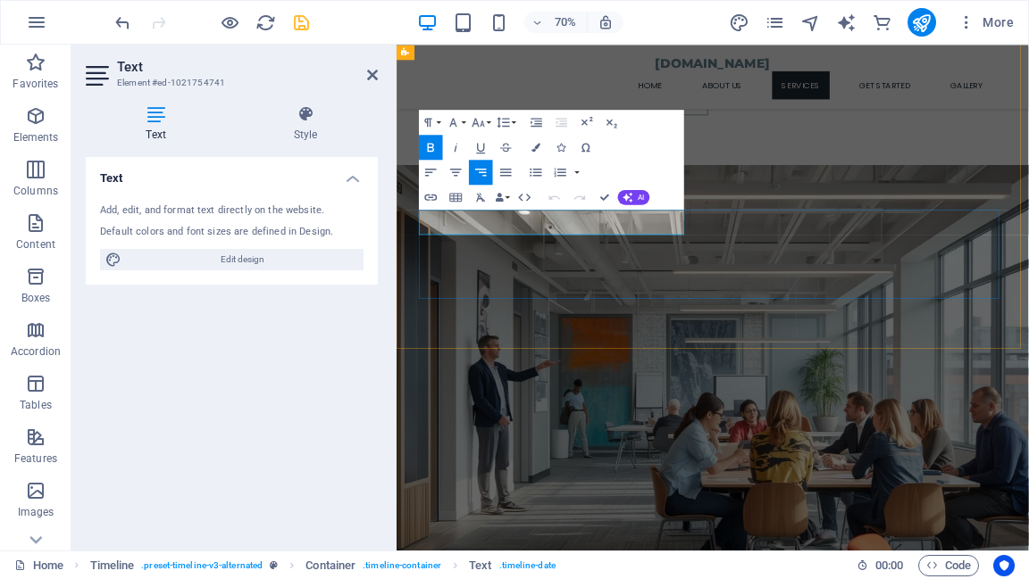
drag, startPoint x: 533, startPoint y: 300, endPoint x: 499, endPoint y: 301, distance: 33.9
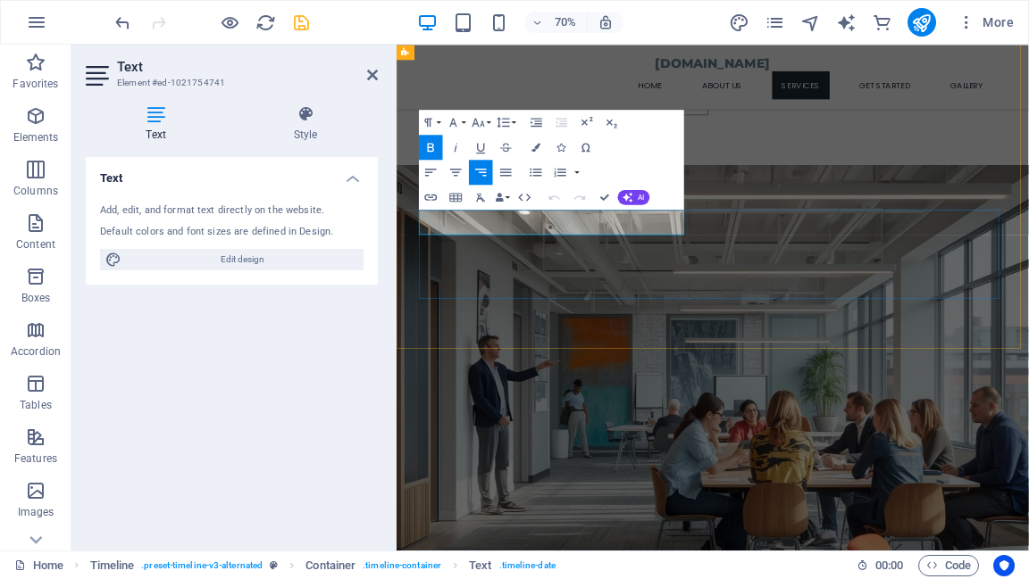
drag, startPoint x: 762, startPoint y: 297, endPoint x: 607, endPoint y: 308, distance: 155.7
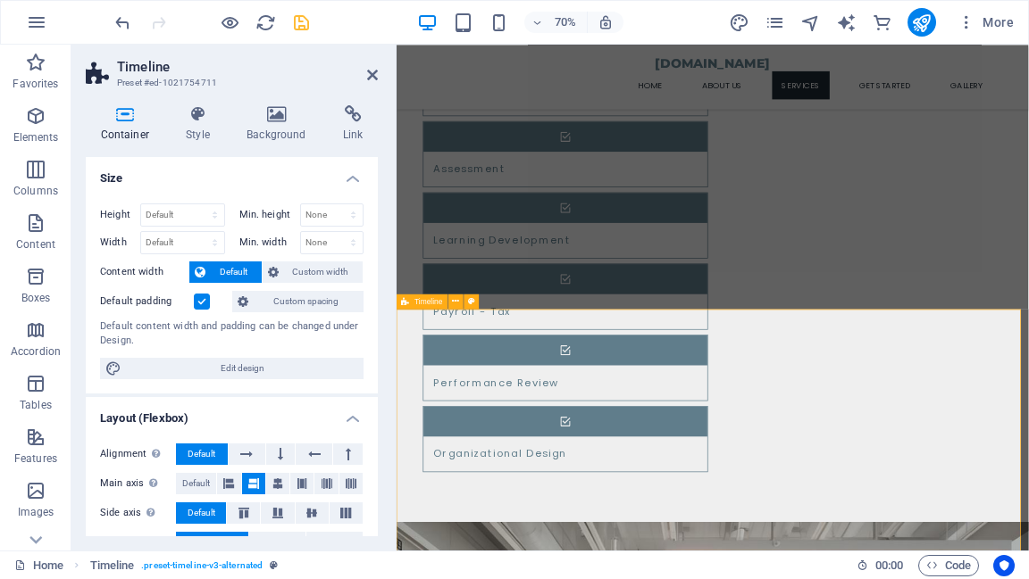
scroll to position [1932, 0]
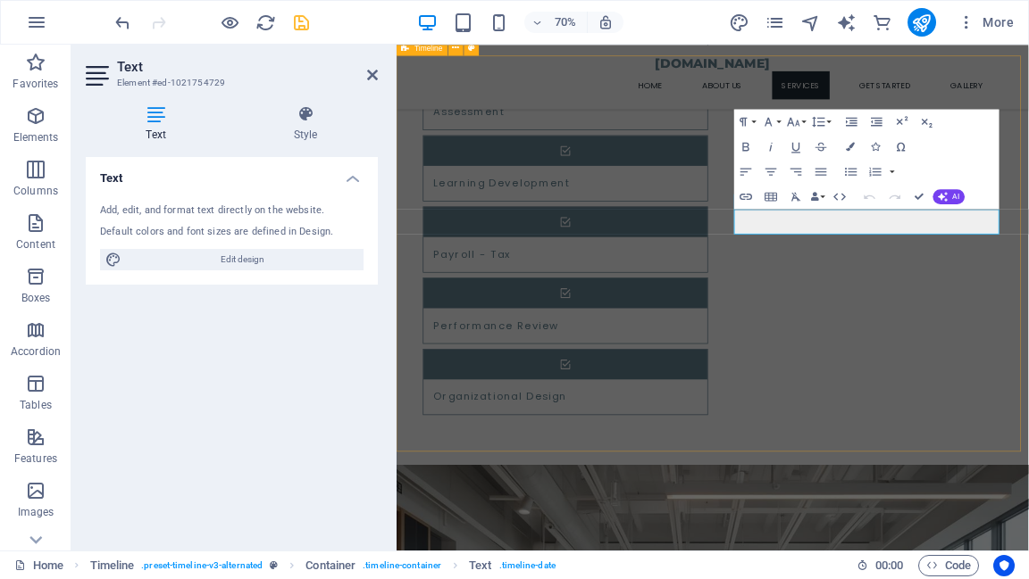
scroll to position [2212, 0]
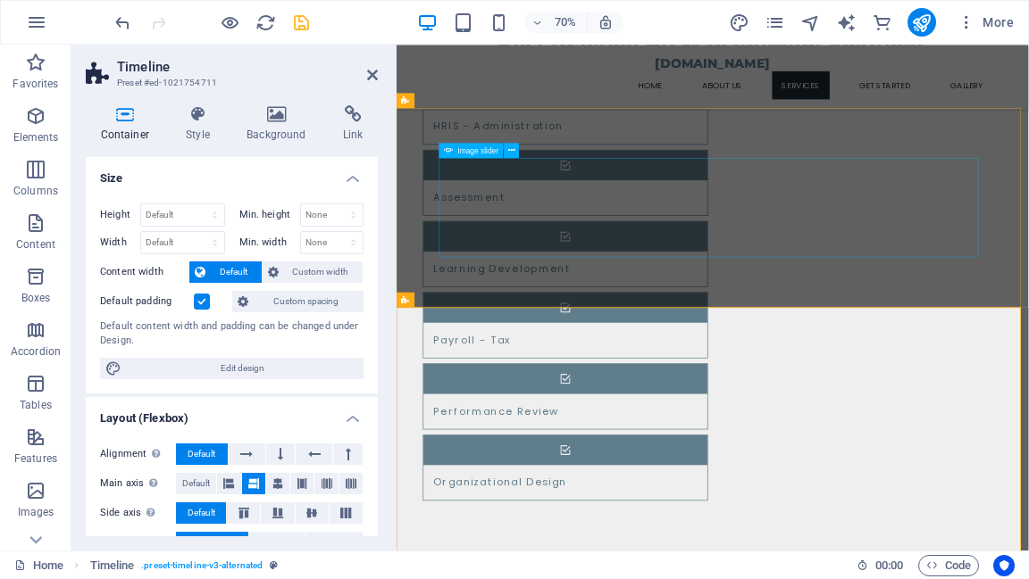
scroll to position [1855, 0]
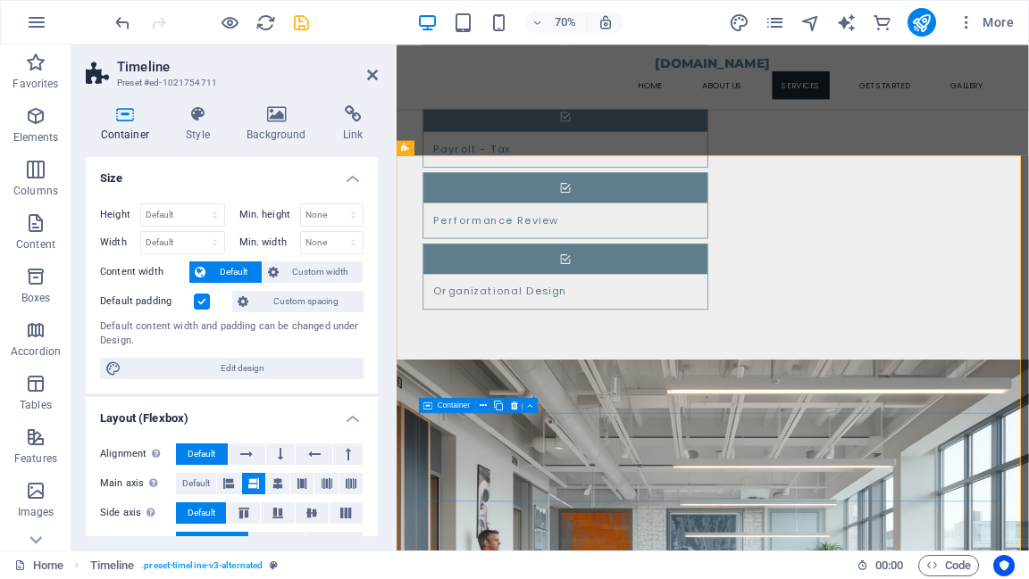
scroll to position [2070, 0]
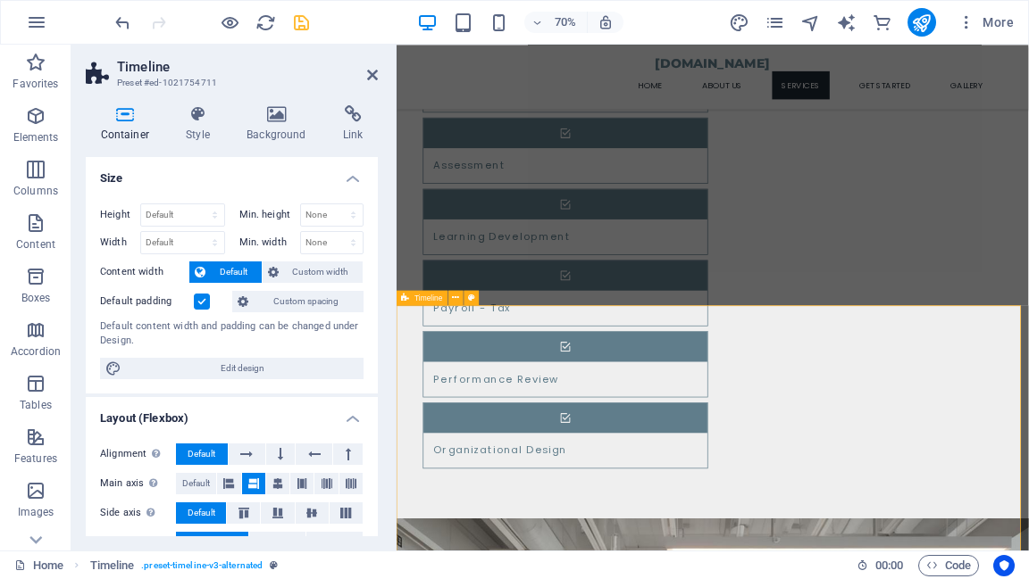
scroll to position [1784, 0]
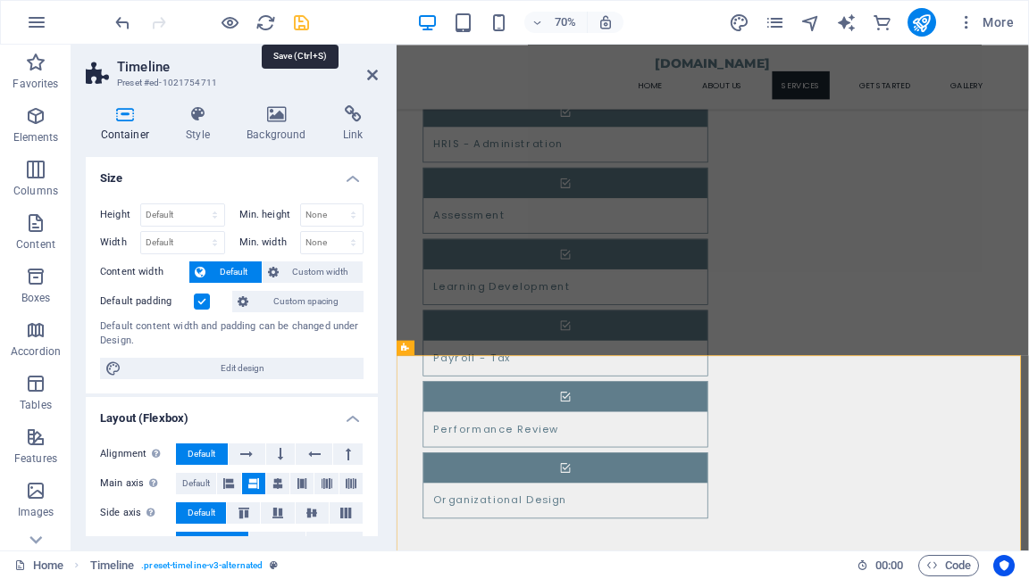
click at [304, 23] on icon "save" at bounding box center [301, 22] width 21 height 21
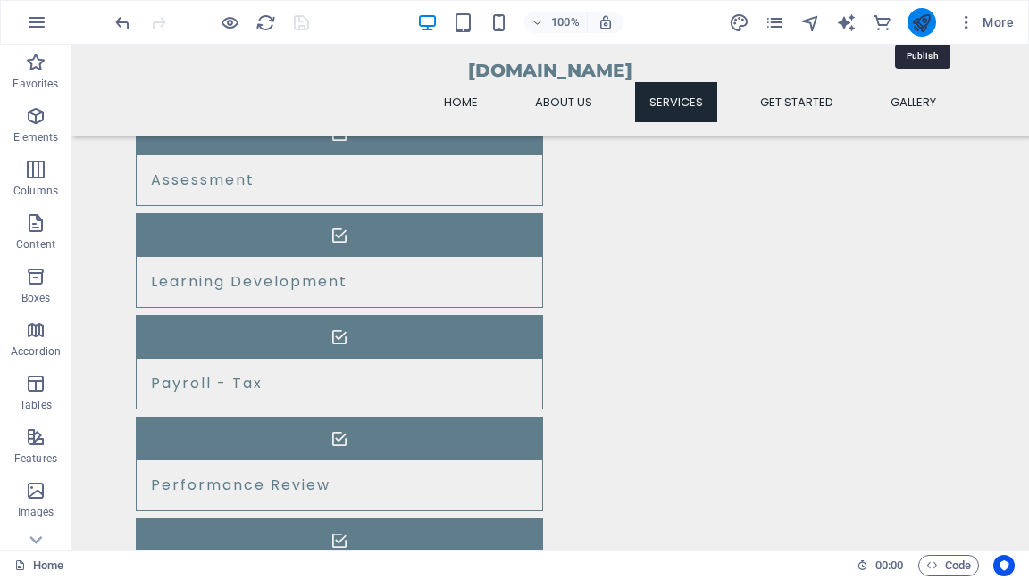
click at [924, 26] on icon "publish" at bounding box center [921, 22] width 21 height 21
